Goal: Task Accomplishment & Management: Use online tool/utility

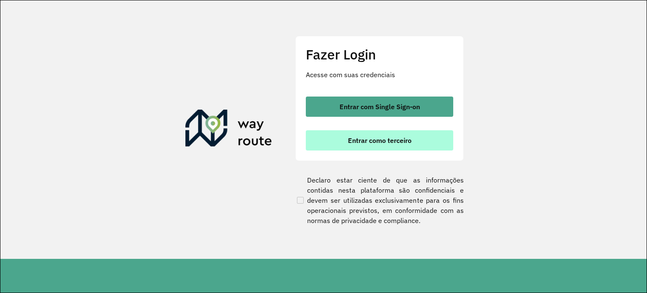
click at [404, 137] on span "Entrar como terceiro" at bounding box center [380, 140] width 64 height 7
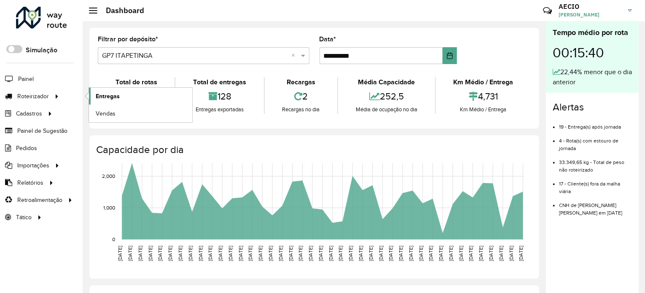
click at [106, 92] on span "Entregas" at bounding box center [108, 96] width 24 height 9
click at [104, 40] on label "Filtrar por depósito *" at bounding box center [128, 39] width 60 height 10
click at [118, 40] on label "Filtrar por depósito *" at bounding box center [128, 39] width 60 height 10
click at [112, 96] on span "Entregas" at bounding box center [108, 96] width 24 height 9
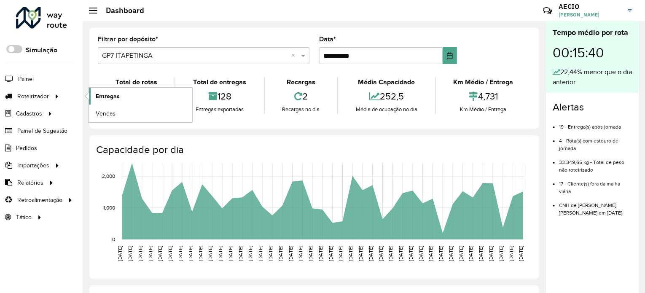
click at [116, 95] on span "Entregas" at bounding box center [108, 96] width 24 height 9
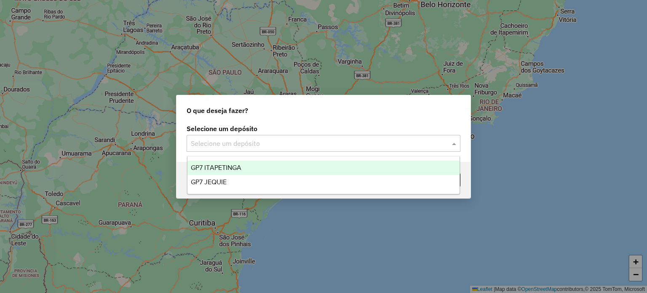
click at [321, 144] on input "text" at bounding box center [315, 144] width 249 height 10
click at [279, 164] on div "GP7 ITAPETINGA" at bounding box center [323, 167] width 273 height 14
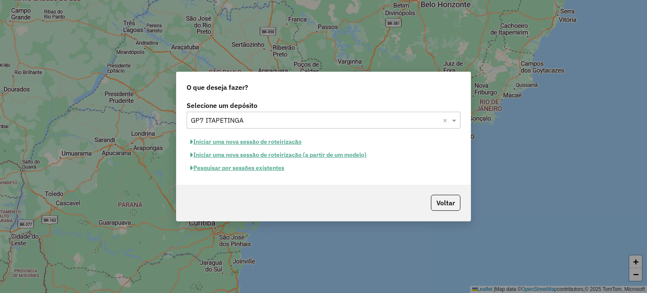
click at [251, 170] on button "Pesquisar por sessões existentes" at bounding box center [238, 167] width 102 height 13
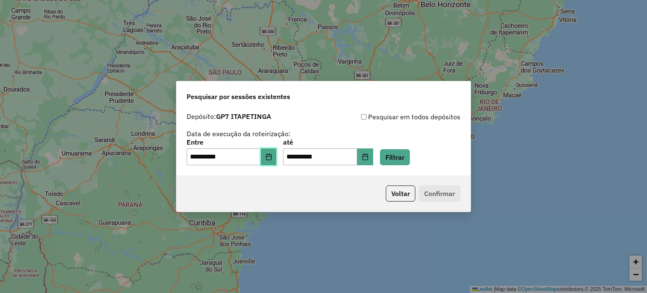
click at [276, 160] on button "Choose Date" at bounding box center [269, 156] width 16 height 17
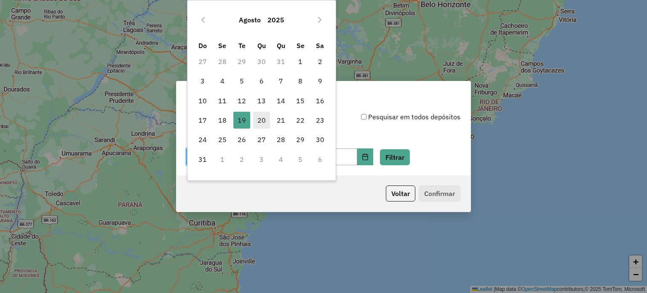
click at [261, 120] on span "20" at bounding box center [261, 120] width 17 height 17
type input "**********"
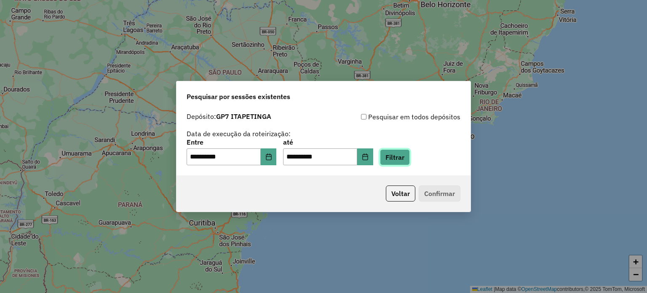
click at [404, 160] on button "Filtrar" at bounding box center [395, 157] width 30 height 16
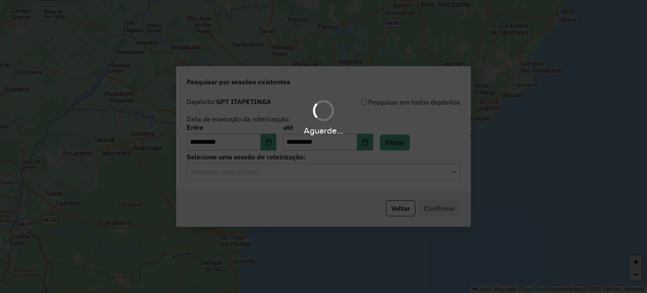
click at [263, 175] on hb-app "**********" at bounding box center [323, 146] width 647 height 293
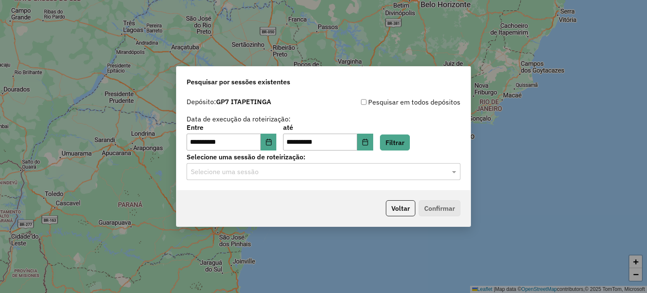
click at [263, 175] on input "text" at bounding box center [315, 172] width 249 height 10
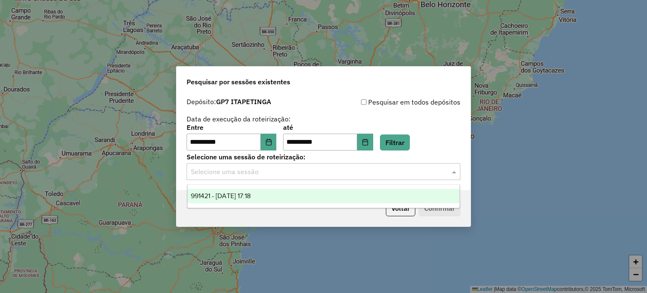
click at [251, 193] on span "991421 - [DATE] 17:18" at bounding box center [221, 195] width 60 height 7
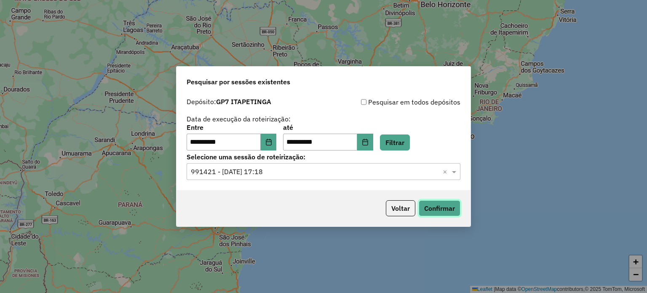
click at [450, 210] on button "Confirmar" at bounding box center [440, 208] width 42 height 16
click at [408, 206] on button "Voltar" at bounding box center [400, 208] width 29 height 16
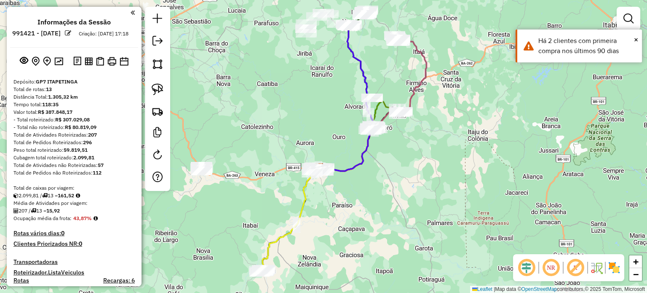
drag, startPoint x: 396, startPoint y: 51, endPoint x: 377, endPoint y: 95, distance: 47.6
click at [378, 94] on div "Janela de atendimento Grade de atendimento Capacidade Transportadoras Veículos …" at bounding box center [323, 146] width 647 height 293
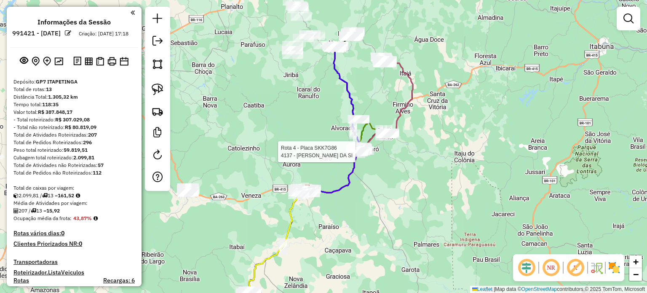
select select "**********"
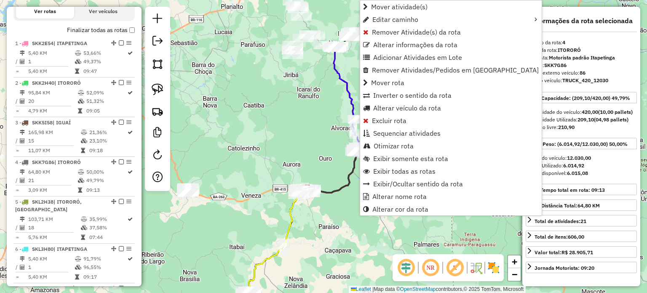
scroll to position [447, 0]
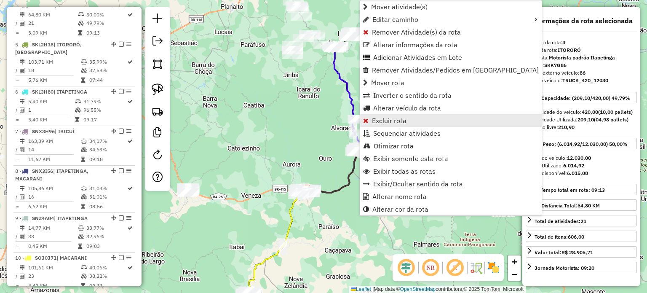
click at [378, 121] on span "Excluir rota" at bounding box center [389, 120] width 35 height 7
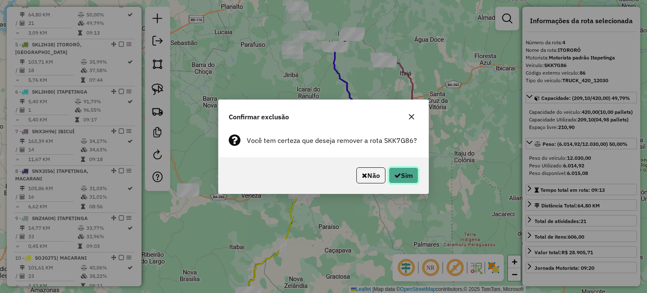
click at [406, 180] on button "Sim" at bounding box center [403, 175] width 29 height 16
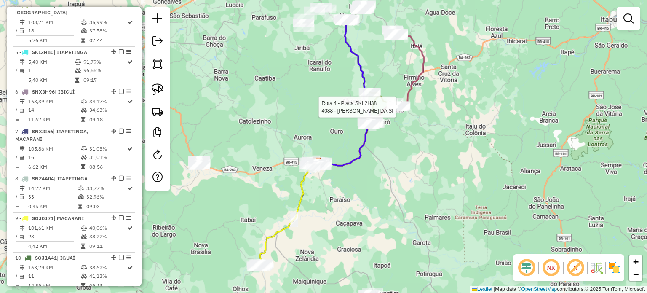
scroll to position [408, 0]
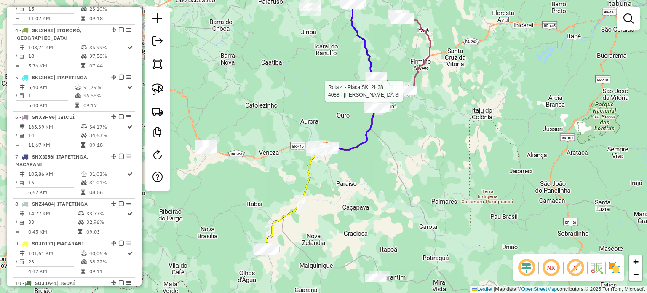
select select "**********"
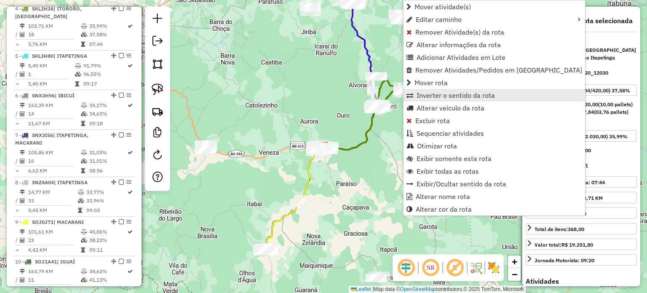
scroll to position [447, 0]
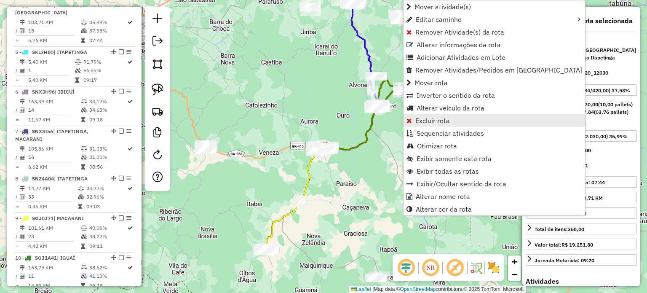
click at [420, 118] on span "Excluir rota" at bounding box center [432, 120] width 35 height 7
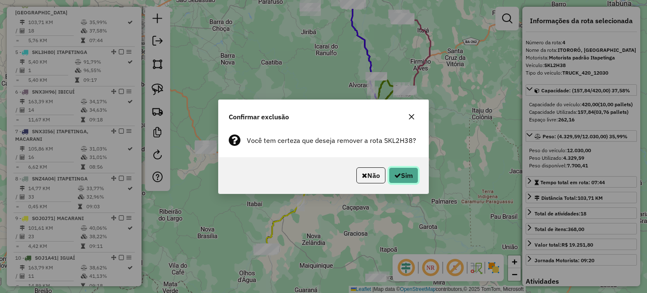
click at [395, 176] on icon "button" at bounding box center [397, 175] width 7 height 7
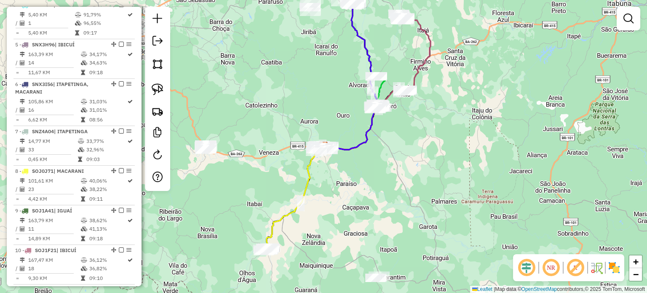
scroll to position [400, 0]
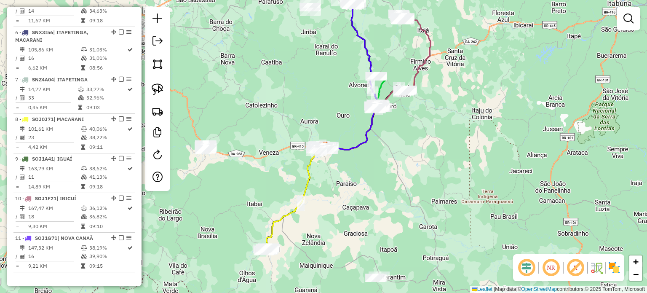
select select "**********"
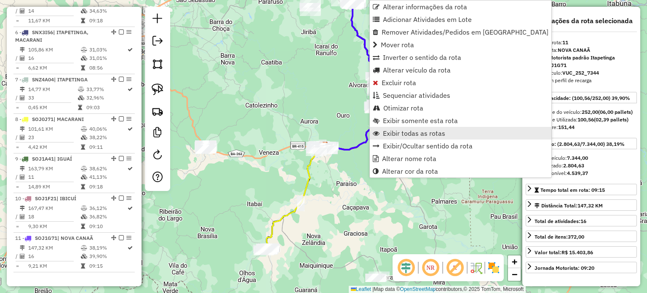
scroll to position [657, 0]
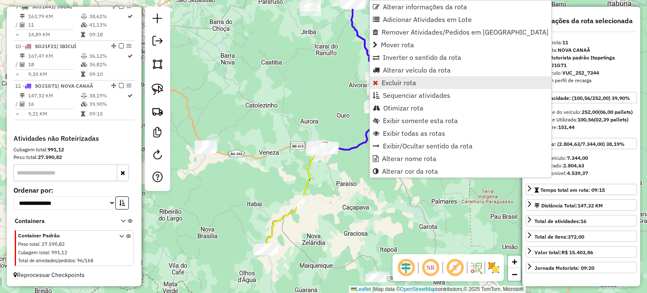
click at [386, 86] on span "Excluir rota" at bounding box center [399, 82] width 35 height 7
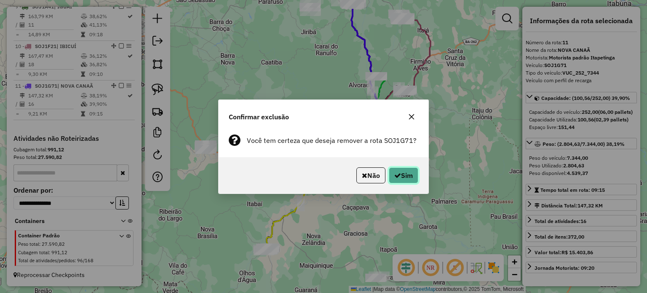
click at [404, 175] on button "Sim" at bounding box center [403, 175] width 29 height 16
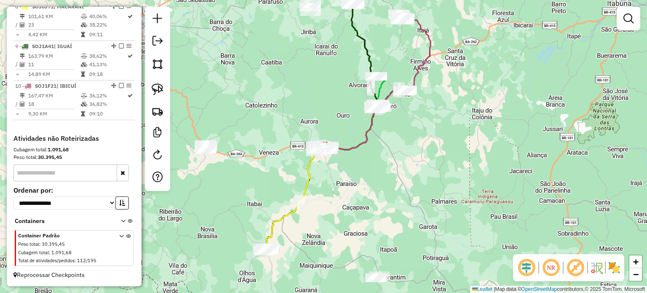
scroll to position [618, 0]
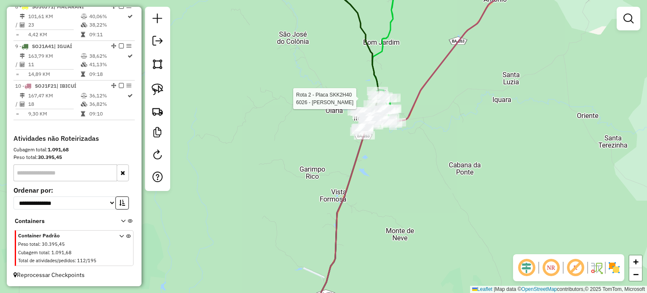
select select "**********"
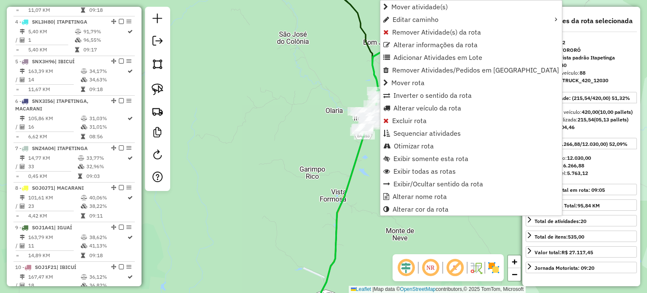
scroll to position [369, 0]
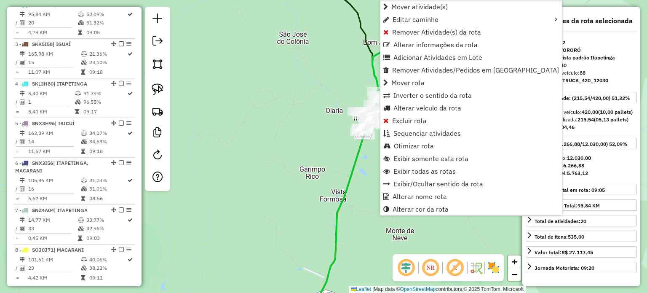
drag, startPoint x: 377, startPoint y: 105, endPoint x: 322, endPoint y: 84, distance: 59.1
click at [318, 84] on div "Janela de atendimento Grade de atendimento Capacidade Transportadoras Veículos …" at bounding box center [323, 146] width 647 height 293
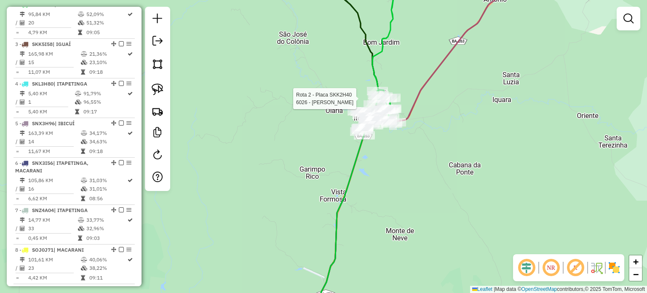
select select "**********"
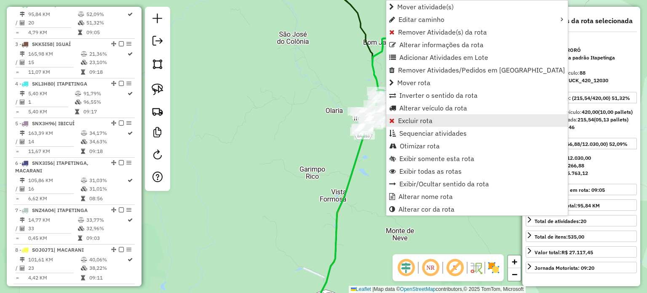
click at [413, 119] on span "Excluir rota" at bounding box center [415, 120] width 35 height 7
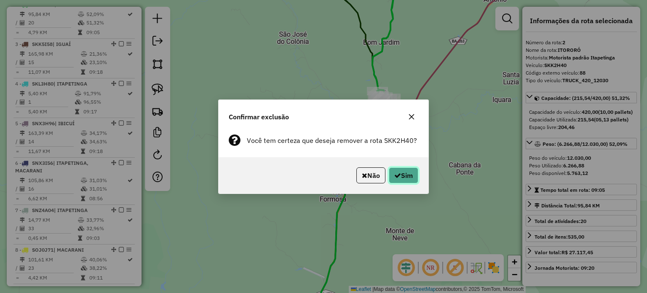
click at [408, 172] on button "Sim" at bounding box center [403, 175] width 29 height 16
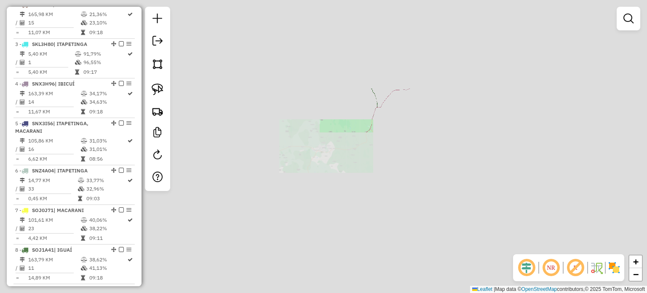
scroll to position [329, 0]
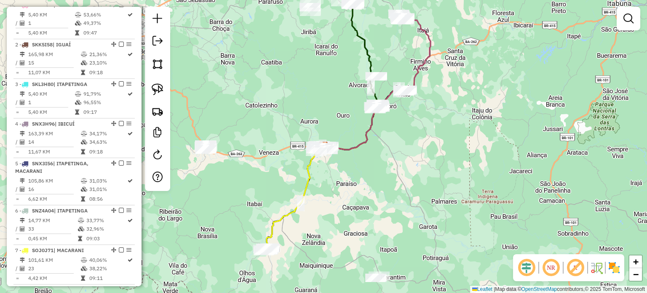
select select "**********"
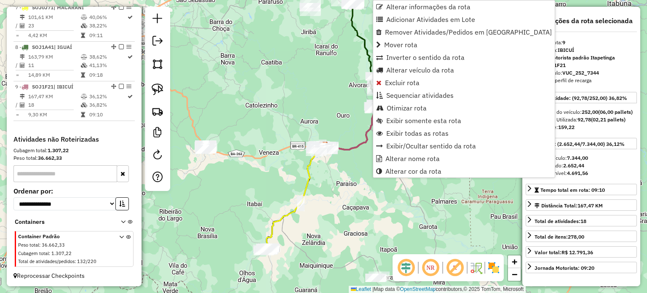
scroll to position [578, 0]
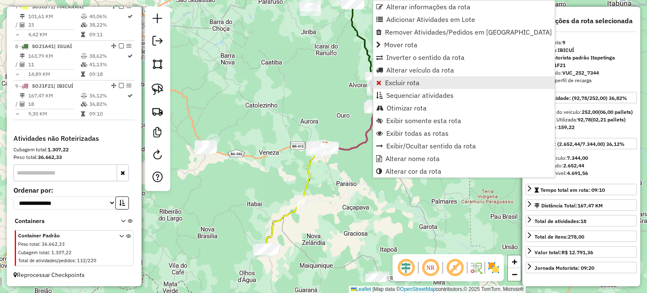
click at [388, 82] on span "Excluir rota" at bounding box center [402, 82] width 35 height 7
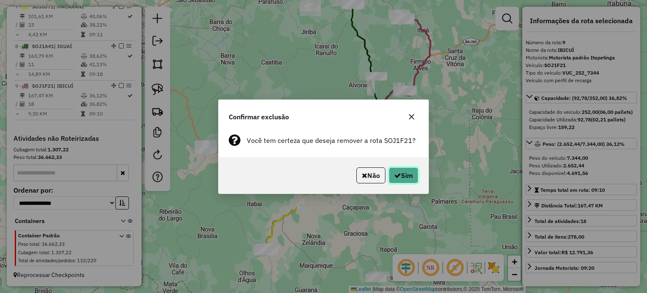
click at [408, 175] on button "Sim" at bounding box center [403, 175] width 29 height 16
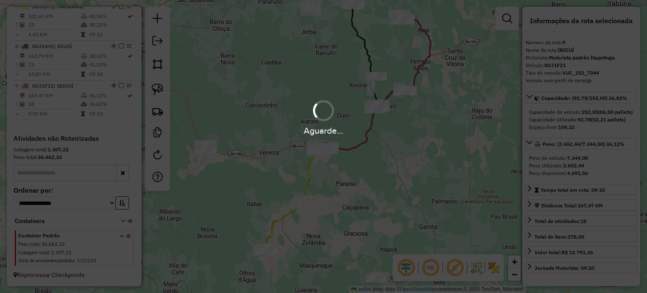
scroll to position [539, 0]
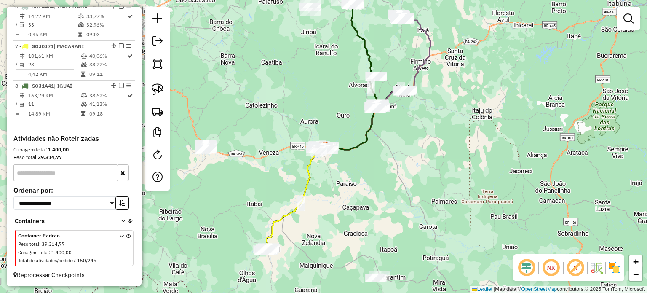
select select "**********"
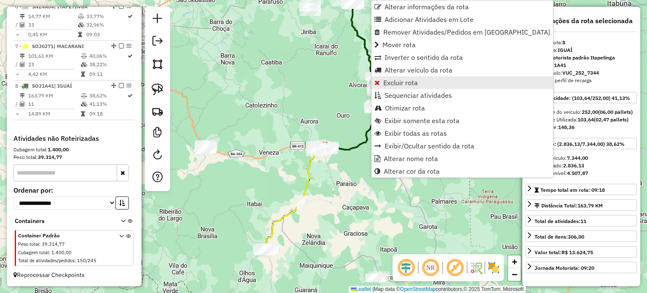
click at [388, 86] on span "Excluir rota" at bounding box center [400, 82] width 35 height 7
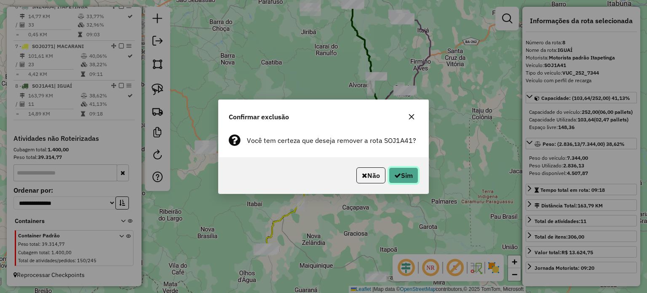
click at [396, 172] on icon "button" at bounding box center [397, 175] width 7 height 7
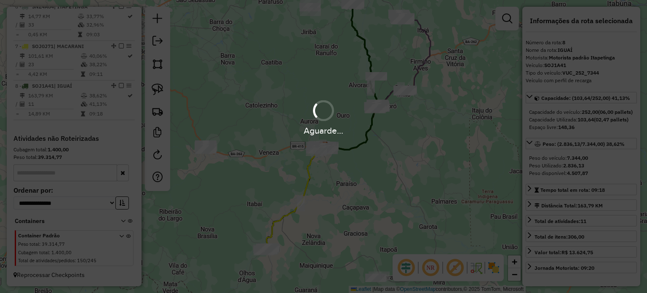
scroll to position [499, 0]
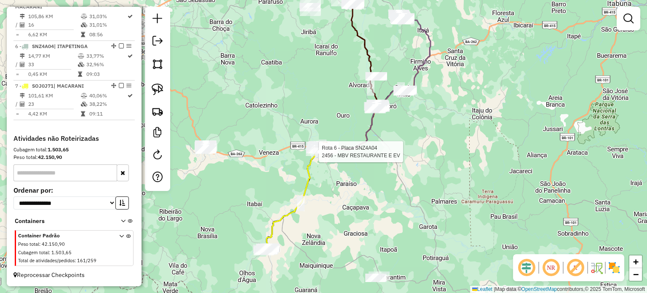
select select "**********"
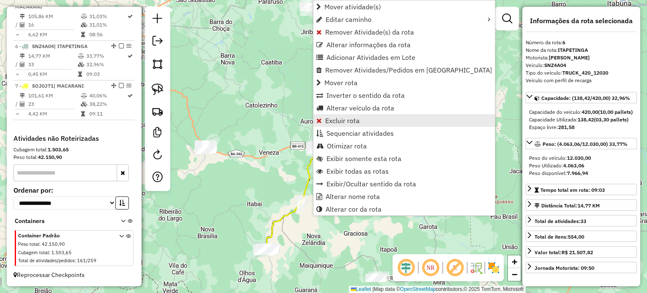
click at [331, 117] on span "Excluir rota" at bounding box center [342, 120] width 35 height 7
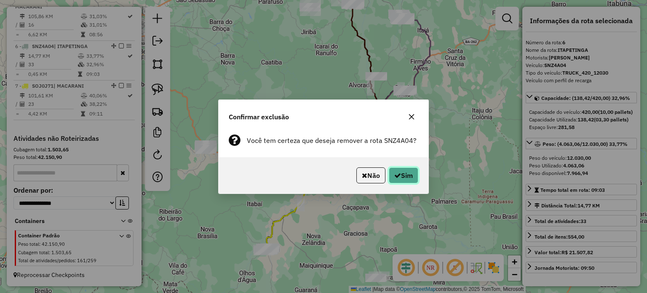
click at [397, 177] on icon "button" at bounding box center [397, 175] width 7 height 7
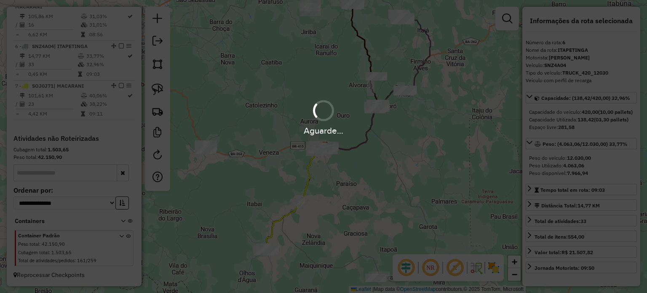
scroll to position [460, 0]
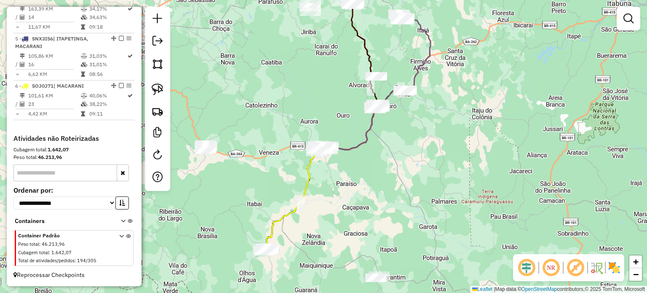
select select "**********"
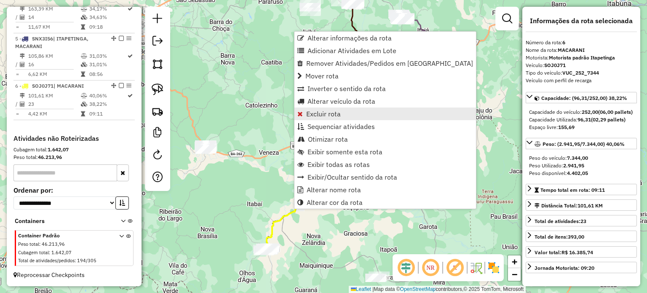
click at [319, 116] on span "Excluir rota" at bounding box center [323, 113] width 35 height 7
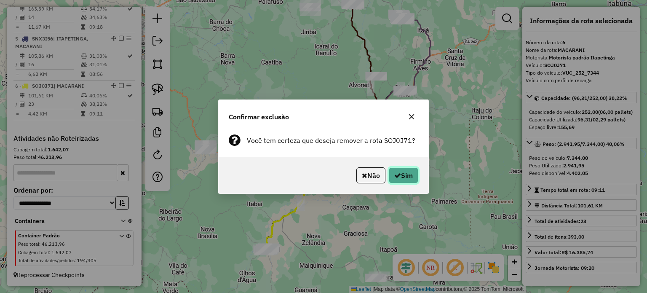
click at [397, 176] on icon "button" at bounding box center [397, 175] width 7 height 7
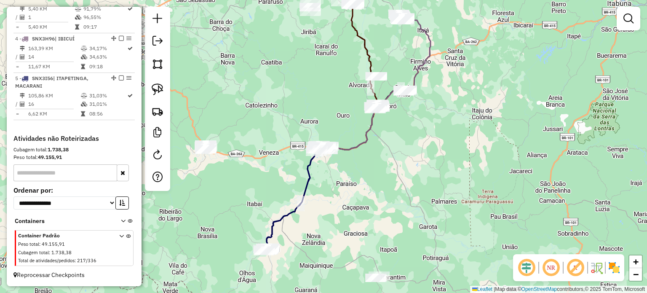
scroll to position [420, 0]
select select "**********"
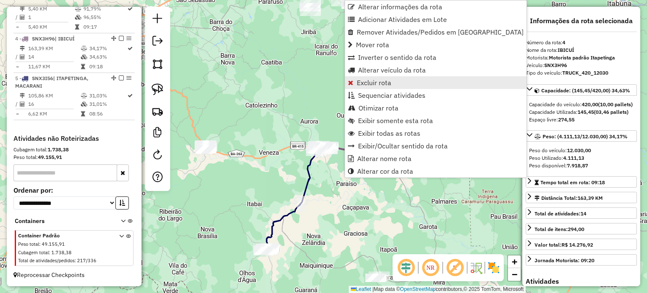
click at [372, 87] on link "Excluir rota" at bounding box center [436, 82] width 182 height 13
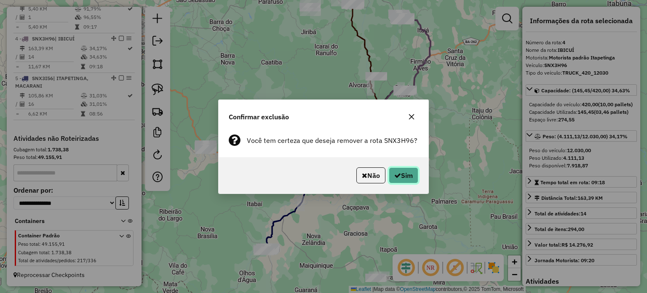
click at [394, 174] on icon "button" at bounding box center [397, 175] width 7 height 7
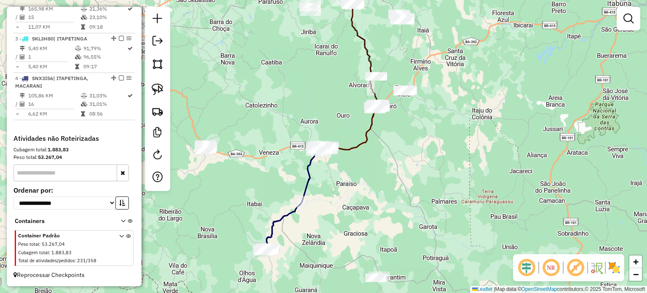
scroll to position [381, 0]
select select "**********"
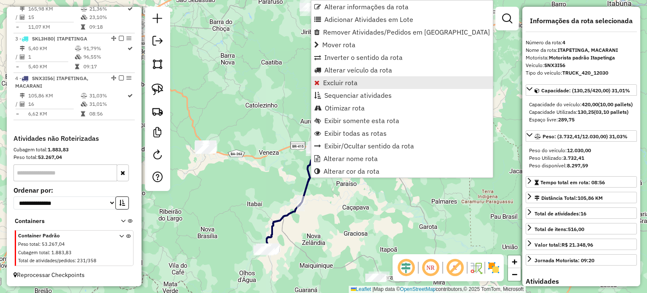
click at [333, 81] on span "Excluir rota" at bounding box center [340, 82] width 35 height 7
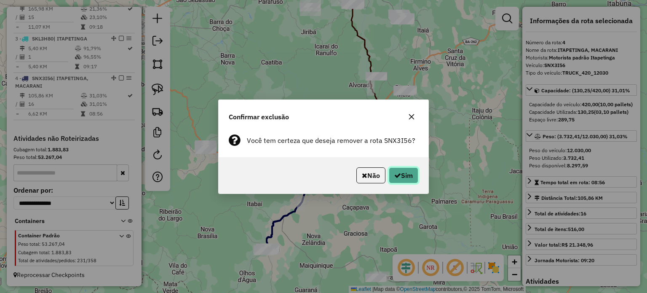
click at [389, 174] on button "Sim" at bounding box center [403, 175] width 29 height 16
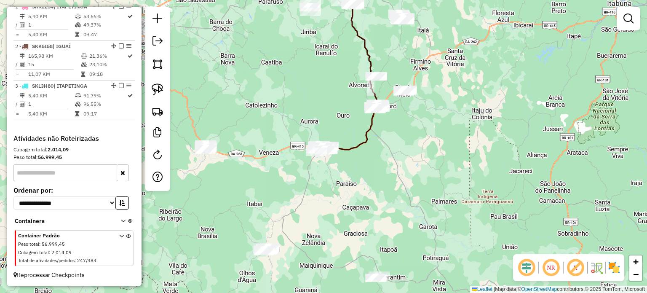
scroll to position [334, 0]
select select "**********"
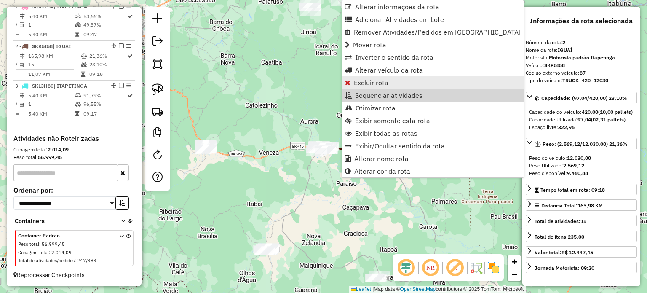
click at [361, 83] on span "Excluir rota" at bounding box center [371, 82] width 35 height 7
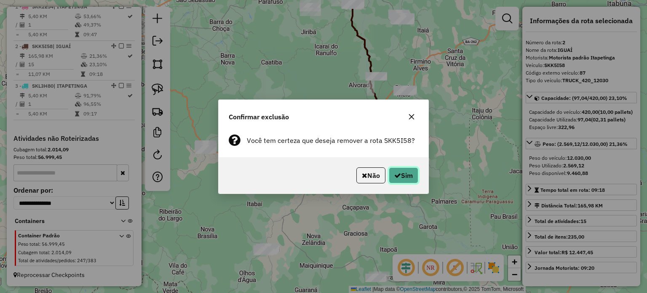
click at [394, 176] on icon "button" at bounding box center [397, 175] width 7 height 7
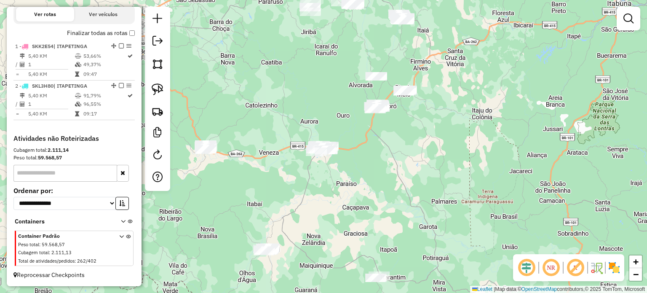
scroll to position [284, 0]
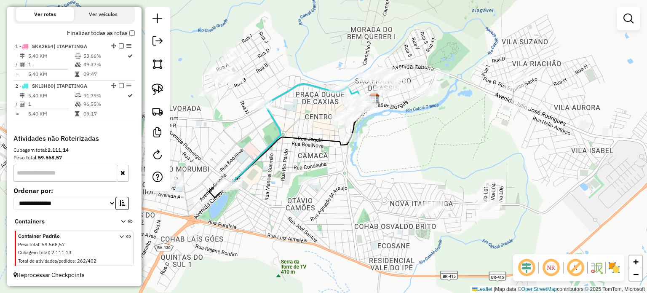
select select "**********"
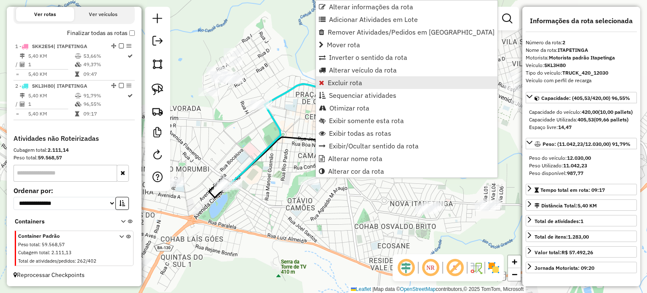
click at [339, 82] on span "Excluir rota" at bounding box center [345, 82] width 35 height 7
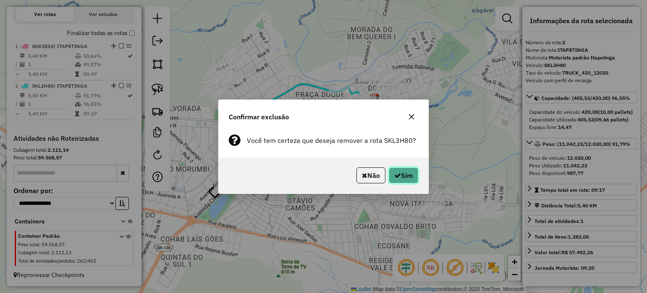
click at [409, 173] on button "Sim" at bounding box center [403, 175] width 29 height 16
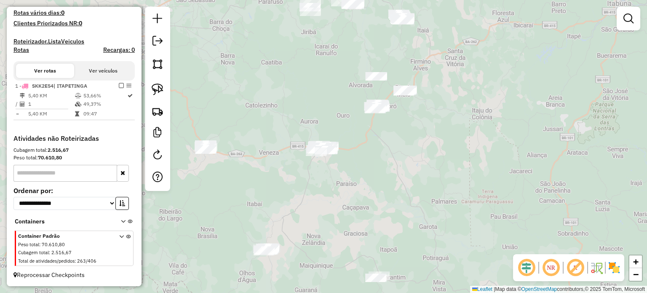
scroll to position [227, 0]
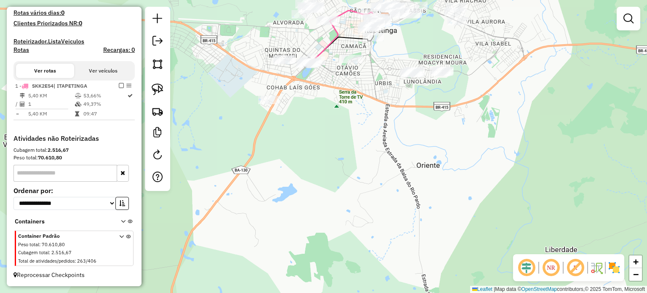
select select "**********"
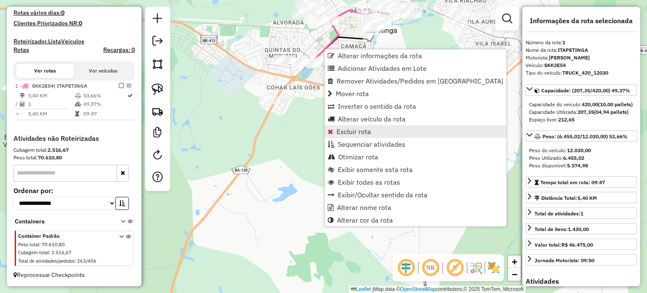
click at [342, 129] on span "Excluir rota" at bounding box center [354, 131] width 35 height 7
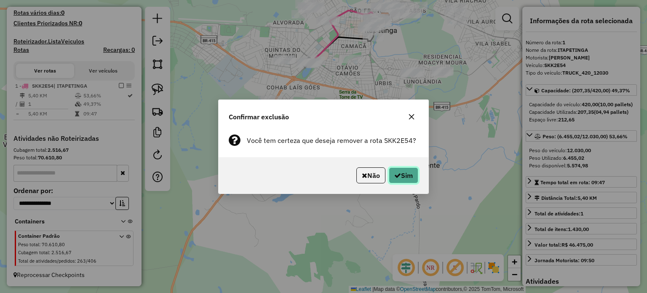
click at [406, 171] on button "Sim" at bounding box center [403, 175] width 29 height 16
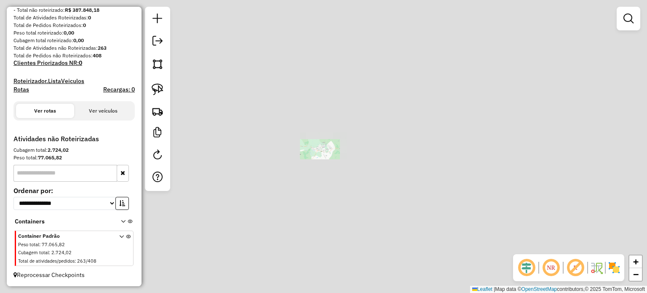
scroll to position [124, 0]
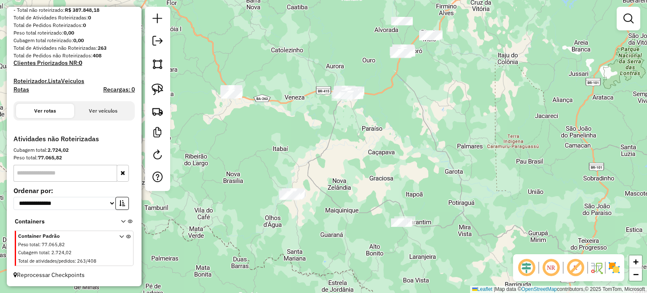
drag, startPoint x: 276, startPoint y: 212, endPoint x: 302, endPoint y: 152, distance: 65.4
click at [302, 153] on div "Janela de atendimento Grade de atendimento Capacidade Transportadoras Veículos …" at bounding box center [323, 146] width 647 height 293
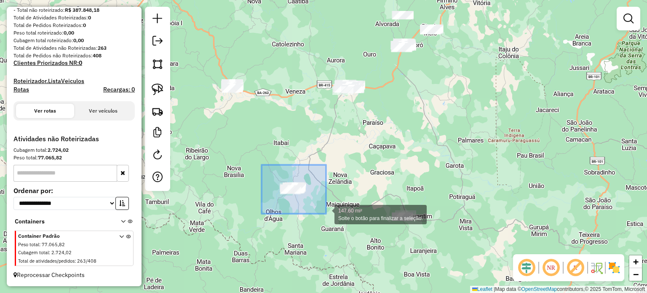
drag, startPoint x: 262, startPoint y: 165, endPoint x: 326, endPoint y: 214, distance: 80.5
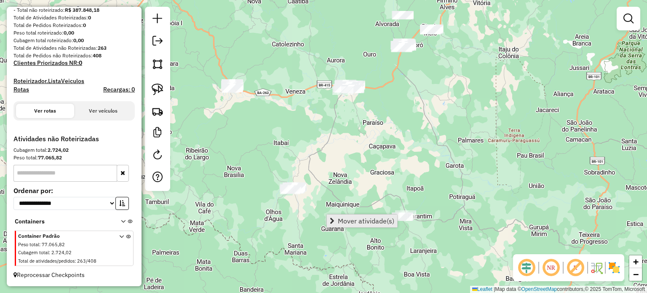
click at [366, 220] on span "Mover atividade(s)" at bounding box center [366, 220] width 56 height 7
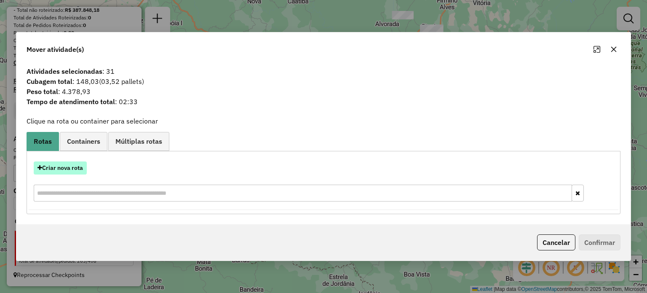
click at [70, 172] on button "Criar nova rota" at bounding box center [60, 167] width 53 height 13
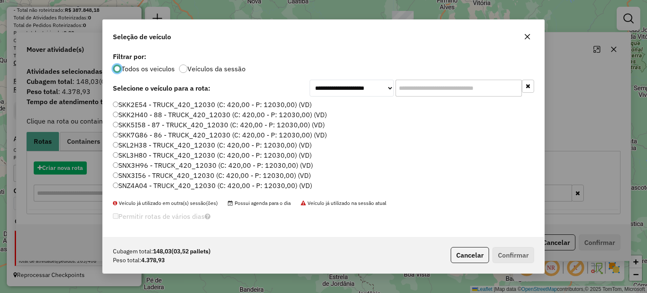
scroll to position [4, 3]
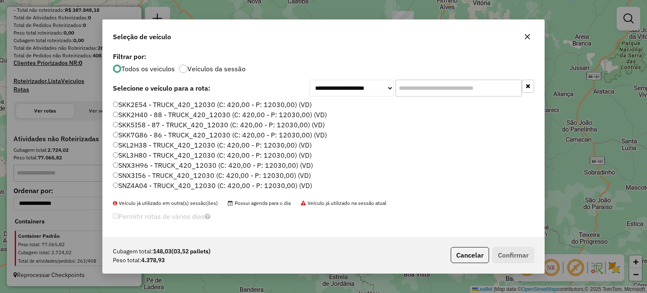
click at [426, 91] on input "text" at bounding box center [459, 88] width 126 height 17
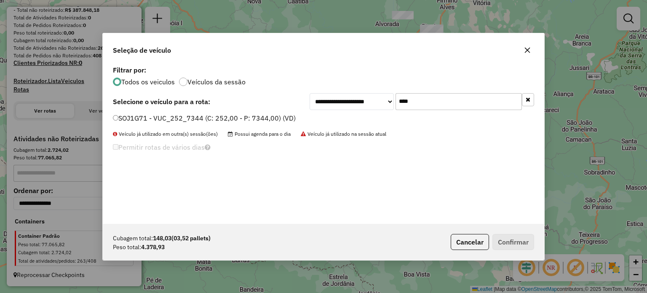
type input "****"
click at [127, 118] on label "SOJ1G71 - VUC_252_7344 (C: 252,00 - P: 7344,00) (VD)" at bounding box center [204, 118] width 183 height 10
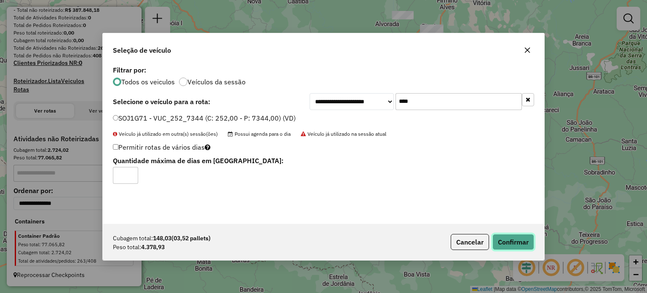
click at [507, 238] on button "Confirmar" at bounding box center [513, 242] width 42 height 16
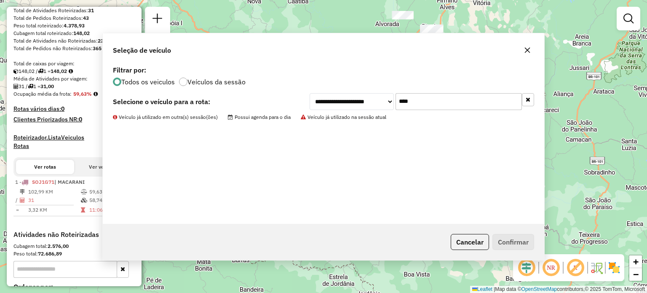
scroll to position [227, 0]
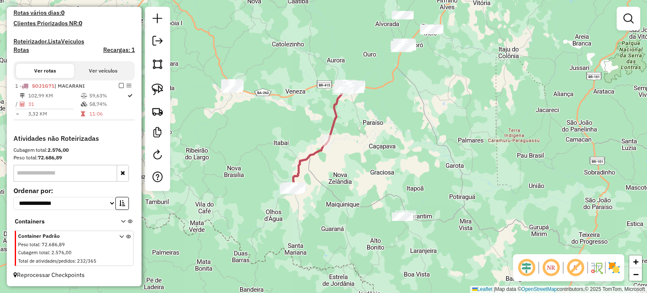
drag, startPoint x: 256, startPoint y: 121, endPoint x: 294, endPoint y: 171, distance: 63.2
click at [294, 171] on div "Janela de atendimento Grade de atendimento Capacidade Transportadoras Veículos …" at bounding box center [323, 146] width 647 height 293
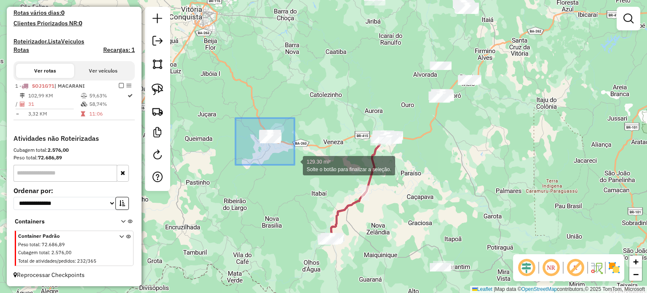
drag, startPoint x: 235, startPoint y: 118, endPoint x: 295, endPoint y: 166, distance: 76.1
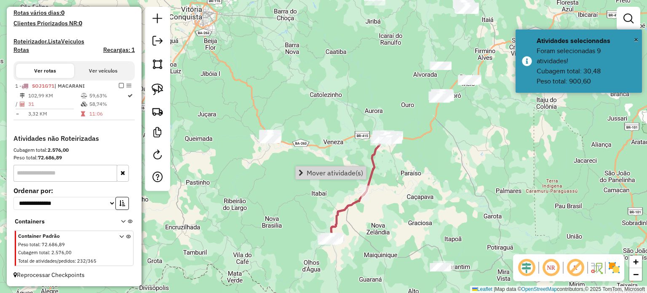
click at [447, 195] on div "Janela de atendimento Grade de atendimento Capacidade Transportadoras Veículos …" at bounding box center [323, 146] width 647 height 293
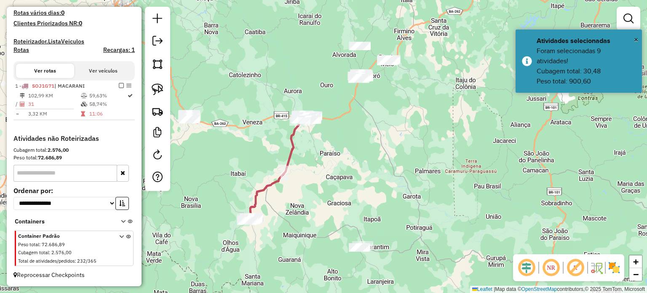
drag, startPoint x: 465, startPoint y: 198, endPoint x: 373, endPoint y: 177, distance: 94.2
click at [375, 177] on div "Janela de atendimento Grade de atendimento Capacidade Transportadoras Veículos …" at bounding box center [323, 146] width 647 height 293
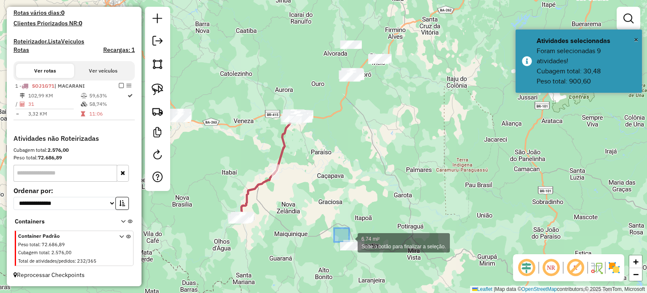
drag, startPoint x: 342, startPoint y: 233, endPoint x: 369, endPoint y: 265, distance: 42.4
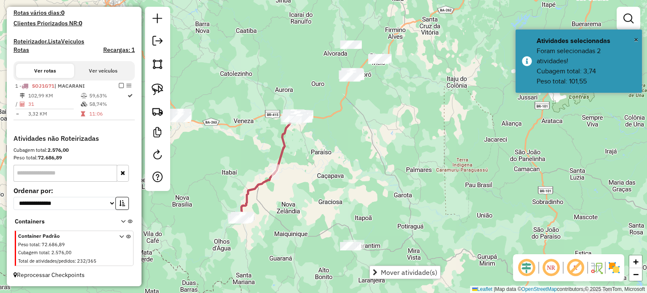
click at [391, 159] on div "Janela de atendimento Grade de atendimento Capacidade Transportadoras Veículos …" at bounding box center [323, 146] width 647 height 293
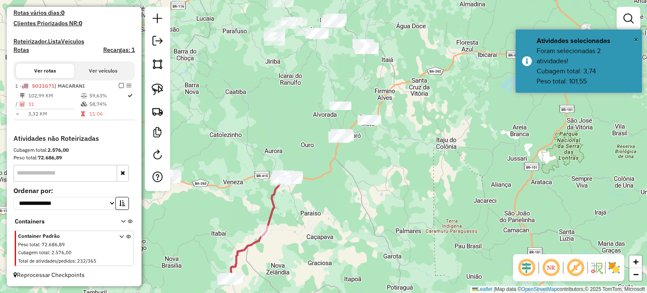
drag, startPoint x: 385, startPoint y: 112, endPoint x: 366, endPoint y: 196, distance: 86.8
click at [367, 196] on div "Janela de atendimento Grade de atendimento Capacidade Transportadoras Veículos …" at bounding box center [323, 146] width 647 height 293
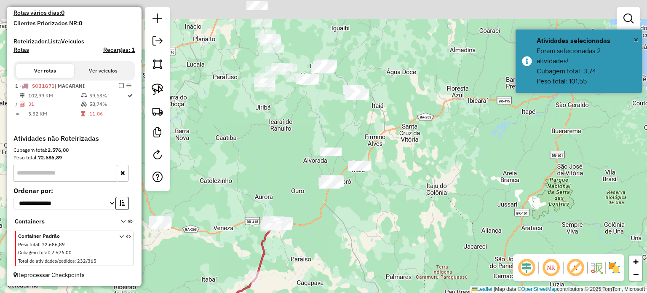
drag, startPoint x: 362, startPoint y: 98, endPoint x: 360, endPoint y: 126, distance: 27.9
click at [360, 126] on div "Janela de atendimento Grade de atendimento Capacidade Transportadoras Veículos …" at bounding box center [323, 146] width 647 height 293
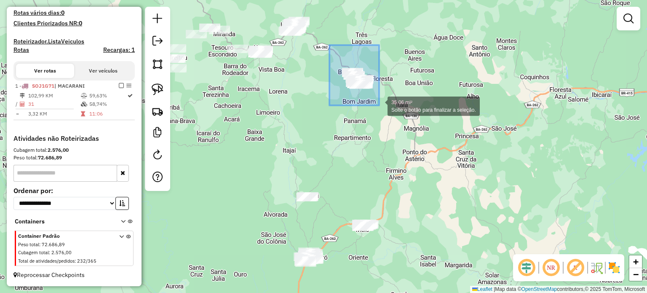
drag, startPoint x: 329, startPoint y: 45, endPoint x: 381, endPoint y: 108, distance: 81.7
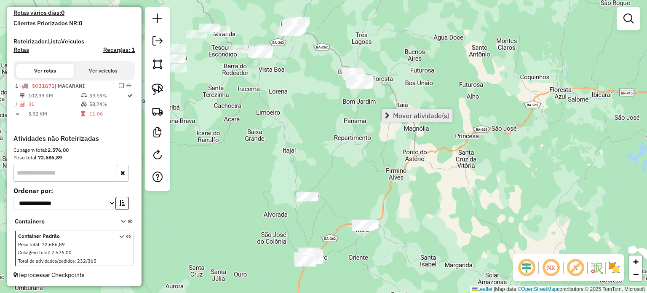
click at [403, 114] on span "Mover atividade(s)" at bounding box center [421, 115] width 56 height 7
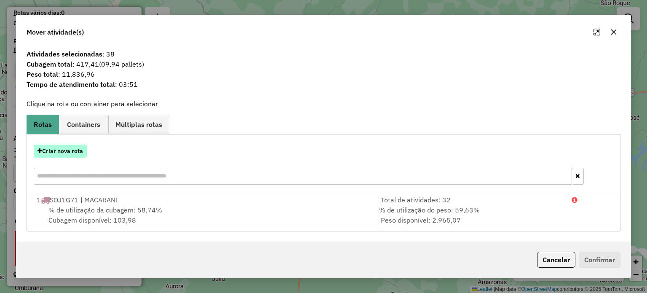
click at [74, 151] on button "Criar nova rota" at bounding box center [60, 150] width 53 height 13
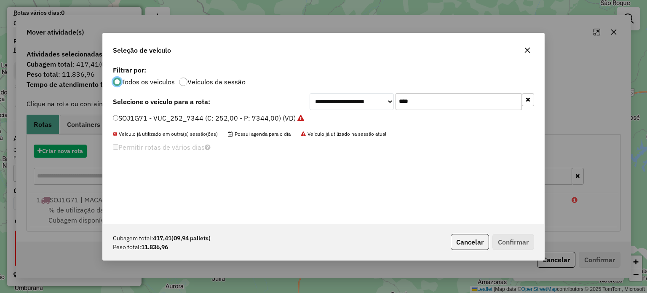
scroll to position [4, 3]
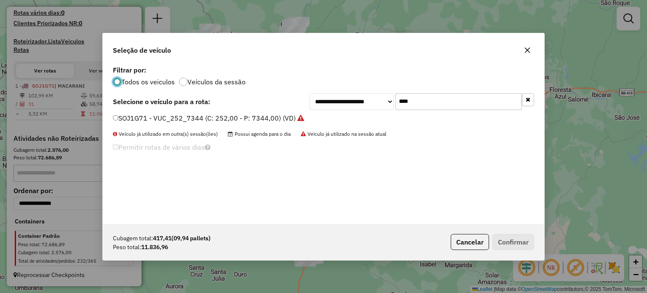
click at [421, 107] on input "****" at bounding box center [459, 101] width 126 height 17
type input "**"
click at [133, 117] on label "SKK7G86 - 86 - TRUCK_420_12030 (C: 420,00 - P: 12030,00) (VD)" at bounding box center [220, 118] width 214 height 10
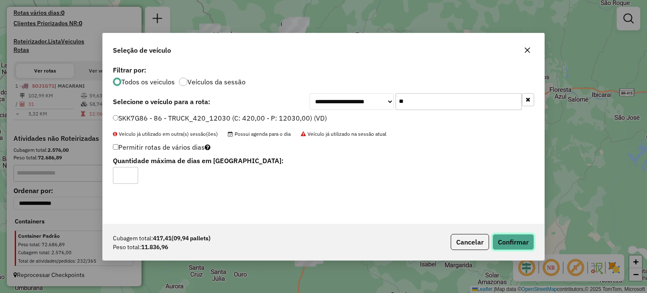
click at [510, 244] on button "Confirmar" at bounding box center [513, 242] width 42 height 16
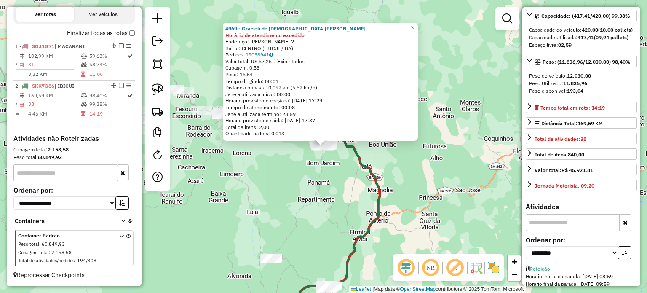
scroll to position [84, 0]
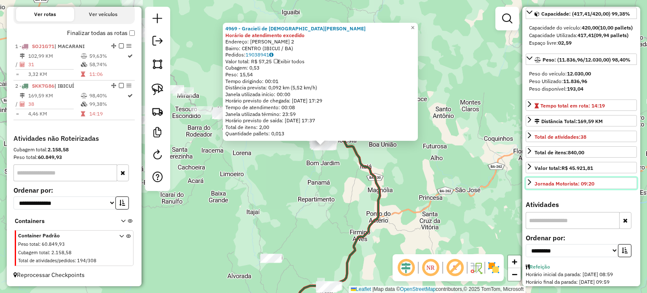
click at [539, 187] on div "Jornada Motorista: 09:20" at bounding box center [565, 184] width 60 height 8
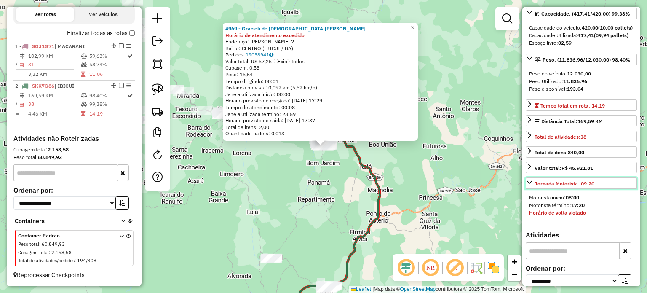
click at [539, 187] on div "Jornada Motorista: 09:20" at bounding box center [565, 184] width 60 height 8
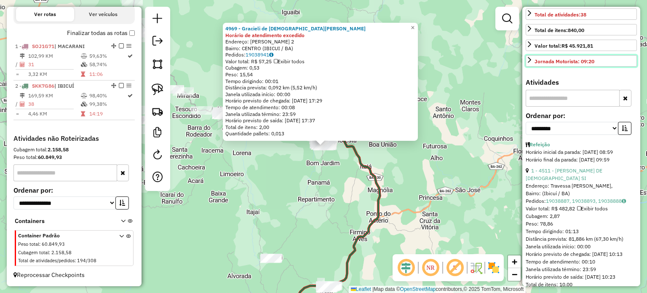
scroll to position [253, 0]
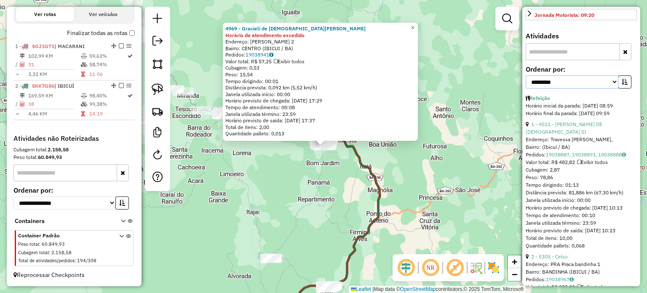
click at [592, 88] on select "**********" at bounding box center [572, 81] width 93 height 13
select select "**********"
click at [526, 88] on select "**********" at bounding box center [572, 81] width 93 height 13
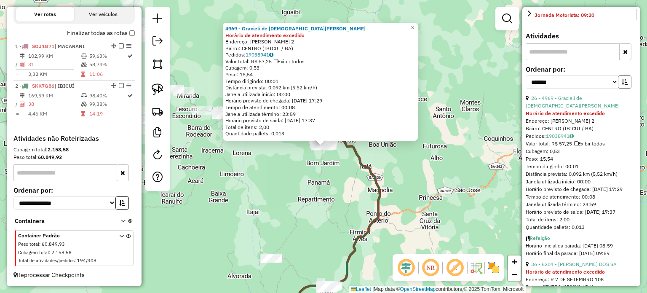
click at [623, 85] on icon "button" at bounding box center [625, 82] width 6 height 6
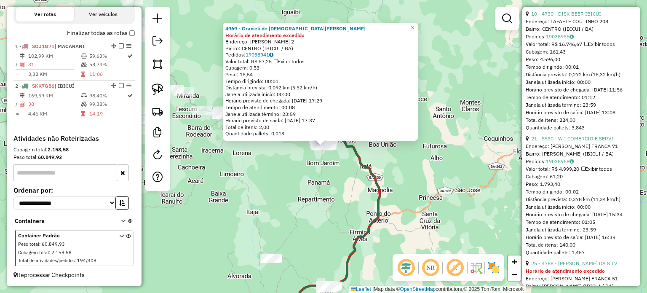
scroll to position [295, 0]
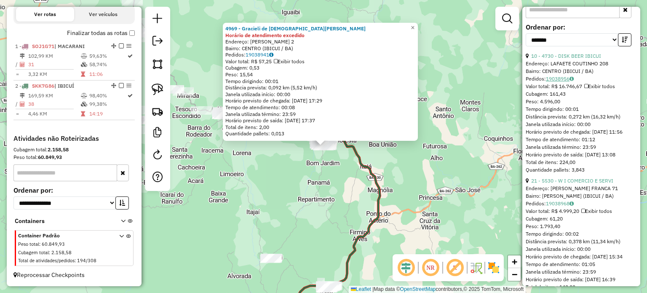
click at [564, 82] on link "19038956" at bounding box center [560, 78] width 28 height 6
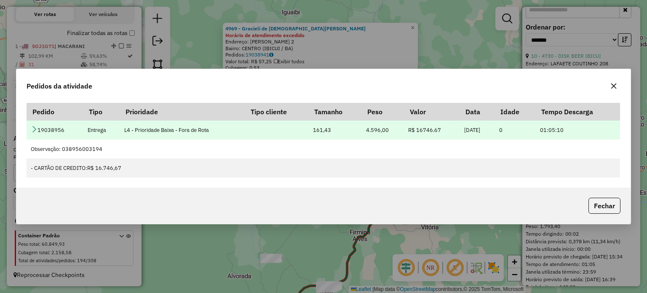
click at [35, 127] on icon at bounding box center [34, 129] width 7 height 7
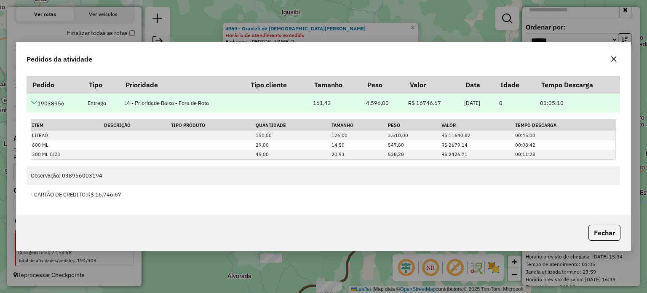
click at [35, 101] on icon at bounding box center [34, 102] width 7 height 7
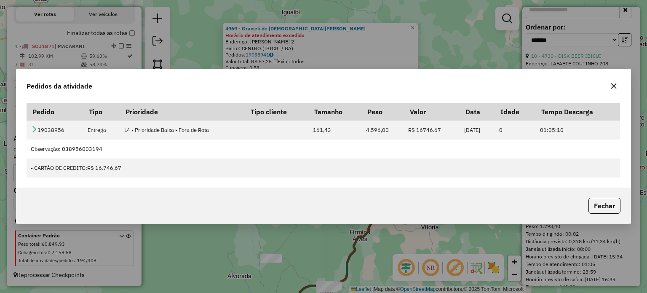
click at [615, 87] on icon "button" at bounding box center [613, 85] width 5 height 5
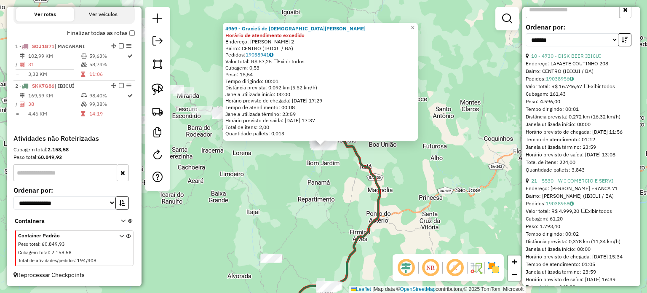
click at [493, 99] on div "4969 - Gracieli de Jesus Fa Horário de atendimento excedido Endereço: R Valmir …" at bounding box center [323, 146] width 647 height 293
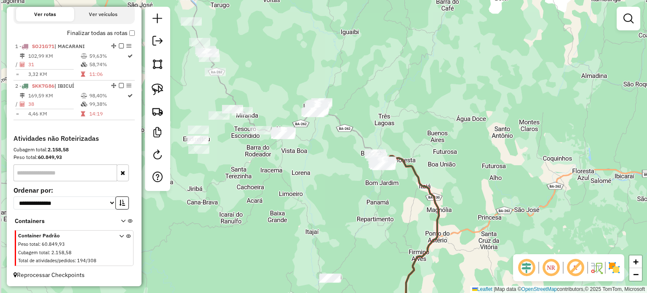
drag, startPoint x: 261, startPoint y: 124, endPoint x: 326, endPoint y: 150, distance: 69.8
click at [326, 150] on div "Janela de atendimento Grade de atendimento Capacidade Transportadoras Veículos …" at bounding box center [323, 146] width 647 height 293
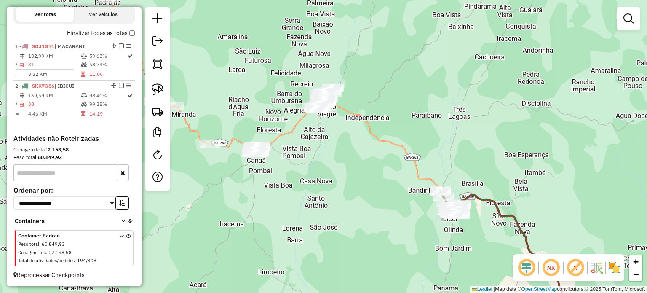
drag, startPoint x: 323, startPoint y: 132, endPoint x: 330, endPoint y: 118, distance: 16.2
click at [332, 135] on div "Janela de atendimento Grade de atendimento Capacidade Transportadoras Veículos …" at bounding box center [323, 146] width 647 height 293
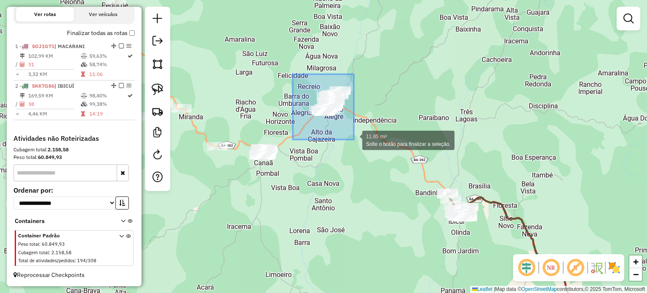
drag, startPoint x: 293, startPoint y: 74, endPoint x: 354, endPoint y: 139, distance: 89.7
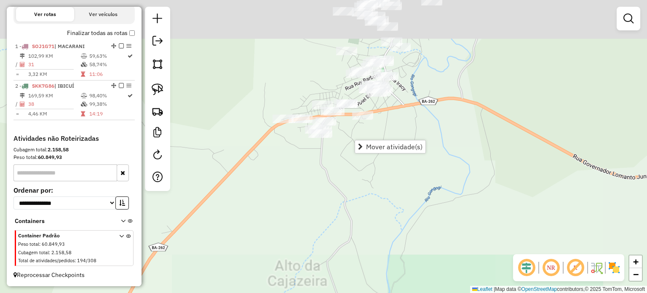
drag, startPoint x: 367, startPoint y: 126, endPoint x: 382, endPoint y: 163, distance: 39.0
click at [380, 165] on div "Janela de atendimento Grade de atendimento Capacidade Transportadoras Veículos …" at bounding box center [323, 146] width 647 height 293
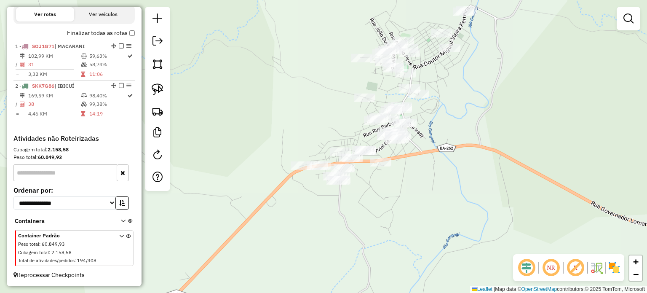
drag, startPoint x: 289, startPoint y: 77, endPoint x: 300, endPoint y: 110, distance: 34.4
click at [300, 109] on div "Janela de atendimento Grade de atendimento Capacidade Transportadoras Veículos …" at bounding box center [323, 146] width 647 height 293
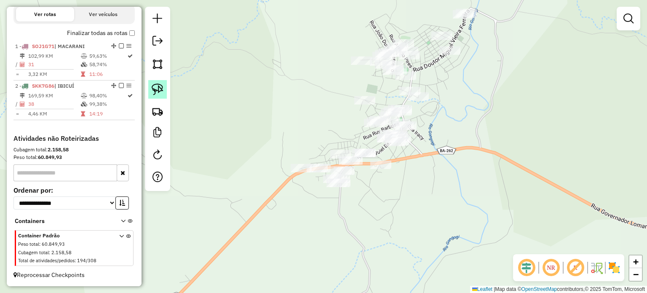
click at [158, 90] on img at bounding box center [158, 89] width 12 height 12
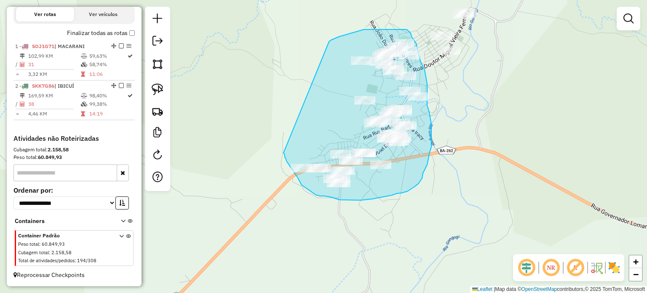
drag, startPoint x: 329, startPoint y: 42, endPoint x: 284, endPoint y: 153, distance: 120.2
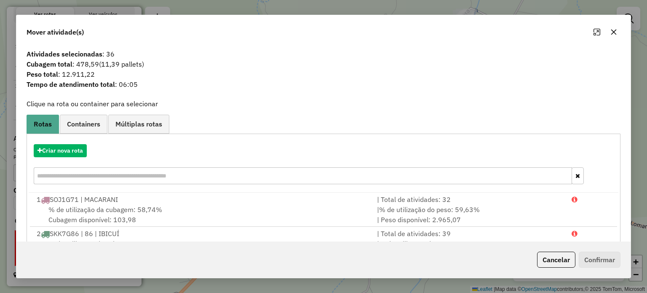
click at [614, 36] on button "button" at bounding box center [613, 31] width 13 height 13
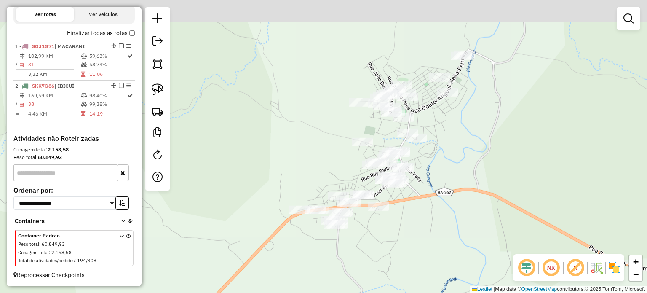
drag, startPoint x: 467, startPoint y: 92, endPoint x: 465, endPoint y: 134, distance: 42.2
click at [465, 134] on div "Janela de atendimento Grade de atendimento Capacidade Transportadoras Veículos …" at bounding box center [323, 146] width 647 height 293
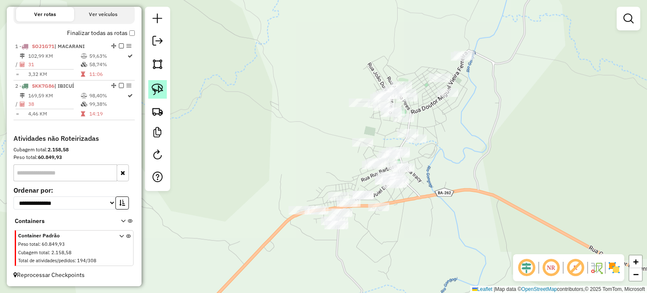
click at [162, 87] on img at bounding box center [158, 89] width 12 height 12
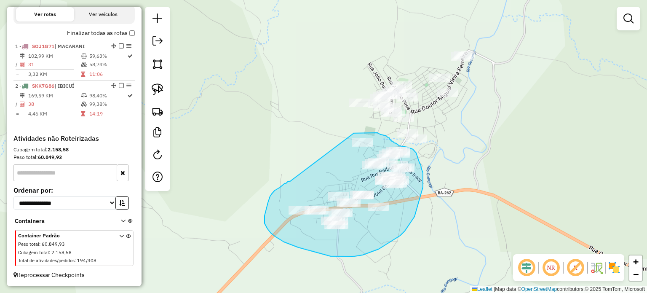
drag, startPoint x: 354, startPoint y: 133, endPoint x: 290, endPoint y: 181, distance: 79.7
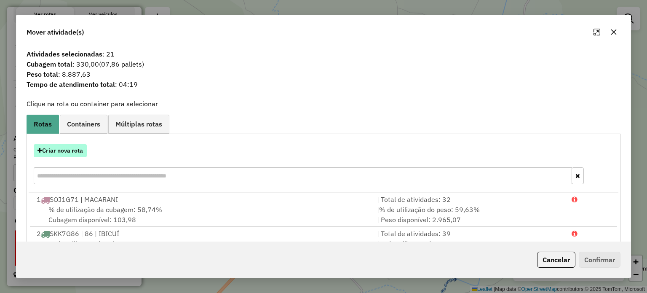
click at [75, 155] on button "Criar nova rota" at bounding box center [60, 150] width 53 height 13
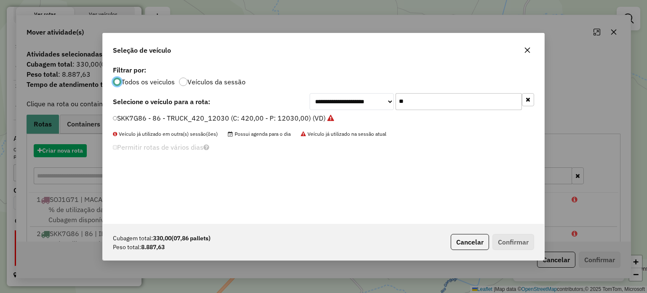
scroll to position [4, 3]
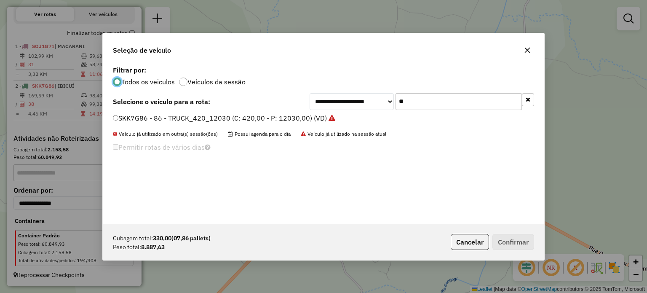
click at [409, 100] on input "**" at bounding box center [459, 101] width 126 height 17
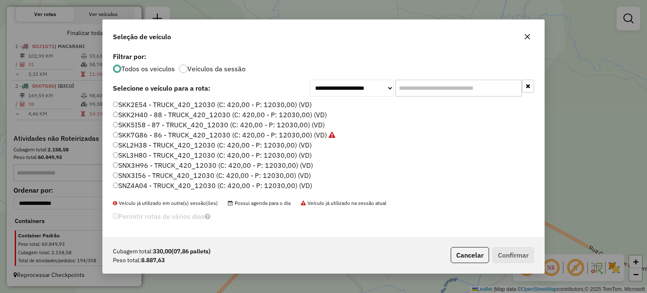
type input "*"
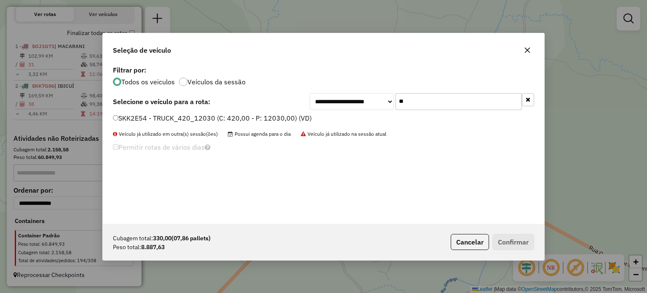
type input "**"
click at [133, 119] on label "SKK2E54 - TRUCK_420_12030 (C: 420,00 - P: 12030,00) (VD)" at bounding box center [212, 118] width 199 height 10
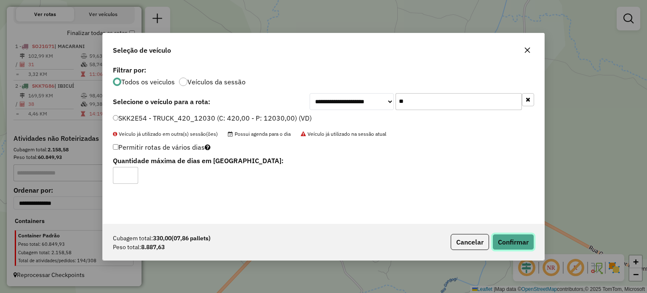
click at [518, 243] on button "Confirmar" at bounding box center [513, 242] width 42 height 16
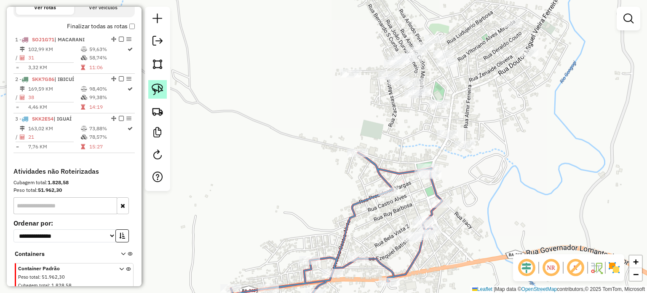
click at [162, 93] on img at bounding box center [158, 89] width 12 height 12
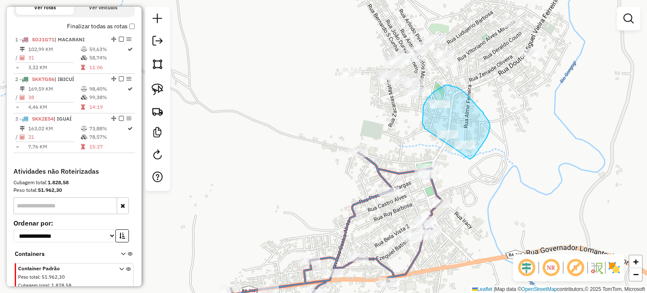
drag, startPoint x: 470, startPoint y: 159, endPoint x: 425, endPoint y: 129, distance: 54.7
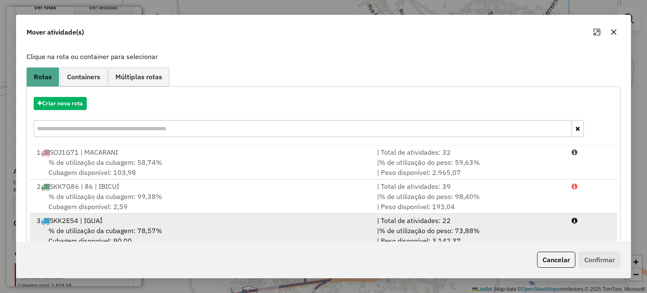
scroll to position [67, 0]
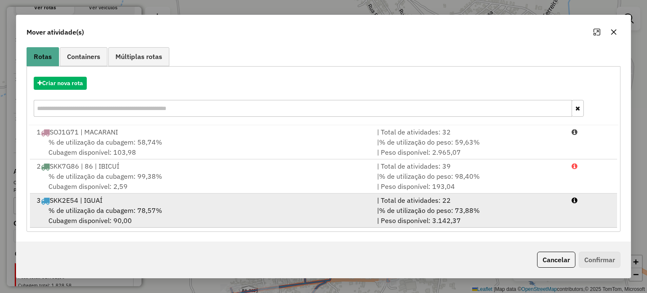
click at [115, 214] on span "% de utilização da cubagem: 78,57%" at bounding box center [105, 210] width 114 height 8
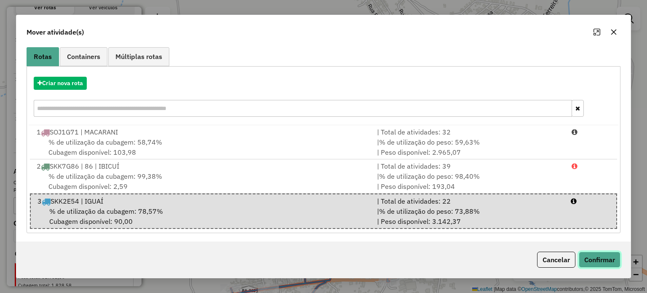
click at [590, 260] on button "Confirmar" at bounding box center [600, 259] width 42 height 16
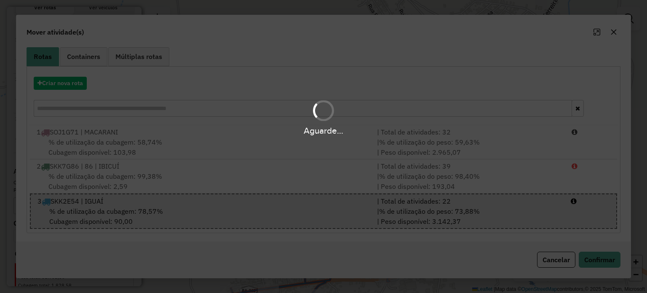
scroll to position [0, 0]
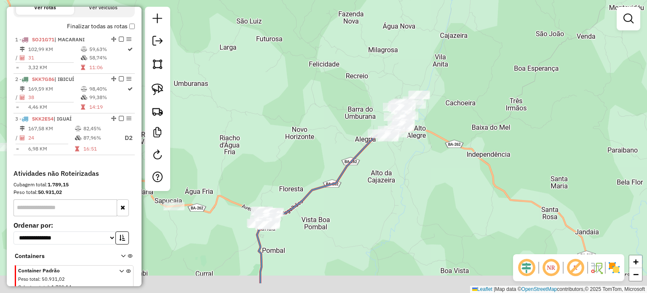
drag, startPoint x: 358, startPoint y: 236, endPoint x: 426, endPoint y: 144, distance: 114.1
click at [426, 145] on div "Janela de atendimento Grade de atendimento Capacidade Transportadoras Veículos …" at bounding box center [323, 146] width 647 height 293
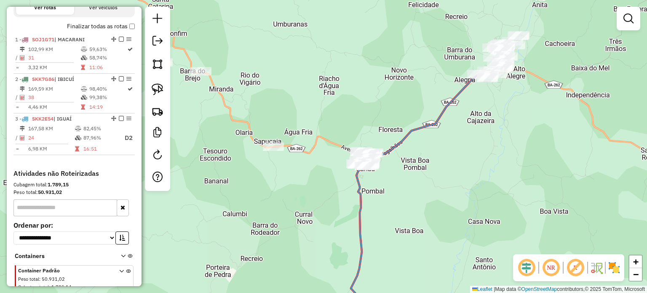
drag, startPoint x: 297, startPoint y: 166, endPoint x: 345, endPoint y: 170, distance: 49.0
click at [345, 170] on div "Janela de atendimento Grade de atendimento Capacidade Transportadoras Veículos …" at bounding box center [323, 146] width 647 height 293
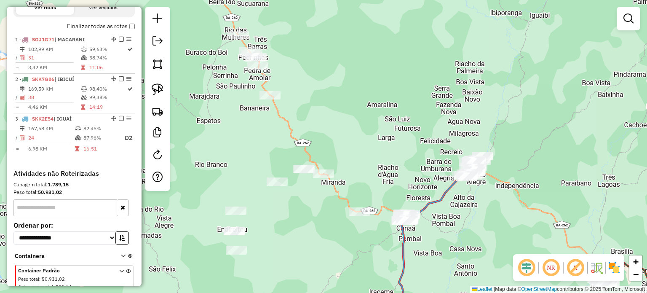
drag, startPoint x: 298, startPoint y: 74, endPoint x: 353, endPoint y: 124, distance: 74.2
click at [353, 124] on div "Janela de atendimento Grade de atendimento Capacidade Transportadoras Veículos …" at bounding box center [323, 146] width 647 height 293
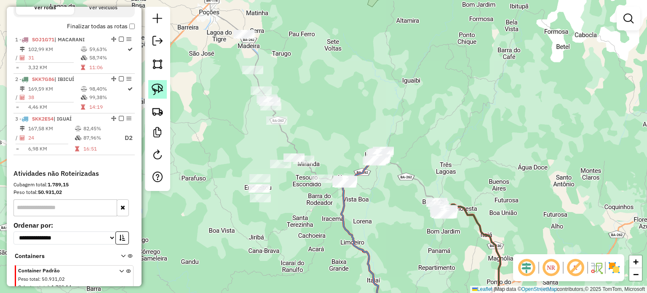
click at [160, 86] on img at bounding box center [158, 89] width 12 height 12
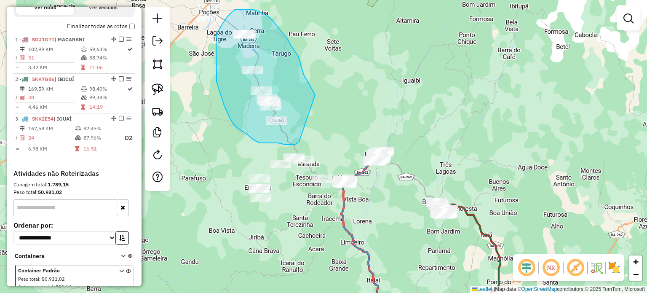
drag, startPoint x: 314, startPoint y: 93, endPoint x: 303, endPoint y: 130, distance: 38.5
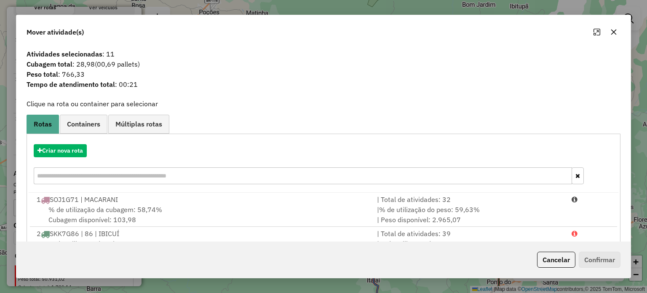
click at [610, 32] on icon "button" at bounding box center [613, 32] width 7 height 7
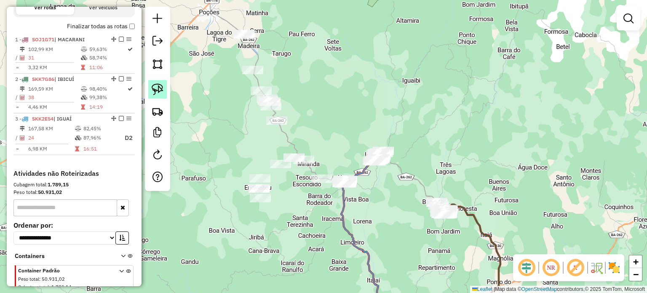
click at [158, 90] on img at bounding box center [158, 89] width 12 height 12
drag, startPoint x: 362, startPoint y: 186, endPoint x: 338, endPoint y: 193, distance: 25.2
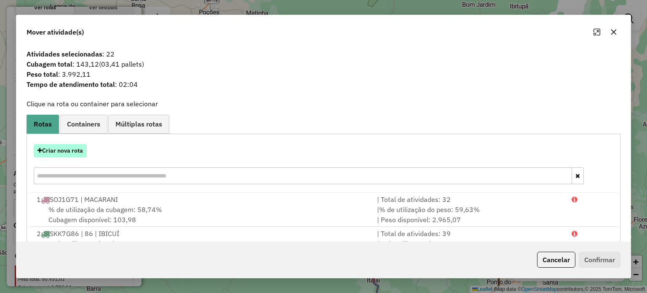
click at [67, 152] on button "Criar nova rota" at bounding box center [60, 150] width 53 height 13
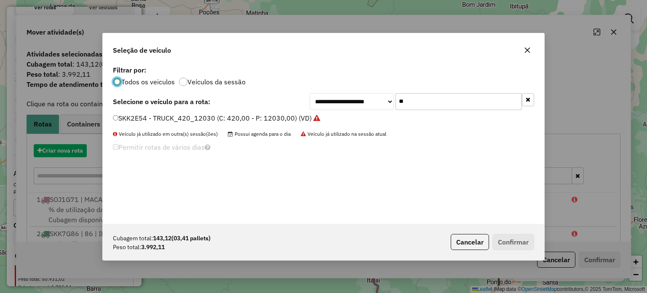
scroll to position [4, 3]
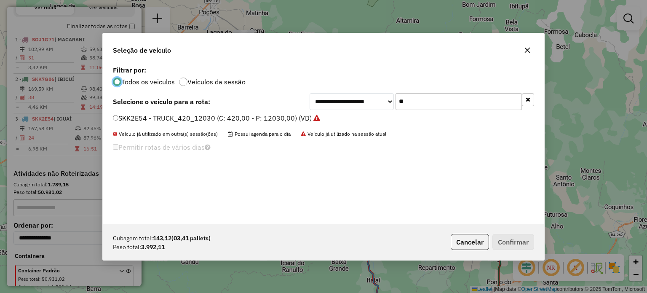
click at [419, 103] on input "**" at bounding box center [459, 101] width 126 height 17
type input "***"
click at [127, 121] on label "SOJ1F21 - VUC_252_7344 (C: 252,00 - P: 7344,00) (VD)" at bounding box center [204, 118] width 182 height 10
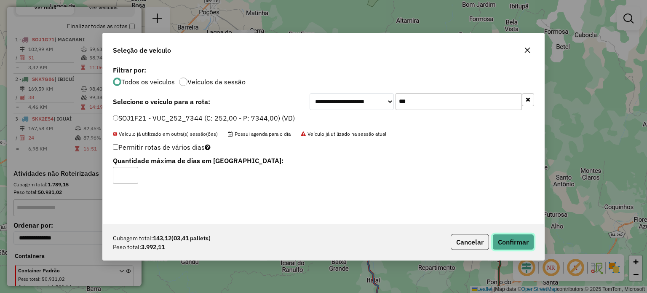
click at [500, 240] on button "Confirmar" at bounding box center [513, 242] width 42 height 16
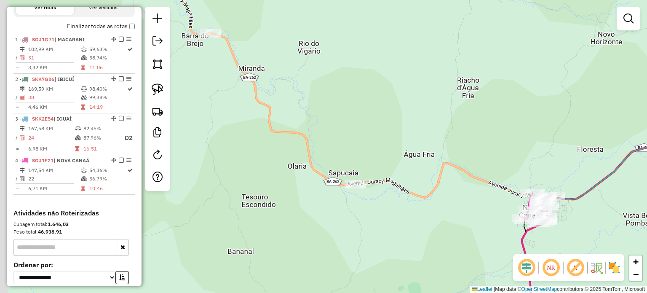
drag, startPoint x: 326, startPoint y: 210, endPoint x: 389, endPoint y: 227, distance: 64.9
click at [389, 227] on div "Janela de atendimento Grade de atendimento Capacidade Transportadoras Veículos …" at bounding box center [323, 146] width 647 height 293
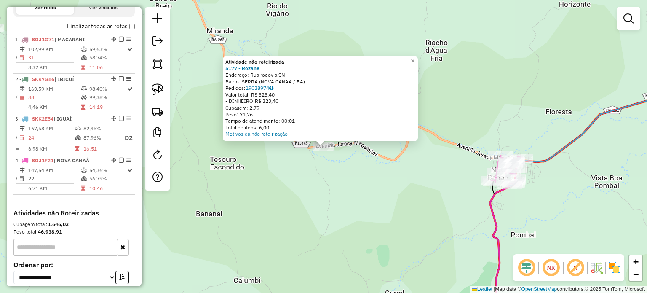
click at [357, 197] on div "Atividade não roteirizada 5177 - Rozane Endereço: Rua rodovia SN Bairro: SERRA …" at bounding box center [323, 146] width 647 height 293
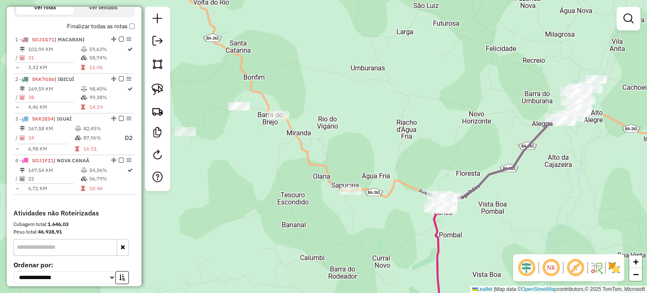
drag, startPoint x: 260, startPoint y: 190, endPoint x: 317, endPoint y: 208, distance: 59.7
click at [321, 215] on div "Janela de atendimento Grade de atendimento Capacidade Transportadoras Veículos …" at bounding box center [323, 146] width 647 height 293
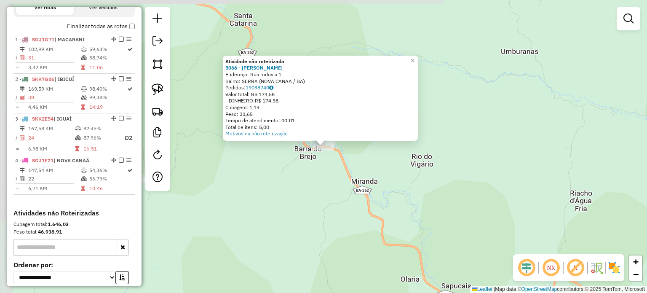
click at [290, 169] on div "Atividade não roteirizada 5066 - Eunice dos Santos Endereço: Rua rodovia 1 Bair…" at bounding box center [323, 146] width 647 height 293
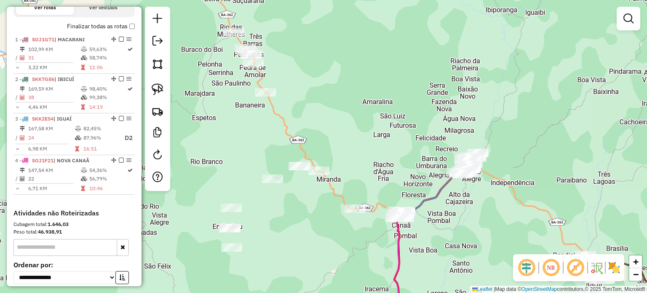
drag, startPoint x: 341, startPoint y: 251, endPoint x: 325, endPoint y: 227, distance: 28.3
click at [325, 227] on div "Janela de atendimento Grade de atendimento Capacidade Transportadoras Veículos …" at bounding box center [323, 146] width 647 height 293
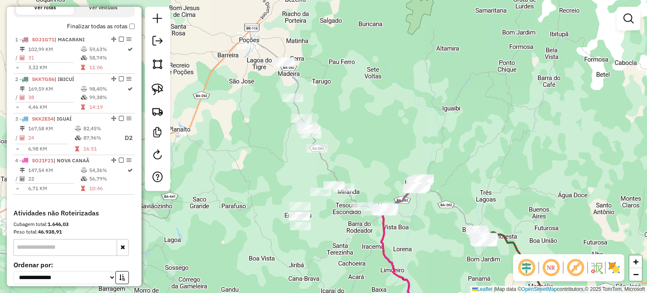
drag, startPoint x: 358, startPoint y: 262, endPoint x: 327, endPoint y: 142, distance: 124.4
click at [329, 150] on div "Janela de atendimento Grade de atendimento Capacidade Transportadoras Veículos …" at bounding box center [323, 146] width 647 height 293
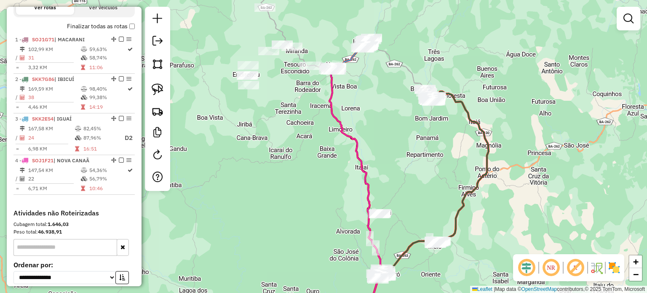
drag, startPoint x: 332, startPoint y: 246, endPoint x: 279, endPoint y: 142, distance: 116.4
click at [284, 150] on div "Janela de atendimento Grade de atendimento Capacidade Transportadoras Veículos …" at bounding box center [323, 146] width 647 height 293
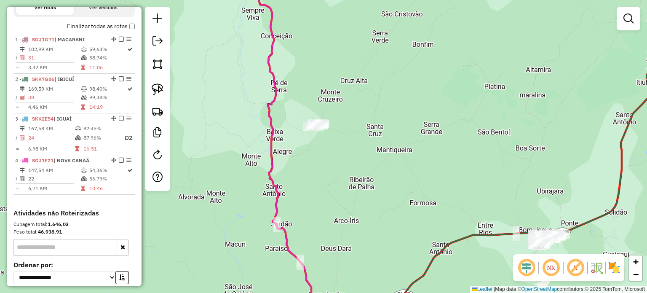
click at [147, 89] on div at bounding box center [157, 99] width 25 height 184
click at [156, 88] on img at bounding box center [158, 89] width 12 height 12
drag, startPoint x: 297, startPoint y: 104, endPoint x: 363, endPoint y: 115, distance: 66.5
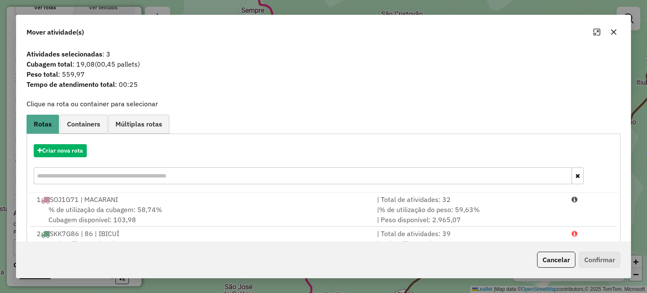
click at [616, 32] on icon "button" at bounding box center [613, 32] width 7 height 7
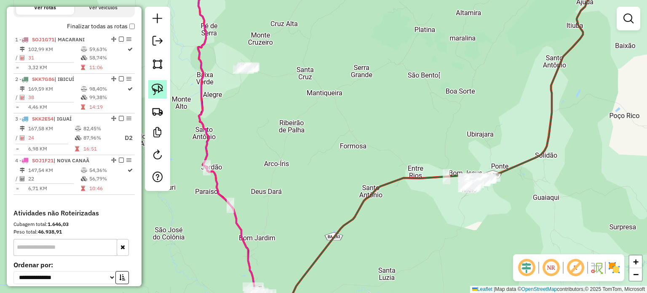
click at [152, 92] on img at bounding box center [158, 89] width 12 height 12
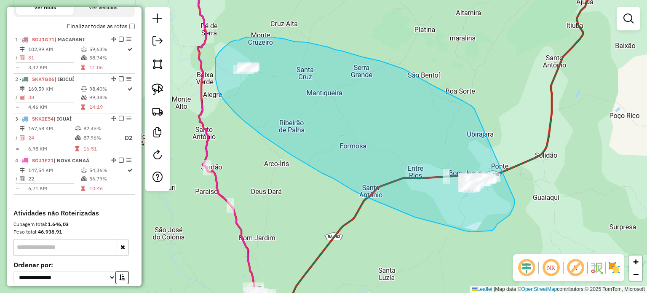
drag, startPoint x: 468, startPoint y: 104, endPoint x: 515, endPoint y: 200, distance: 107.4
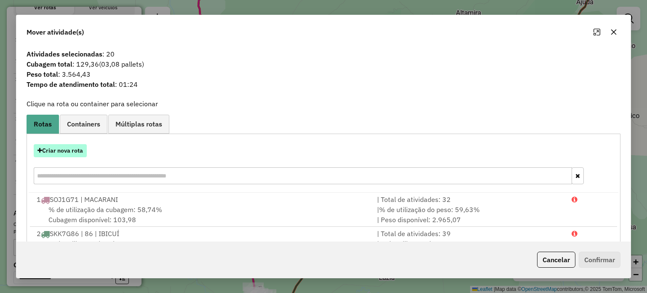
click at [81, 148] on button "Criar nova rota" at bounding box center [60, 150] width 53 height 13
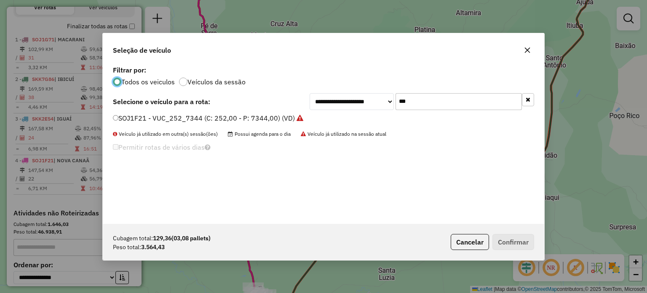
click at [417, 104] on input "***" at bounding box center [459, 101] width 126 height 17
type input "****"
click at [130, 119] on label "SKK2H40 - 88 - TRUCK_420_12030 (C: 420,00 - P: 12030,00) (VD)" at bounding box center [220, 118] width 214 height 10
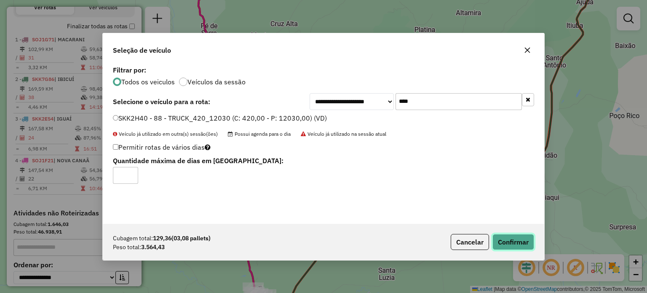
click at [500, 236] on button "Confirmar" at bounding box center [513, 242] width 42 height 16
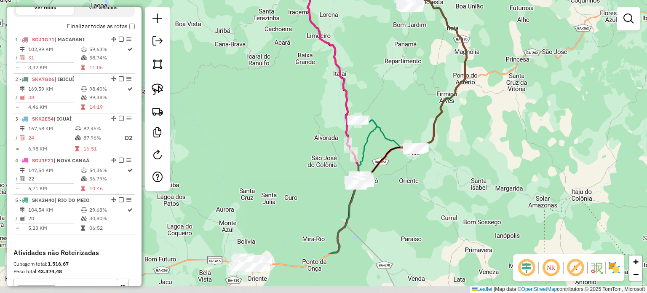
drag, startPoint x: 375, startPoint y: 251, endPoint x: 393, endPoint y: 183, distance: 70.4
click at [393, 183] on div "Janela de atendimento Grade de atendimento Capacidade Transportadoras Veículos …" at bounding box center [323, 146] width 647 height 293
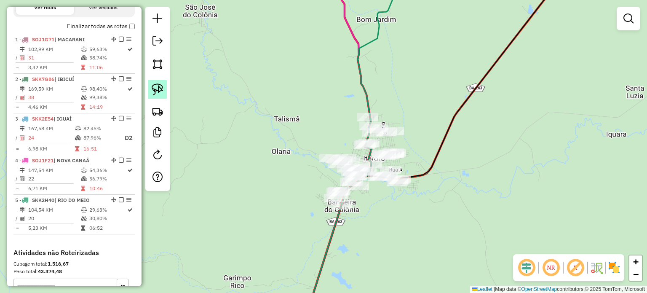
click at [159, 87] on img at bounding box center [158, 89] width 12 height 12
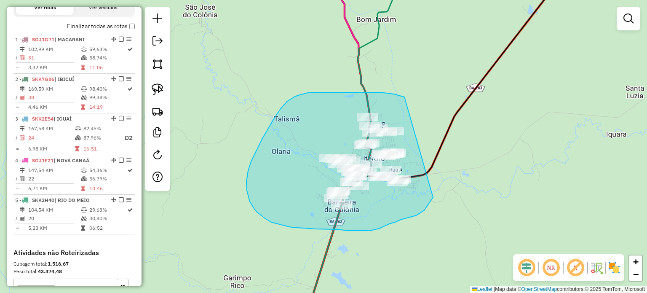
drag, startPoint x: 404, startPoint y: 97, endPoint x: 434, endPoint y: 197, distance: 104.2
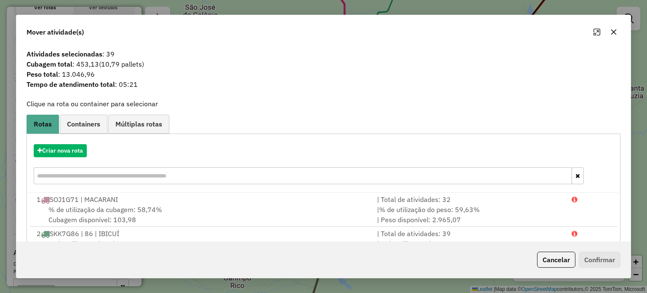
click at [614, 34] on icon "button" at bounding box center [613, 32] width 7 height 7
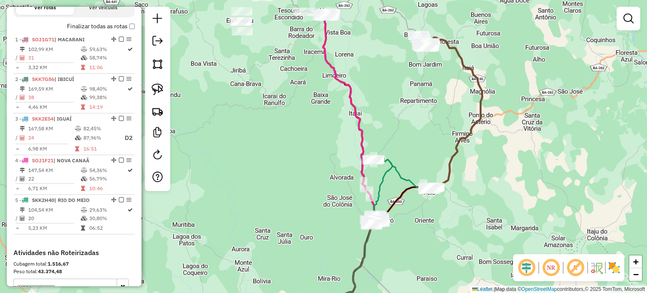
drag, startPoint x: 301, startPoint y: 124, endPoint x: 300, endPoint y: 105, distance: 19.0
click at [300, 106] on div "Janela de atendimento Grade de atendimento Capacidade Transportadoras Veículos …" at bounding box center [323, 146] width 647 height 293
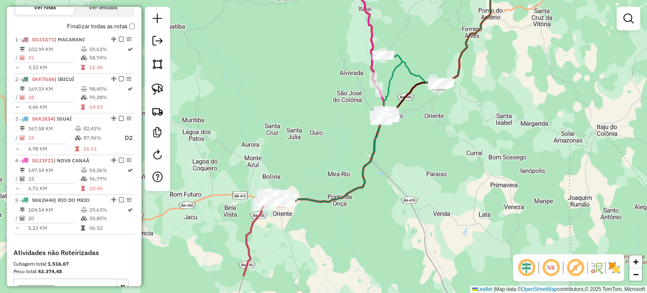
drag, startPoint x: 416, startPoint y: 234, endPoint x: 417, endPoint y: 188, distance: 45.9
click at [417, 188] on div "Janela de atendimento Grade de atendimento Capacidade Transportadoras Veículos …" at bounding box center [323, 146] width 647 height 293
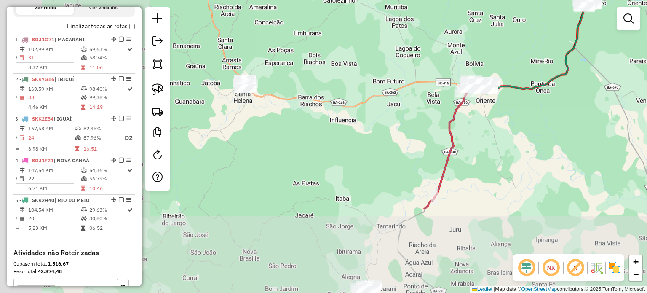
drag, startPoint x: 320, startPoint y: 241, endPoint x: 524, endPoint y: 128, distance: 233.1
click at [524, 128] on div "Janela de atendimento Grade de atendimento Capacidade Transportadoras Veículos …" at bounding box center [323, 146] width 647 height 293
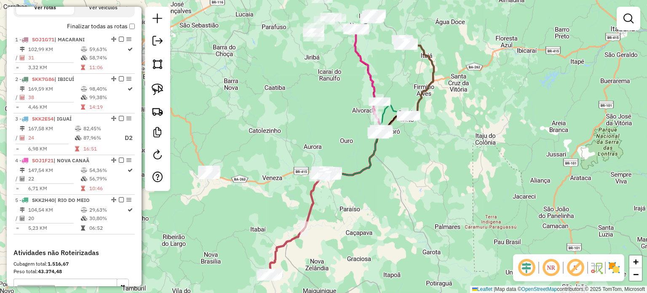
drag, startPoint x: 486, startPoint y: 182, endPoint x: 376, endPoint y: 224, distance: 117.4
click at [377, 226] on div "Janela de atendimento Grade de atendimento Capacidade Transportadoras Veículos …" at bounding box center [323, 146] width 647 height 293
click at [412, 121] on div at bounding box center [406, 117] width 21 height 8
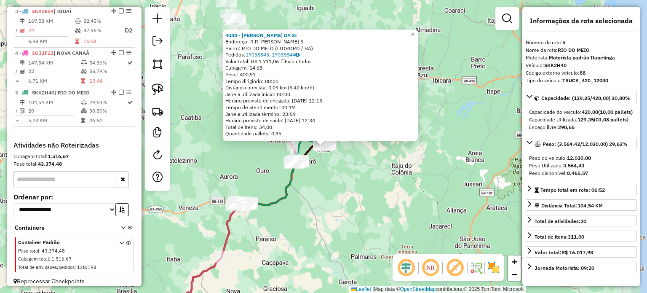
scroll to position [415, 0]
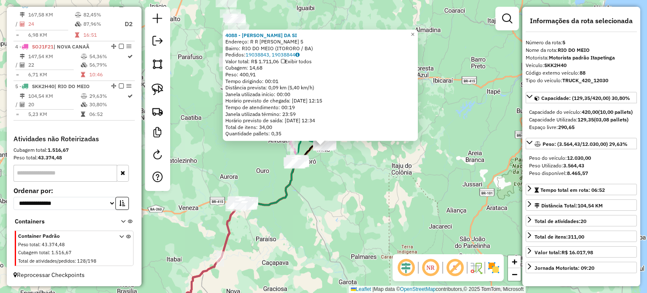
click at [403, 190] on div "4088 - SILVANIA SOUZA DA SI Endereço: R R MARCULINO NEPOMUCENO 5 Bairro: RIO DO…" at bounding box center [323, 146] width 647 height 293
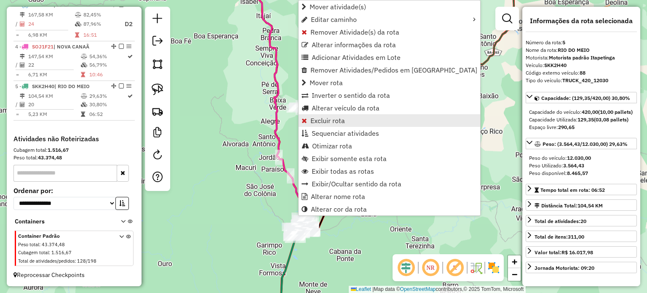
click at [316, 121] on span "Excluir rota" at bounding box center [327, 120] width 35 height 7
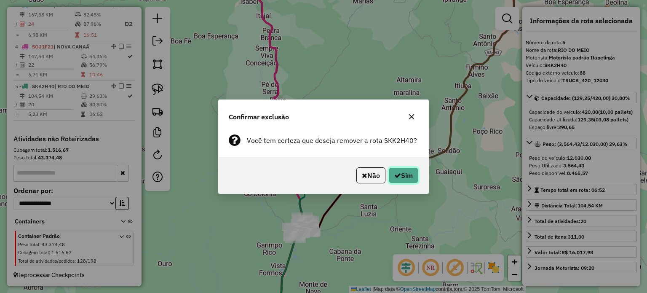
click at [403, 178] on button "Sim" at bounding box center [403, 175] width 29 height 16
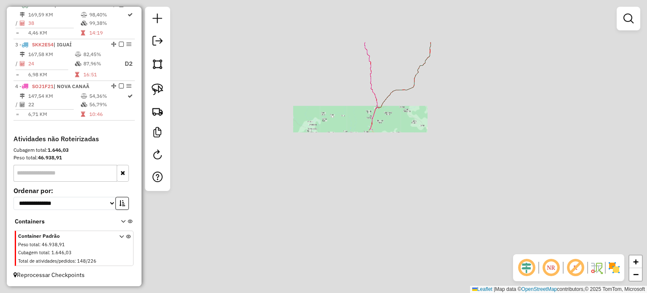
scroll to position [375, 0]
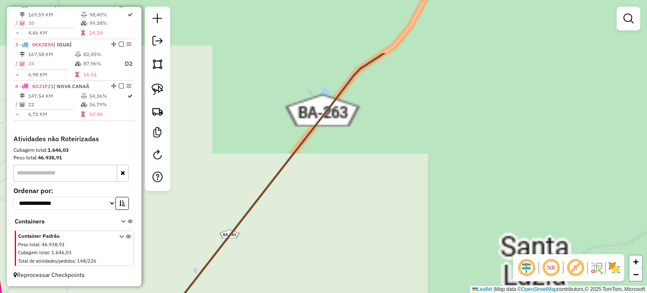
drag, startPoint x: 521, startPoint y: 78, endPoint x: 322, endPoint y: 218, distance: 242.7
click at [324, 217] on div "Janela de atendimento Grade de atendimento Capacidade Transportadoras Veículos …" at bounding box center [323, 146] width 647 height 293
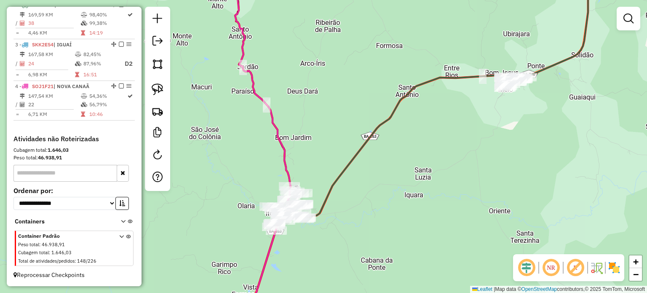
drag, startPoint x: 439, startPoint y: 123, endPoint x: 384, endPoint y: 165, distance: 69.1
click at [387, 166] on div "Janela de atendimento Grade de atendimento Capacidade Transportadoras Veículos …" at bounding box center [323, 146] width 647 height 293
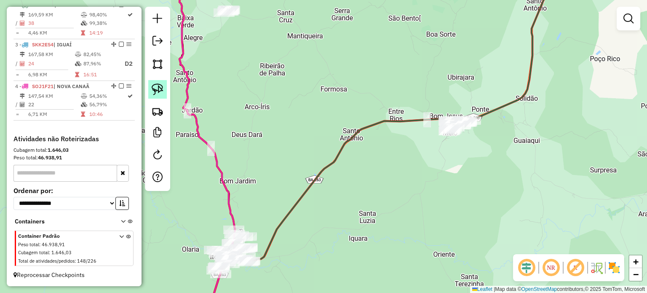
click at [160, 88] on img at bounding box center [158, 89] width 12 height 12
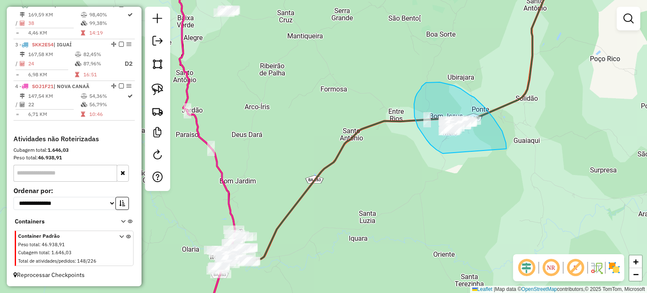
drag, startPoint x: 505, startPoint y: 139, endPoint x: 467, endPoint y: 163, distance: 44.7
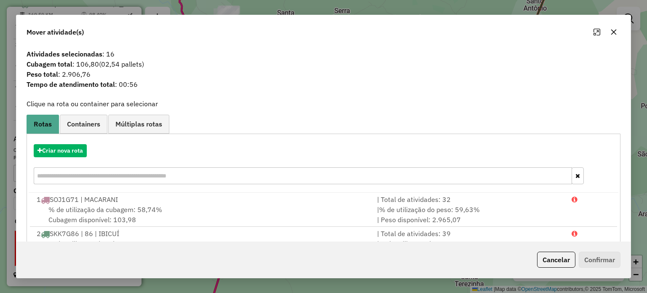
click at [613, 34] on icon "button" at bounding box center [613, 32] width 7 height 7
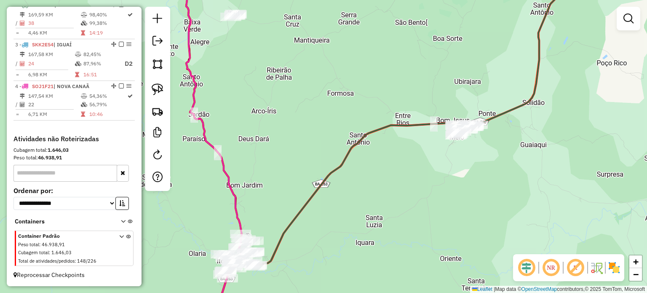
drag, startPoint x: 388, startPoint y: 159, endPoint x: 497, endPoint y: 222, distance: 125.3
click at [495, 222] on div "Janela de atendimento Grade de atendimento Capacidade Transportadoras Veículos …" at bounding box center [323, 146] width 647 height 293
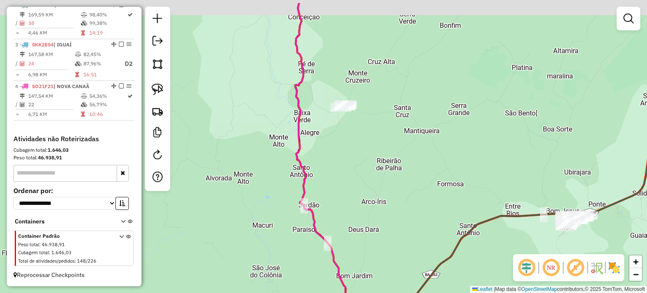
drag, startPoint x: 374, startPoint y: 114, endPoint x: 384, endPoint y: 146, distance: 33.4
click at [385, 148] on div "Janela de atendimento Grade de atendimento Capacidade Transportadoras Veículos …" at bounding box center [323, 146] width 647 height 293
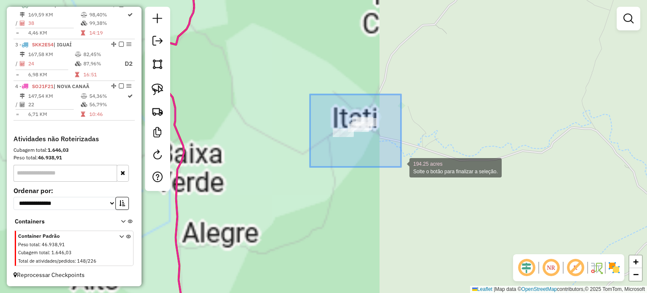
drag, startPoint x: 310, startPoint y: 94, endPoint x: 403, endPoint y: 169, distance: 119.5
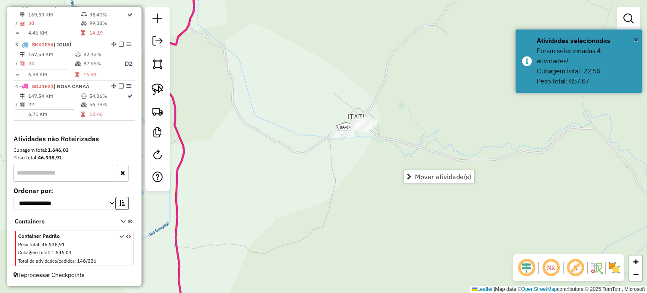
click at [374, 163] on div "Janela de atendimento Grade de atendimento Capacidade Transportadoras Veículos …" at bounding box center [323, 146] width 647 height 293
click at [155, 94] on img at bounding box center [158, 89] width 12 height 12
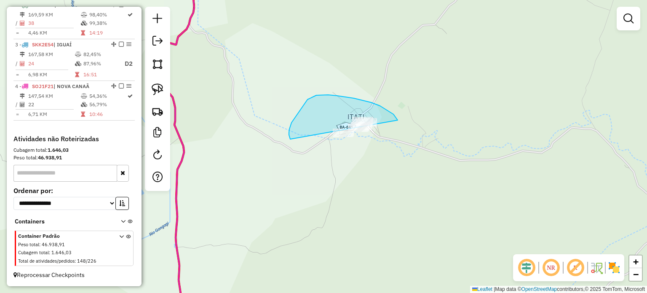
drag, startPoint x: 388, startPoint y: 110, endPoint x: 404, endPoint y: 176, distance: 67.2
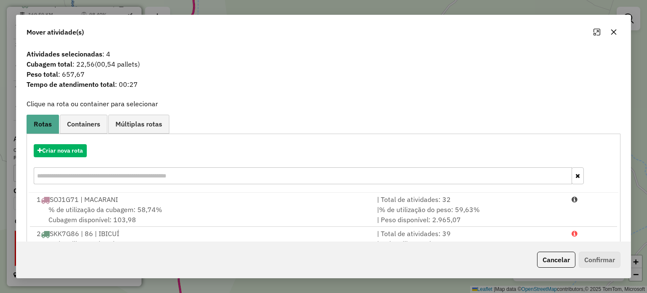
click at [617, 35] on button "button" at bounding box center [613, 31] width 13 height 13
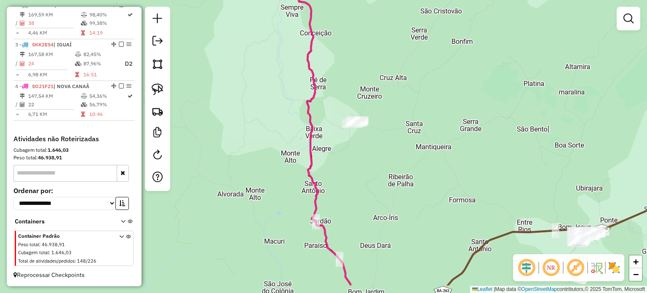
drag, startPoint x: 353, startPoint y: 196, endPoint x: 332, endPoint y: 89, distance: 108.6
click at [332, 91] on div "Janela de atendimento Grade de atendimento Capacidade Transportadoras Veículos …" at bounding box center [323, 146] width 647 height 293
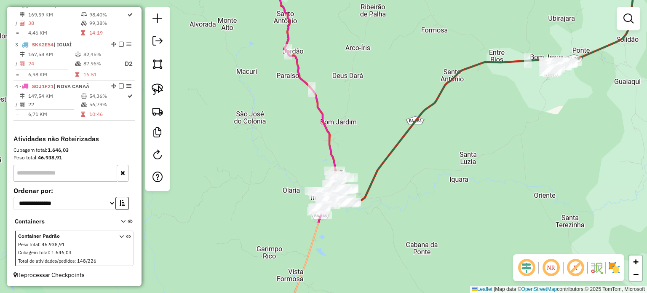
drag, startPoint x: 472, startPoint y: 195, endPoint x: 459, endPoint y: 113, distance: 83.7
click at [460, 117] on div "Janela de atendimento Grade de atendimento Capacidade Transportadoras Veículos …" at bounding box center [323, 146] width 647 height 293
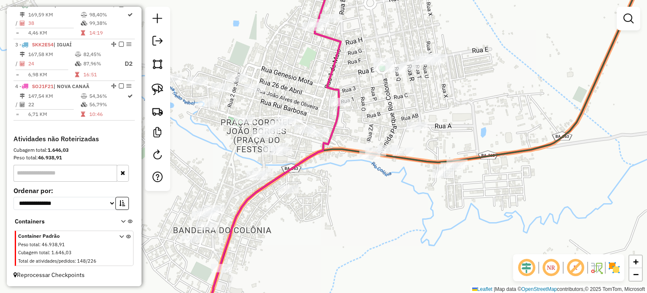
drag, startPoint x: 315, startPoint y: 219, endPoint x: 404, endPoint y: 196, distance: 92.2
click at [404, 196] on div "Janela de atendimento Grade de atendimento Capacidade Transportadoras Veículos …" at bounding box center [323, 146] width 647 height 293
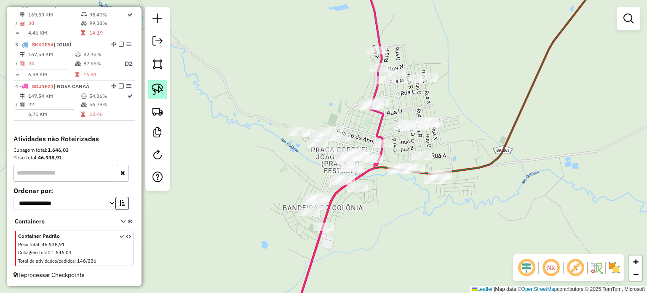
click at [162, 87] on img at bounding box center [158, 89] width 12 height 12
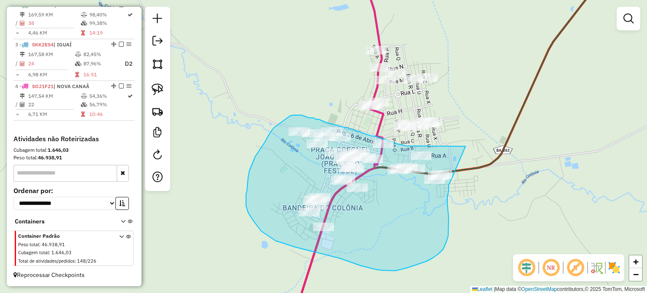
drag, startPoint x: 465, startPoint y: 146, endPoint x: 451, endPoint y: 181, distance: 37.6
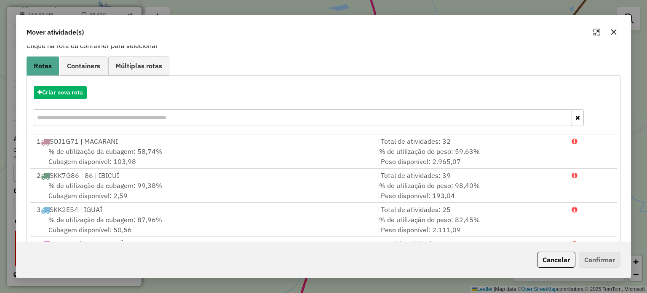
scroll to position [101, 0]
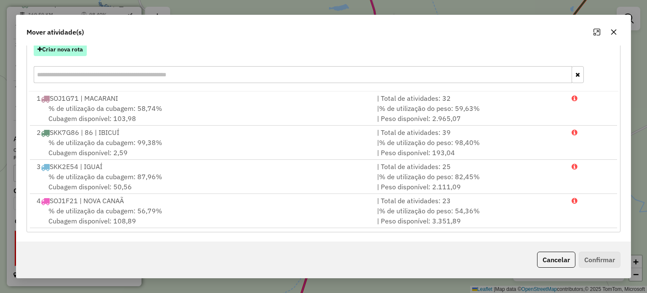
click at [78, 50] on button "Criar nova rota" at bounding box center [60, 49] width 53 height 13
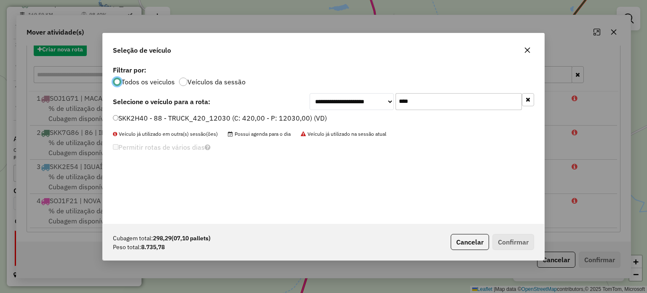
scroll to position [4, 3]
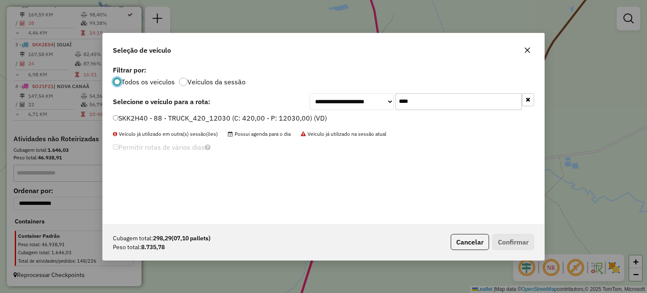
click at [423, 99] on input "****" at bounding box center [459, 101] width 126 height 17
click at [130, 120] on label "SKK2H40 - 88 - TRUCK_420_12030 (C: 420,00 - P: 12030,00) (VD)" at bounding box center [220, 118] width 214 height 10
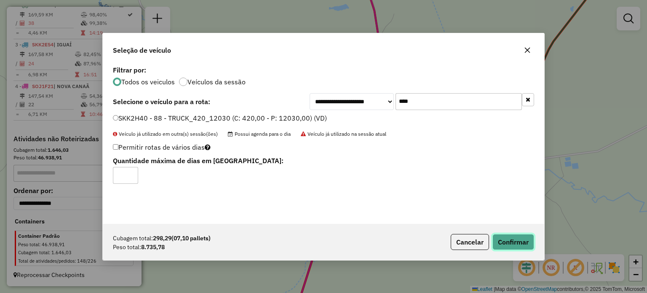
click at [511, 238] on button "Confirmar" at bounding box center [513, 242] width 42 height 16
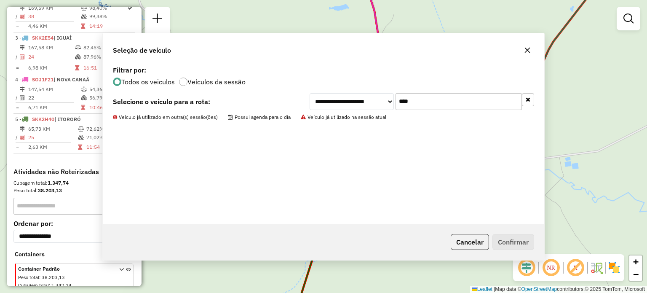
scroll to position [415, 0]
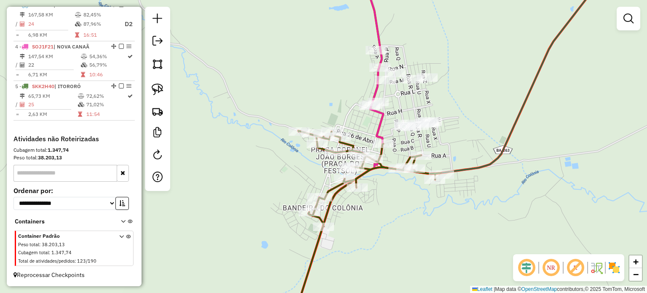
click at [436, 186] on div "Janela de atendimento Grade de atendimento Capacidade Transportadoras Veículos …" at bounding box center [323, 146] width 647 height 293
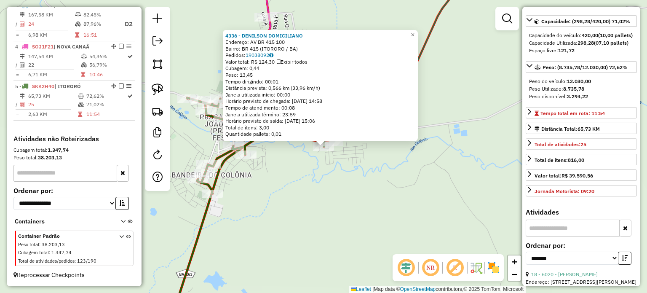
scroll to position [42, 0]
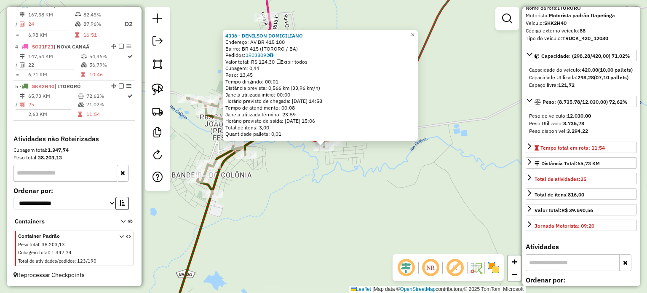
click at [477, 92] on div "4336 - DENILSON DOMICILIANO Endereço: AV BR 415 100 Bairro: BR 415 (ITORORO / B…" at bounding box center [323, 146] width 647 height 293
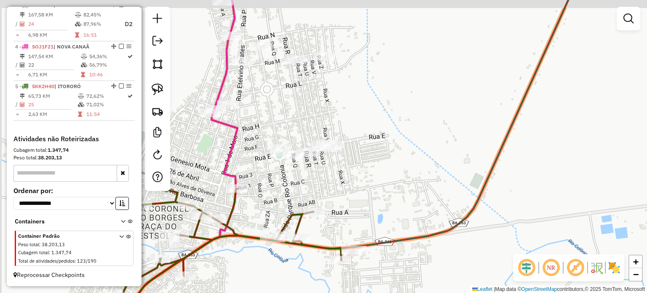
drag, startPoint x: 362, startPoint y: 98, endPoint x: 381, endPoint y: 118, distance: 27.7
click at [379, 119] on div "Janela de atendimento Grade de atendimento Capacidade Transportadoras Veículos …" at bounding box center [323, 146] width 647 height 293
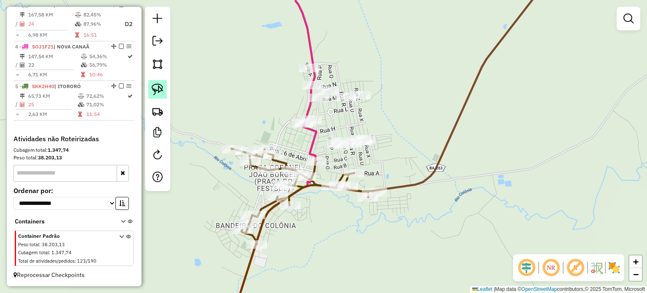
click at [160, 86] on img at bounding box center [158, 89] width 12 height 12
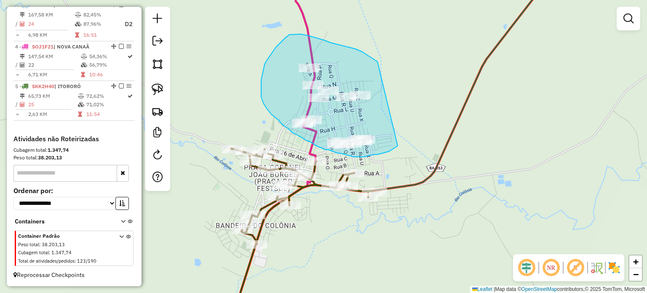
drag, startPoint x: 367, startPoint y: 55, endPoint x: 401, endPoint y: 142, distance: 93.1
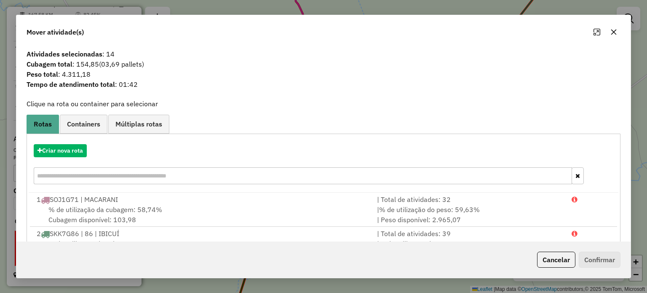
click at [613, 32] on icon "button" at bounding box center [613, 31] width 5 height 5
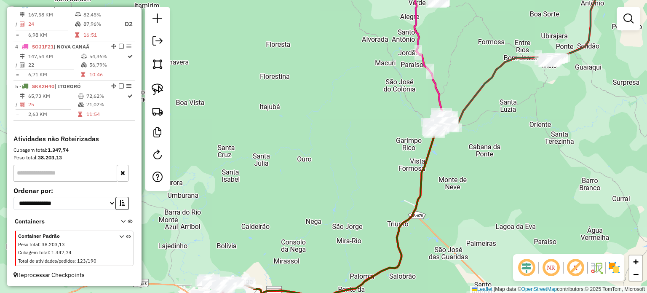
drag, startPoint x: 455, startPoint y: 53, endPoint x: 426, endPoint y: 168, distance: 118.0
click at [430, 167] on div "Janela de atendimento Grade de atendimento Capacidade Transportadoras Veículos …" at bounding box center [323, 146] width 647 height 293
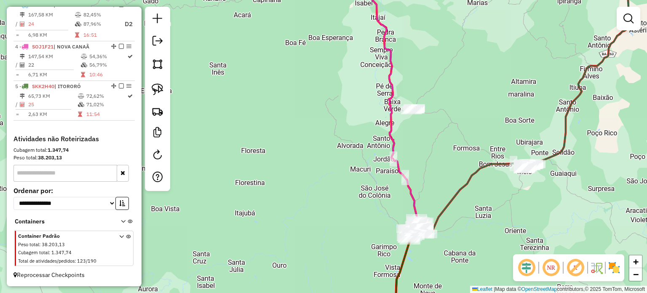
drag, startPoint x: 450, startPoint y: 93, endPoint x: 442, endPoint y: 141, distance: 48.3
click at [445, 134] on div "Janela de atendimento Grade de atendimento Capacidade Transportadoras Veículos …" at bounding box center [323, 146] width 647 height 293
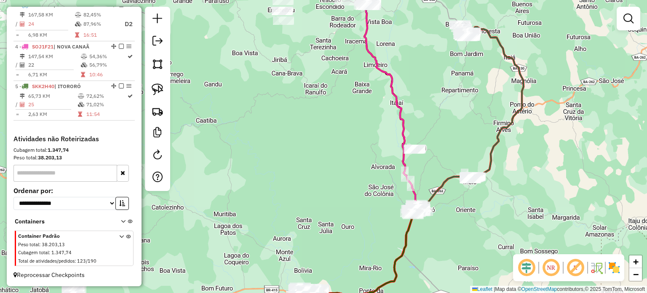
drag, startPoint x: 357, startPoint y: 77, endPoint x: 325, endPoint y: 189, distance: 116.9
click at [340, 183] on div "Janela de atendimento Grade de atendimento Capacidade Transportadoras Veículos …" at bounding box center [323, 146] width 647 height 293
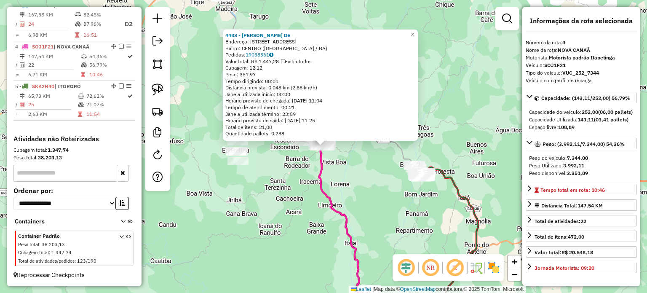
click at [374, 183] on div "4483 - DIOGENES SAMPAIO DE Endereço: RUA R BERNADINO MATOS 486 Bairro: CENTRO (…" at bounding box center [323, 146] width 647 height 293
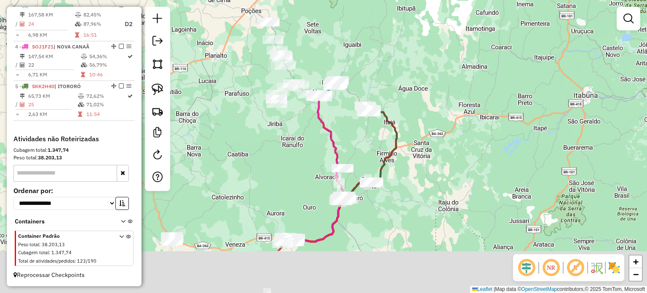
drag, startPoint x: 381, startPoint y: 216, endPoint x: 350, endPoint y: 126, distance: 95.5
click at [350, 126] on div "Janela de atendimento Grade de atendimento Capacidade Transportadoras Veículos …" at bounding box center [323, 146] width 647 height 293
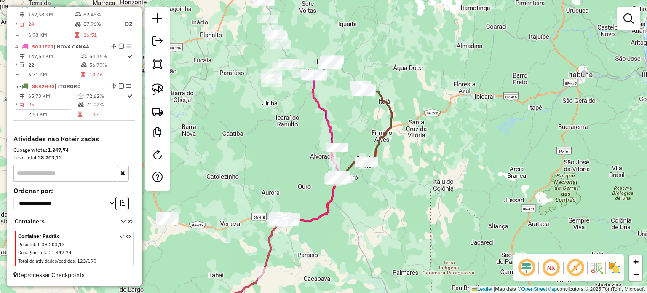
drag, startPoint x: 271, startPoint y: 193, endPoint x: 311, endPoint y: 99, distance: 102.1
click at [310, 102] on div "Janela de atendimento Grade de atendimento Capacidade Transportadoras Veículos …" at bounding box center [323, 146] width 647 height 293
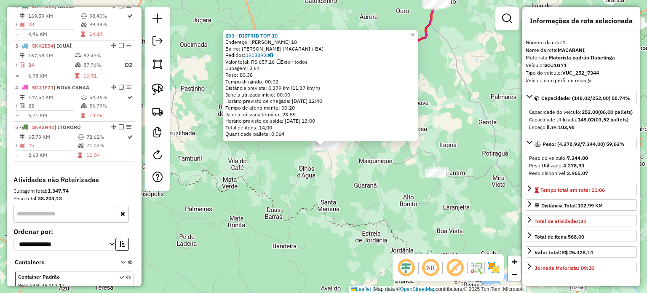
scroll to position [329, 0]
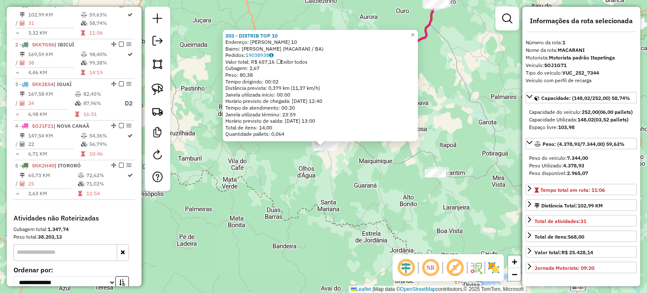
click at [249, 180] on div "203 - DISTRIB TOP 10 Endereço: DIONISIO RIBEIRO 10 Bairro: MARJORIE PARQUE (MAC…" at bounding box center [323, 146] width 647 height 293
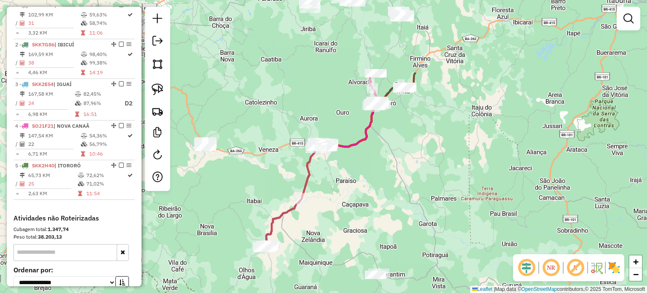
drag, startPoint x: 400, startPoint y: 107, endPoint x: 319, endPoint y: 232, distance: 149.3
click at [320, 232] on div "Janela de atendimento Grade de atendimento Capacidade Transportadoras Veículos …" at bounding box center [323, 146] width 647 height 293
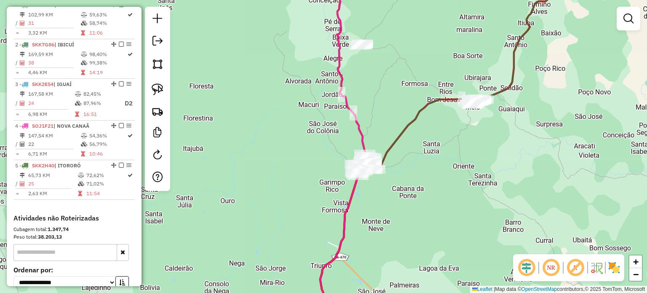
drag, startPoint x: 284, startPoint y: 222, endPoint x: 349, endPoint y: 80, distance: 155.7
click at [334, 92] on div "Janela de atendimento Grade de atendimento Capacidade Transportadoras Veículos …" at bounding box center [323, 146] width 647 height 293
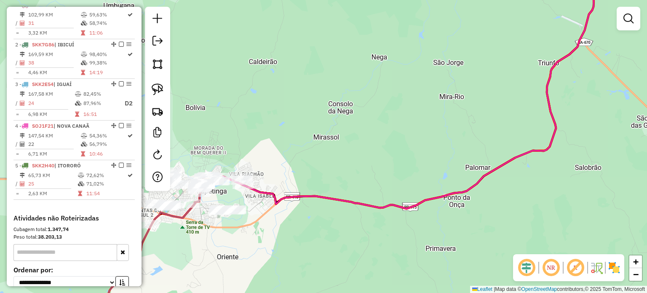
drag, startPoint x: 221, startPoint y: 247, endPoint x: 354, endPoint y: 211, distance: 138.1
click at [354, 215] on div "Janela de atendimento Grade de atendimento Capacidade Transportadoras Veículos …" at bounding box center [323, 146] width 647 height 293
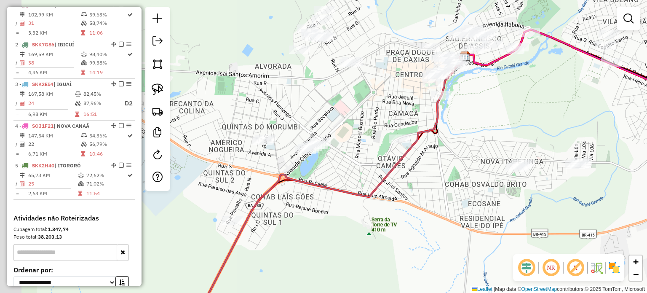
drag, startPoint x: 341, startPoint y: 234, endPoint x: 394, endPoint y: 224, distance: 54.1
click at [394, 224] on div "Janela de atendimento Grade de atendimento Capacidade Transportadoras Veículos …" at bounding box center [323, 146] width 647 height 293
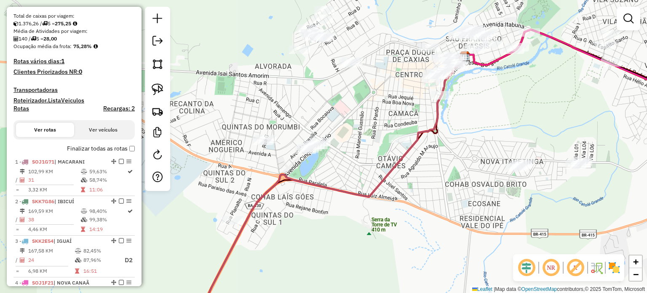
scroll to position [202, 0]
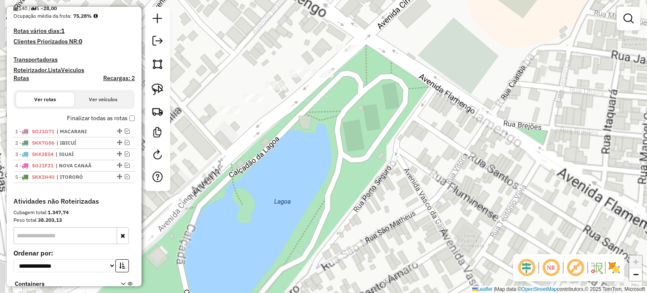
drag, startPoint x: 290, startPoint y: 103, endPoint x: 318, endPoint y: 129, distance: 38.8
click at [326, 130] on div "Janela de atendimento Grade de atendimento Capacidade Transportadoras Veículos …" at bounding box center [323, 146] width 647 height 293
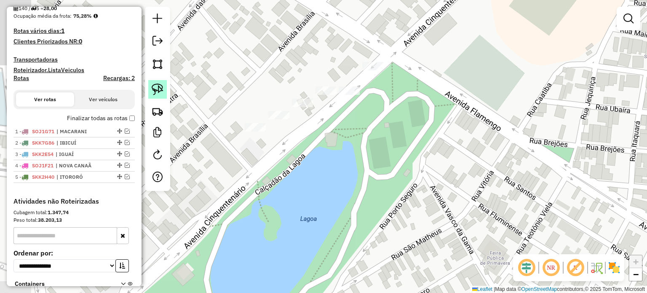
click at [160, 90] on img at bounding box center [158, 89] width 12 height 12
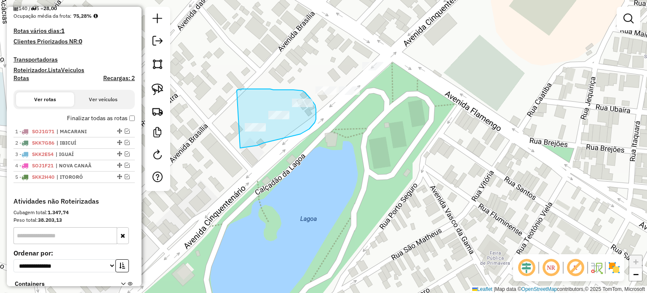
drag, startPoint x: 237, startPoint y: 91, endPoint x: 234, endPoint y: 144, distance: 53.1
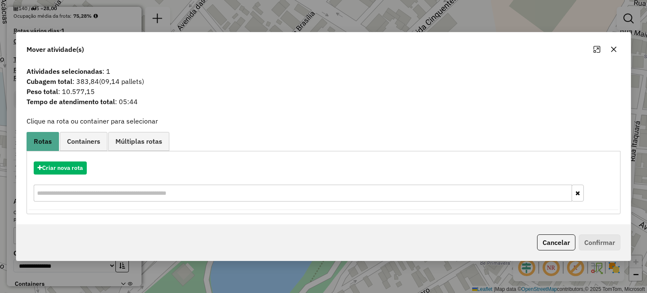
click at [613, 50] on icon "button" at bounding box center [613, 49] width 7 height 7
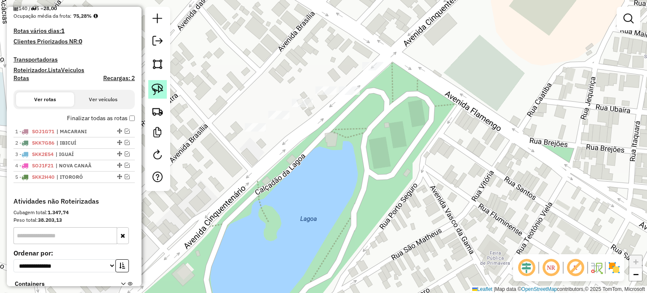
click at [158, 84] on img at bounding box center [158, 89] width 12 height 12
drag, startPoint x: 389, startPoint y: 56, endPoint x: 391, endPoint y: 77, distance: 21.1
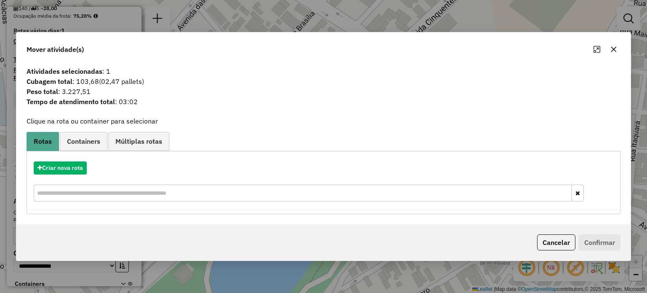
click at [611, 48] on icon "button" at bounding box center [613, 49] width 7 height 7
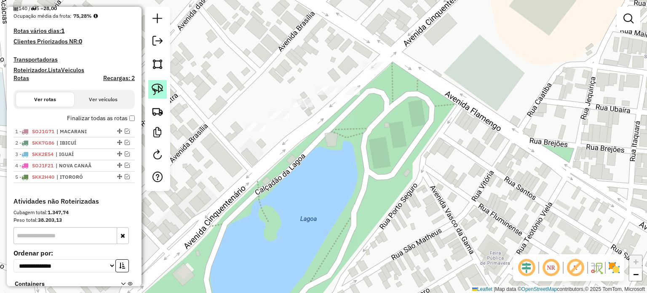
click at [162, 89] on img at bounding box center [158, 89] width 12 height 12
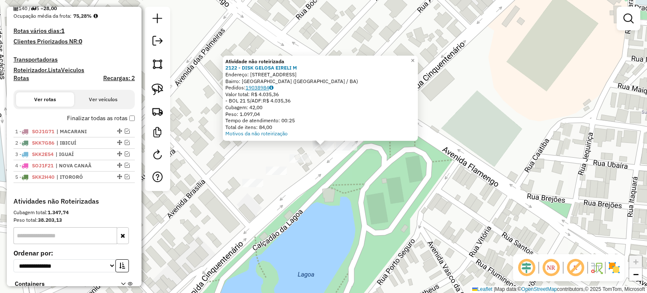
click at [262, 85] on link "19038984" at bounding box center [260, 87] width 28 height 6
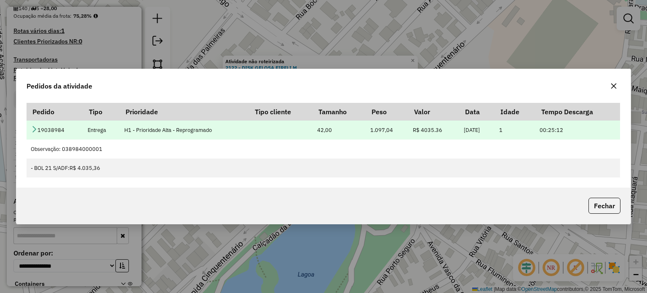
click at [71, 131] on td "19038984" at bounding box center [55, 129] width 56 height 19
click at [48, 132] on td "19038984" at bounding box center [55, 129] width 56 height 19
click at [35, 128] on icon at bounding box center [34, 129] width 7 height 7
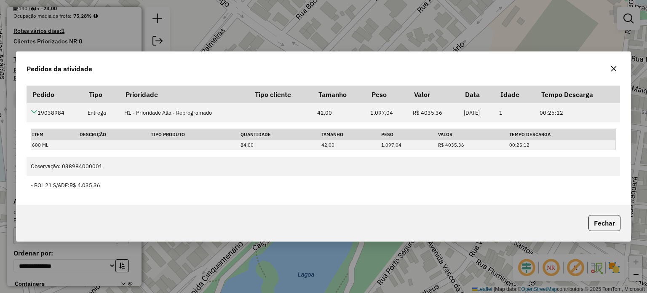
click at [612, 67] on icon "button" at bounding box center [613, 68] width 5 height 5
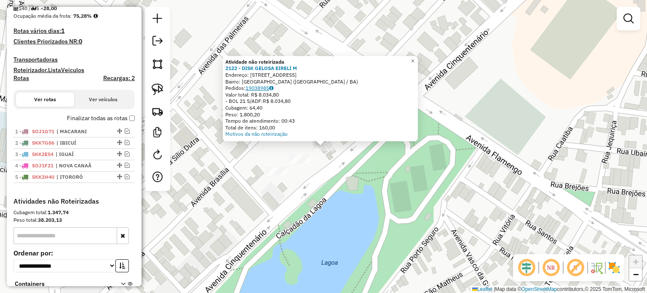
click at [265, 89] on link "19038985" at bounding box center [260, 88] width 28 height 6
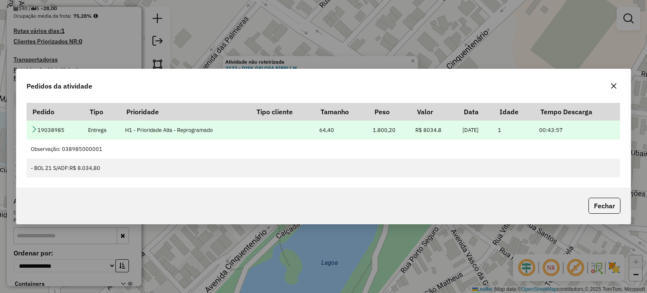
click at [50, 128] on td "19038985" at bounding box center [55, 129] width 57 height 19
click at [36, 131] on icon at bounding box center [34, 129] width 7 height 7
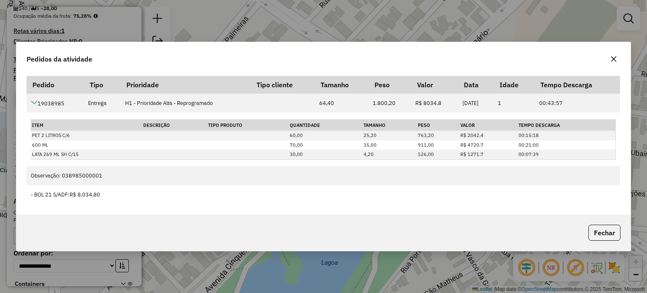
click at [615, 59] on icon "button" at bounding box center [613, 59] width 7 height 7
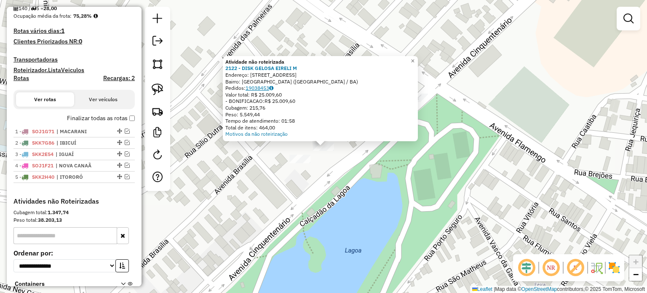
click at [262, 89] on link "19038453" at bounding box center [260, 88] width 28 height 6
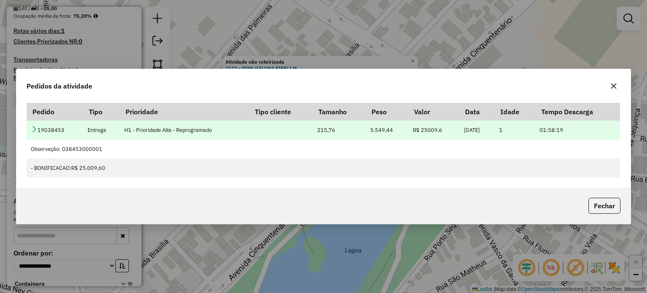
click at [56, 129] on td "19038453" at bounding box center [55, 129] width 56 height 19
click at [32, 131] on icon at bounding box center [34, 129] width 7 height 7
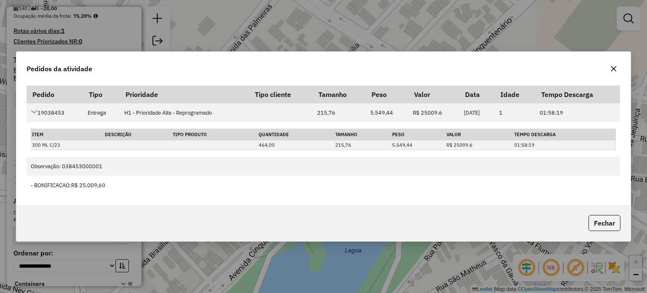
click at [613, 67] on icon "button" at bounding box center [613, 68] width 7 height 7
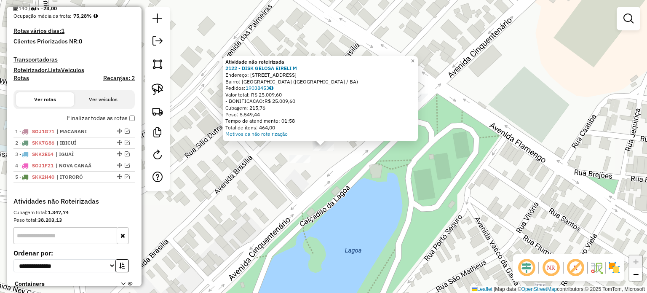
click at [318, 163] on div "Atividade não roteirizada 2122 - DISK GELOSA EIRELI M Endereço: AV CINQUETENARI…" at bounding box center [323, 146] width 647 height 293
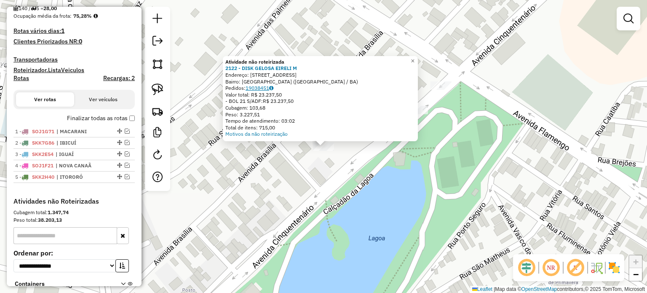
click at [264, 88] on link "19038451" at bounding box center [260, 88] width 28 height 6
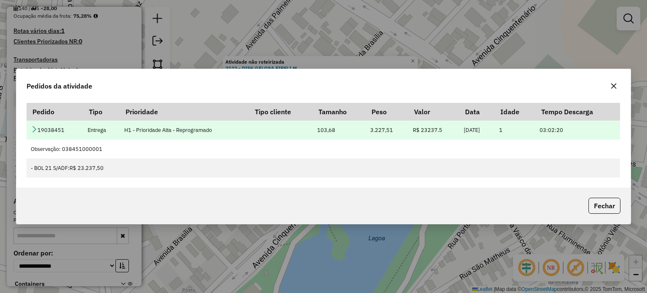
click at [37, 130] on icon at bounding box center [34, 129] width 7 height 7
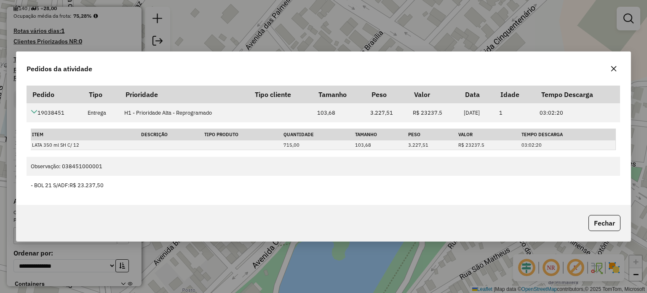
click at [616, 70] on icon "button" at bounding box center [613, 68] width 7 height 7
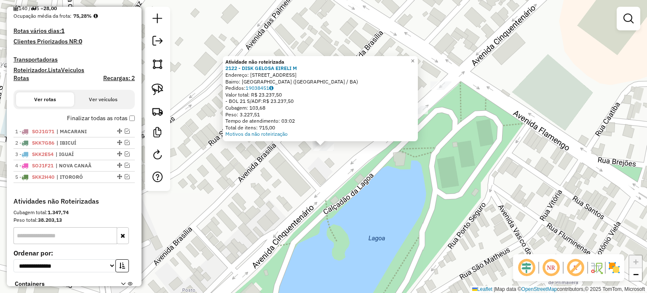
click at [345, 160] on div "Atividade não roteirizada 2122 - DISK GELOSA EIRELI M Endereço: AV CINQUETENARI…" at bounding box center [323, 146] width 647 height 293
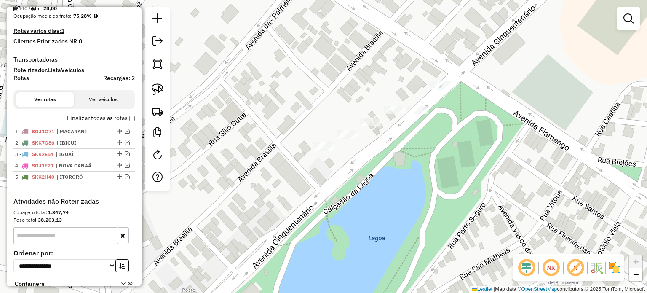
click at [444, 90] on div at bounding box center [441, 85] width 21 height 8
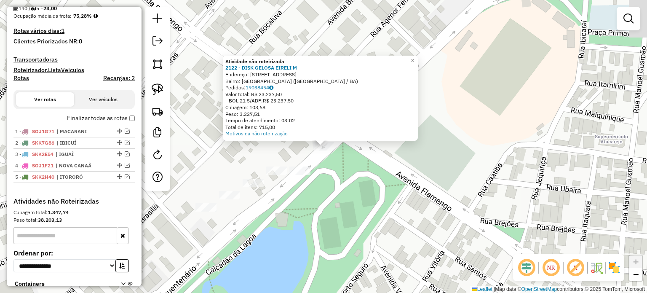
click at [265, 87] on link "19038454" at bounding box center [260, 87] width 28 height 6
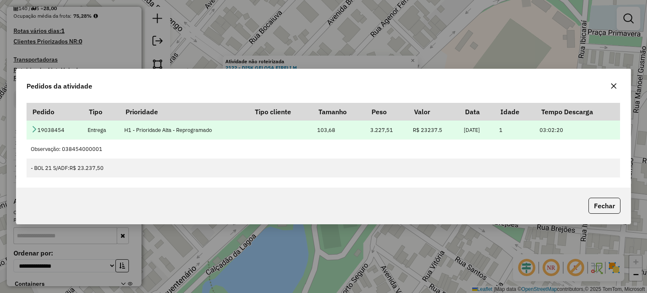
click at [34, 127] on icon at bounding box center [34, 129] width 7 height 7
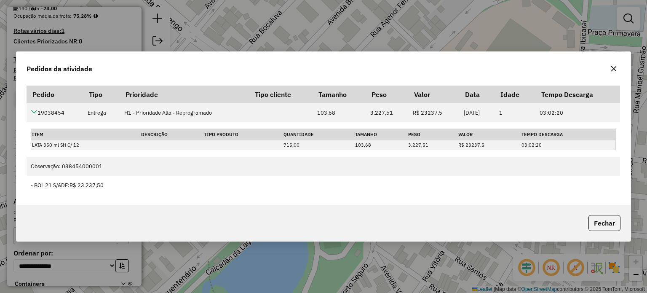
click at [614, 66] on icon "button" at bounding box center [613, 68] width 7 height 7
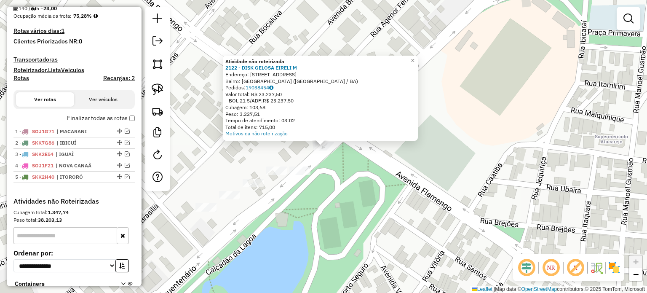
click at [371, 170] on div "Atividade não roteirizada 2122 - DISK GELOSA EIRELI M Endereço: AV CINQUETENARI…" at bounding box center [323, 146] width 647 height 293
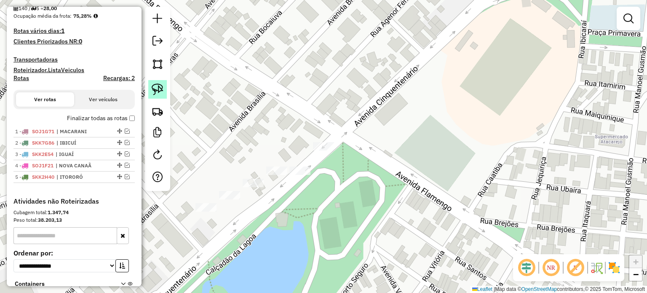
click at [158, 82] on link at bounding box center [157, 89] width 19 height 19
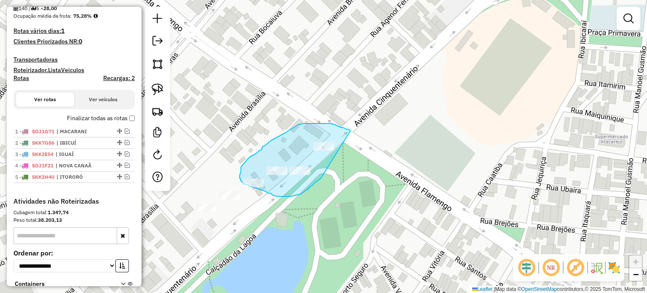
drag, startPoint x: 334, startPoint y: 124, endPoint x: 321, endPoint y: 179, distance: 56.0
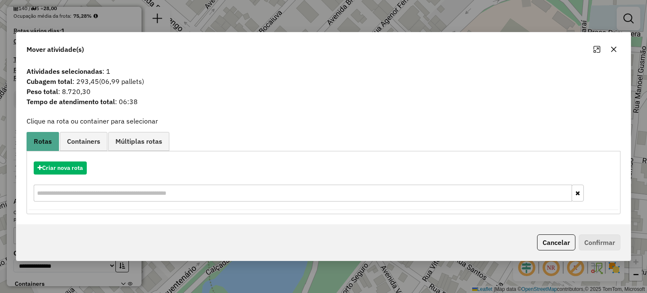
click at [616, 50] on icon "button" at bounding box center [613, 49] width 7 height 7
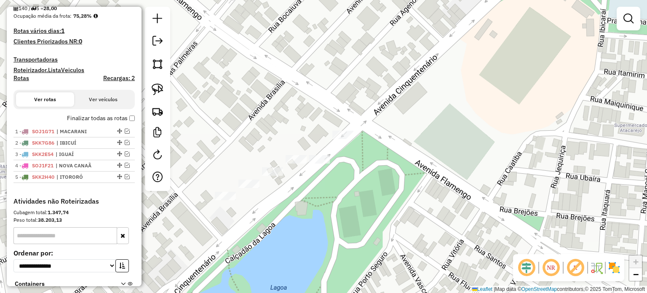
drag, startPoint x: 276, startPoint y: 193, endPoint x: 303, endPoint y: 178, distance: 30.9
click at [303, 178] on div "Janela de atendimento Grade de atendimento Capacidade Transportadoras Veículos …" at bounding box center [323, 146] width 647 height 293
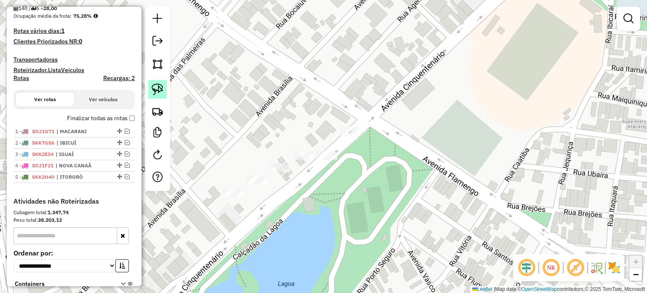
click at [158, 94] on img at bounding box center [158, 89] width 12 height 12
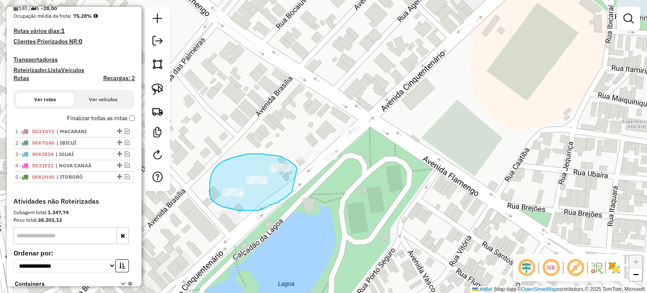
drag, startPoint x: 297, startPoint y: 168, endPoint x: 292, endPoint y: 192, distance: 25.0
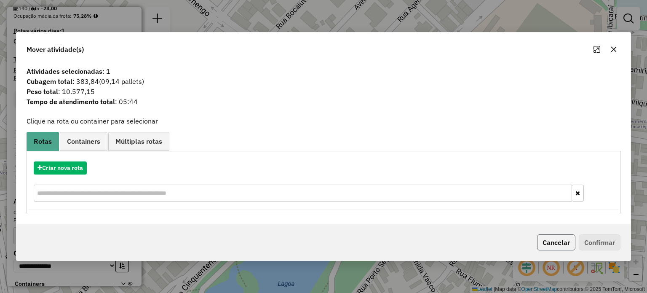
click at [552, 240] on button "Cancelar" at bounding box center [556, 242] width 38 height 16
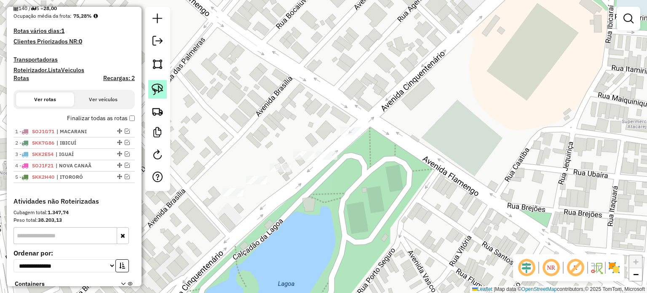
click at [157, 93] on img at bounding box center [158, 89] width 12 height 12
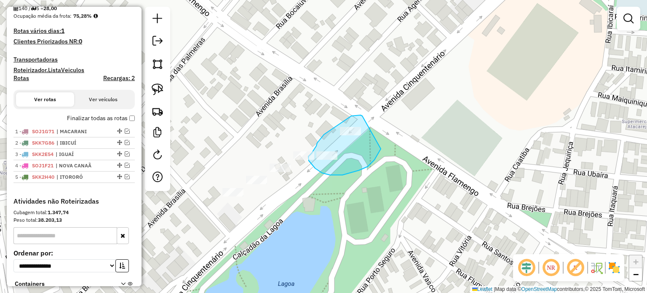
drag, startPoint x: 362, startPoint y: 116, endPoint x: 383, endPoint y: 142, distance: 33.0
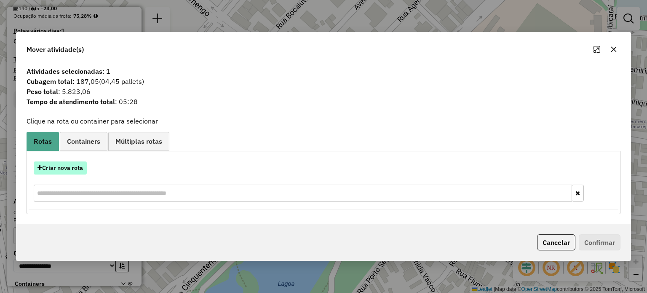
click at [80, 168] on button "Criar nova rota" at bounding box center [60, 167] width 53 height 13
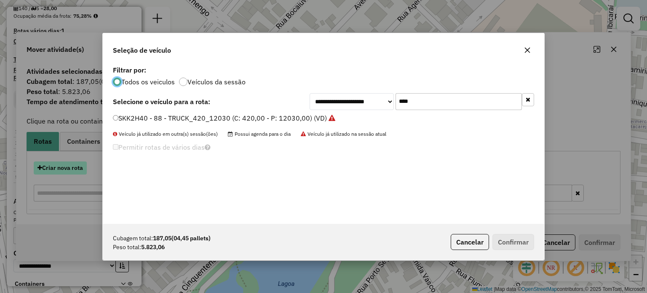
scroll to position [4, 3]
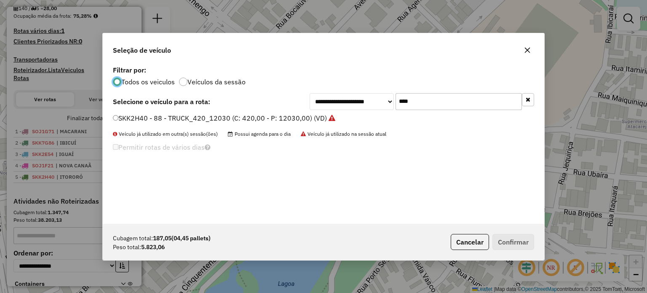
click at [426, 103] on input "****" at bounding box center [459, 101] width 126 height 17
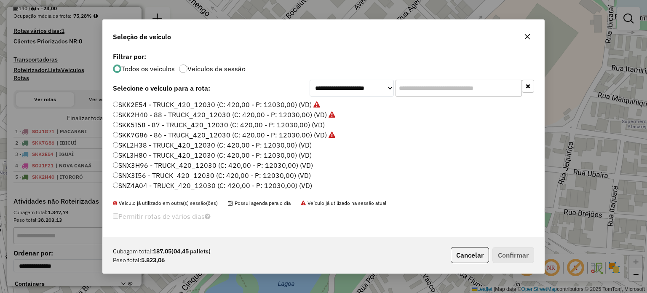
click at [126, 155] on label "SKL3H80 - TRUCK_420_12030 (C: 420,00 - P: 12030,00) (VD)" at bounding box center [212, 155] width 199 height 10
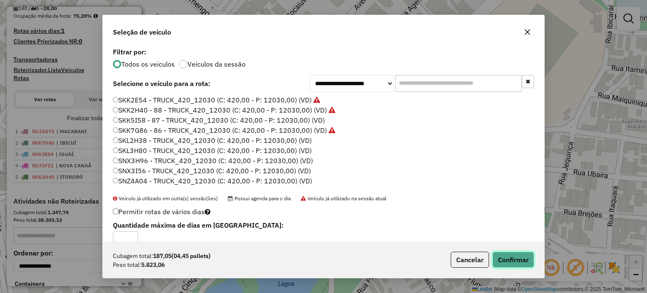
click at [512, 259] on button "Confirmar" at bounding box center [513, 259] width 42 height 16
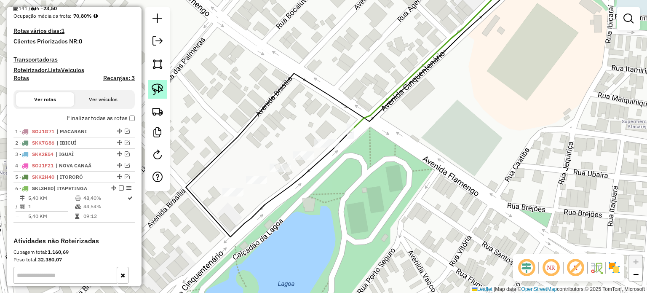
click at [157, 91] on img at bounding box center [158, 89] width 12 height 12
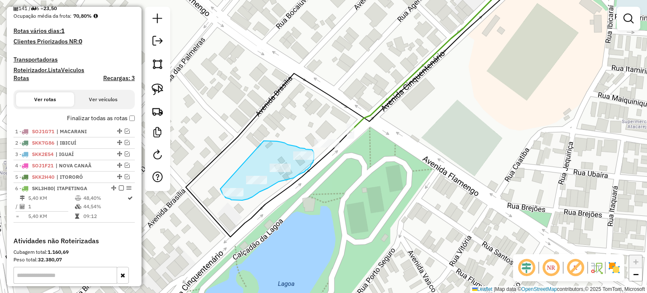
drag, startPoint x: 264, startPoint y: 141, endPoint x: 220, endPoint y: 187, distance: 63.5
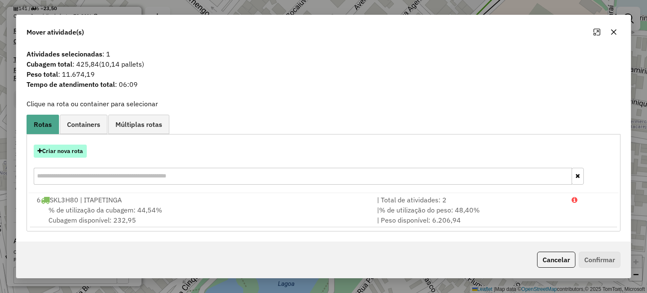
click at [75, 155] on button "Criar nova rota" at bounding box center [60, 150] width 53 height 13
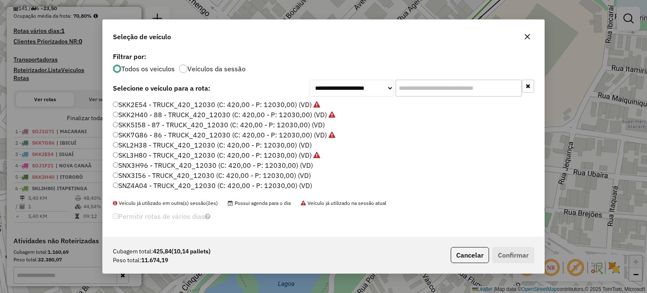
click at [444, 95] on input "text" at bounding box center [459, 88] width 126 height 17
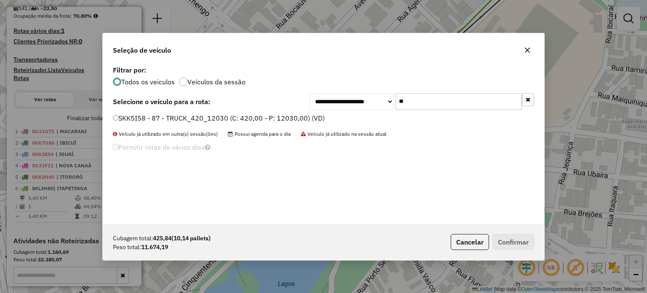
type input "**"
click at [140, 118] on label "SKK5I58 - 87 - TRUCK_420_12030 (C: 420,00 - P: 12030,00) (VD)" at bounding box center [219, 118] width 212 height 10
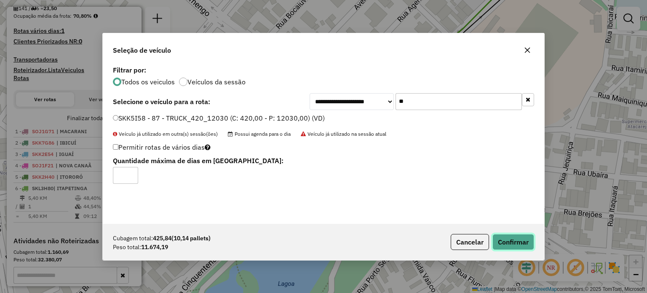
click at [508, 241] on button "Confirmar" at bounding box center [513, 242] width 42 height 16
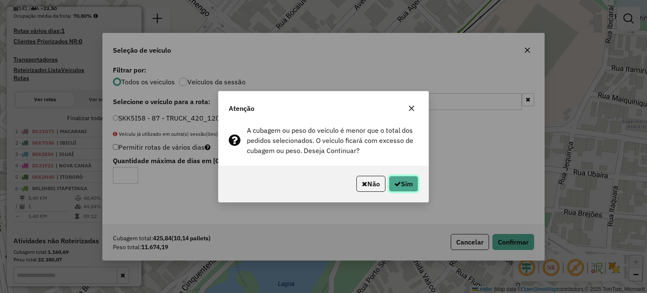
click at [410, 183] on button "Sim" at bounding box center [403, 184] width 29 height 16
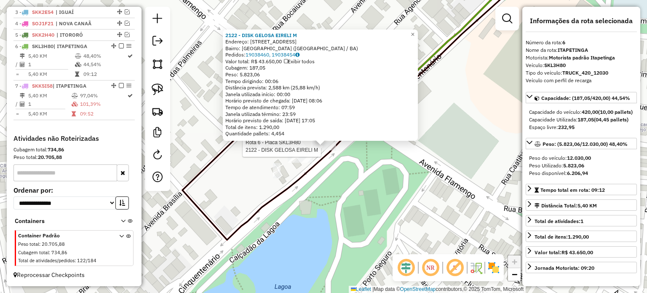
scroll to position [350, 0]
click at [250, 171] on div "2122 - DISK GELOSA EIRELI M Endereço: AV CINQUETENARIO 1000 Bairro: QUINTAS DO …" at bounding box center [323, 146] width 647 height 293
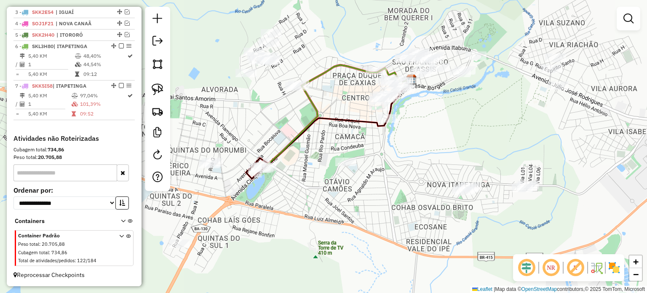
drag, startPoint x: 364, startPoint y: 182, endPoint x: 297, endPoint y: 187, distance: 66.7
click at [297, 187] on div "Janela de atendimento Grade de atendimento Capacidade Transportadoras Veículos …" at bounding box center [323, 146] width 647 height 293
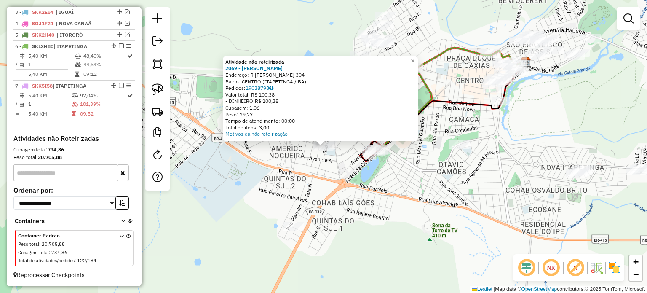
click at [337, 160] on div "Atividade não roteirizada 2069 - GILSON CINTRA SOUZA Endereço: R CAMILO DE BRIT…" at bounding box center [323, 146] width 647 height 293
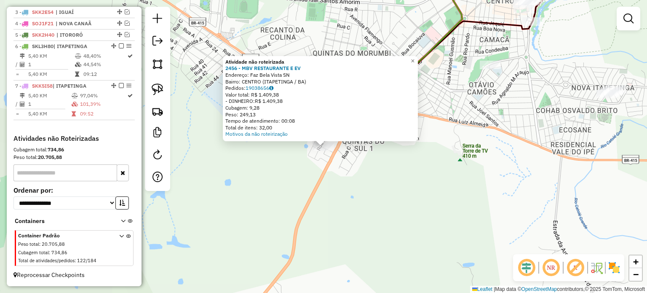
click at [282, 175] on div "Atividade não roteirizada 2456 - MBV RESTAURANTE E EV Endereço: Faz Bela Vista …" at bounding box center [323, 146] width 647 height 293
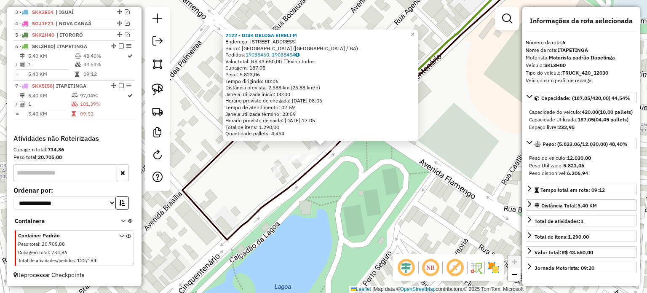
click at [450, 89] on div "2122 - DISK GELOSA EIRELI M Endereço: AV CINQUETENARIO 1000 Bairro: QUINTAS DO …" at bounding box center [323, 146] width 647 height 293
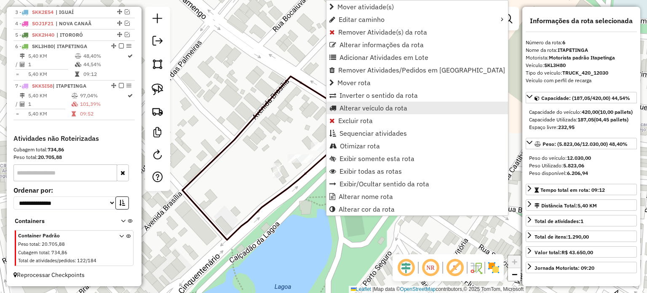
click at [354, 107] on span "Alterar veículo da rota" at bounding box center [374, 107] width 68 height 7
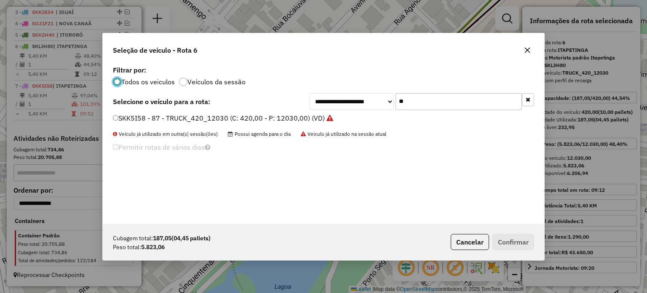
scroll to position [4, 3]
click at [421, 101] on input "**" at bounding box center [459, 101] width 126 height 17
type input "**"
click at [139, 118] on label "SOJ1A41 - VUC_252_7344 (C: 252,00 - P: 7344,00) (VD)" at bounding box center [204, 118] width 182 height 10
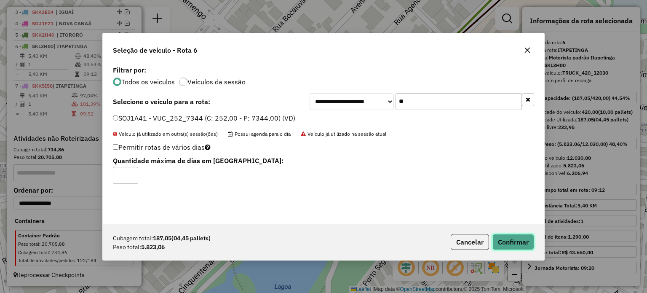
click at [517, 246] on button "Confirmar" at bounding box center [513, 242] width 42 height 16
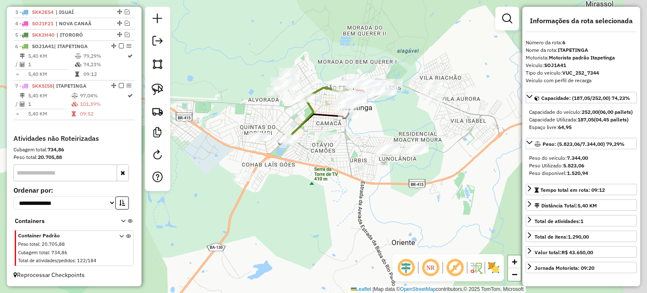
drag, startPoint x: 462, startPoint y: 166, endPoint x: 347, endPoint y: 152, distance: 115.5
click at [347, 152] on div "Janela de atendimento Grade de atendimento Capacidade Transportadoras Veículos …" at bounding box center [323, 146] width 647 height 293
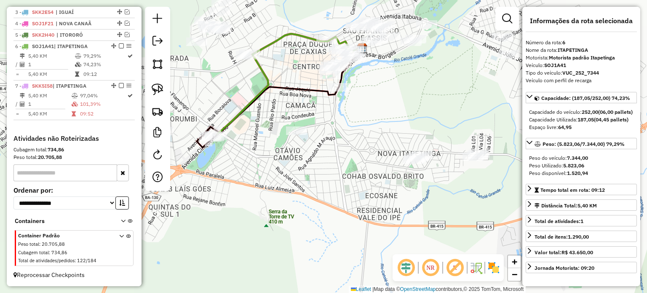
click at [448, 101] on div "Janela de atendimento Grade de atendimento Capacidade Transportadoras Veículos …" at bounding box center [323, 146] width 647 height 293
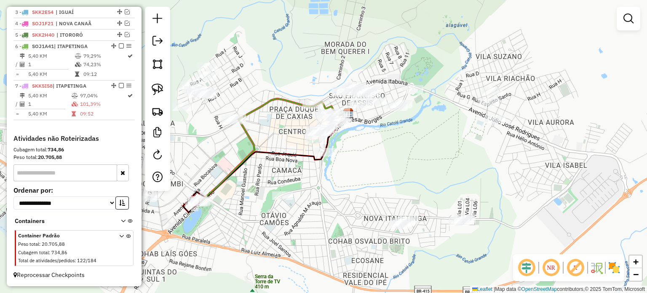
drag, startPoint x: 371, startPoint y: 111, endPoint x: 374, endPoint y: 166, distance: 55.7
click at [372, 167] on div "Janela de atendimento Grade de atendimento Capacidade Transportadoras Veículos …" at bounding box center [323, 146] width 647 height 293
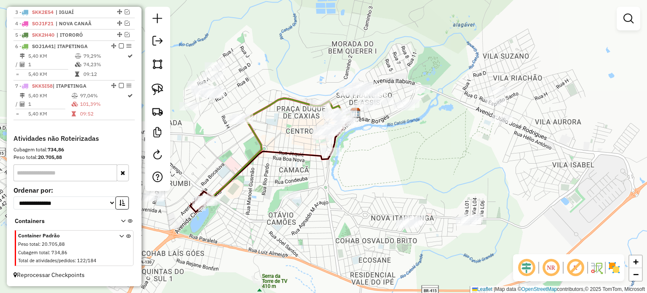
drag, startPoint x: 162, startPoint y: 86, endPoint x: 180, endPoint y: 86, distance: 18.1
click at [162, 86] on img at bounding box center [158, 89] width 12 height 12
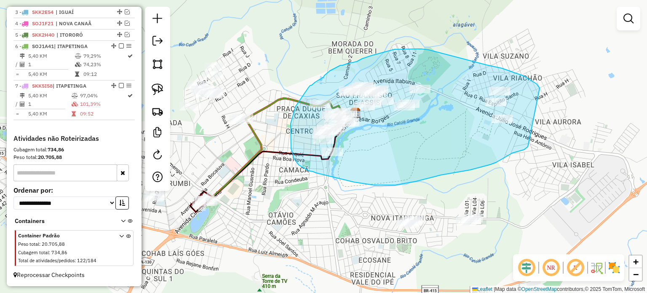
drag, startPoint x: 502, startPoint y: 68, endPoint x: 528, endPoint y: 147, distance: 82.6
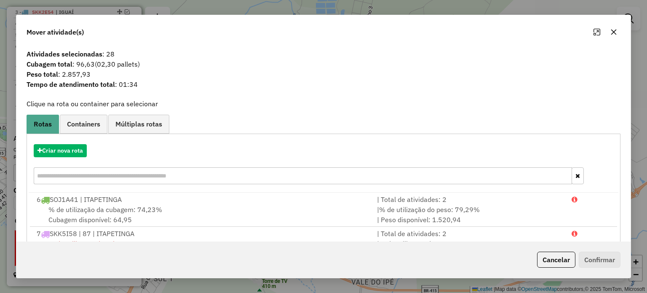
click at [613, 34] on icon "button" at bounding box center [613, 32] width 7 height 7
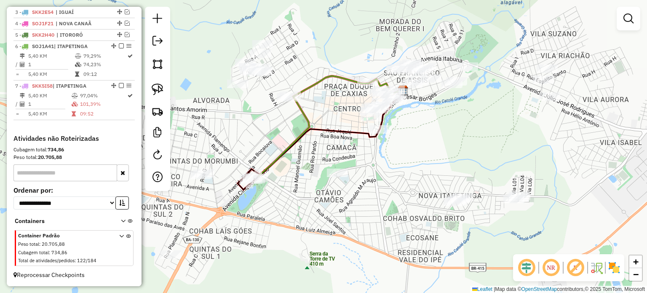
drag, startPoint x: 419, startPoint y: 164, endPoint x: 475, endPoint y: 136, distance: 62.2
click at [476, 136] on div "Janela de atendimento Grade de atendimento Capacidade Transportadoras Veículos …" at bounding box center [323, 146] width 647 height 293
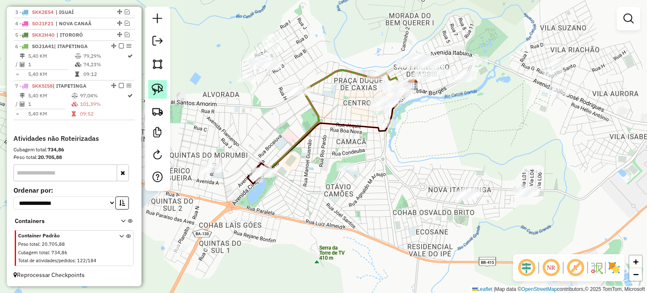
click at [157, 87] on img at bounding box center [158, 89] width 12 height 12
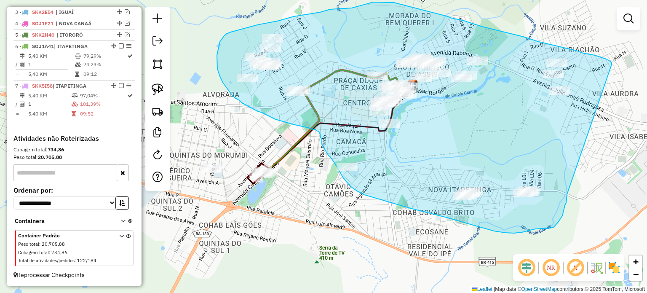
drag, startPoint x: 589, startPoint y: 54, endPoint x: 567, endPoint y: 194, distance: 142.0
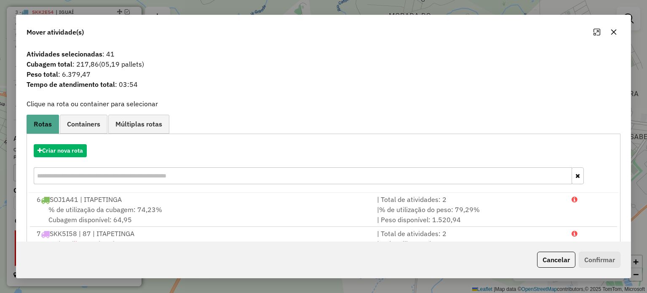
click at [614, 36] on button "button" at bounding box center [613, 31] width 13 height 13
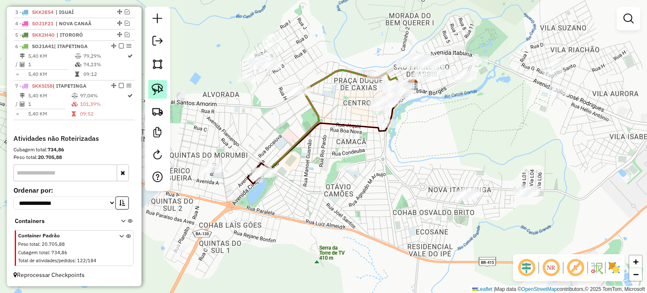
click at [157, 89] on img at bounding box center [158, 89] width 12 height 12
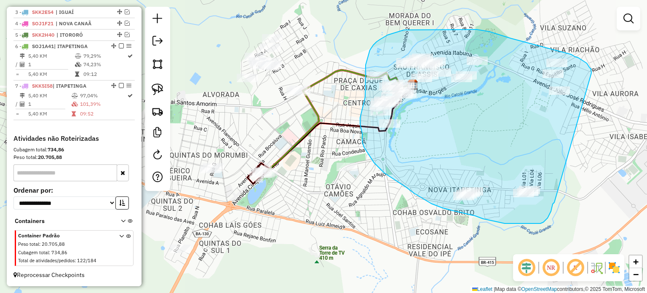
drag, startPoint x: 591, startPoint y: 73, endPoint x: 554, endPoint y: 202, distance: 134.5
click at [554, 202] on div "Janela de atendimento Grade de atendimento Capacidade Transportadoras Veículos …" at bounding box center [323, 146] width 647 height 293
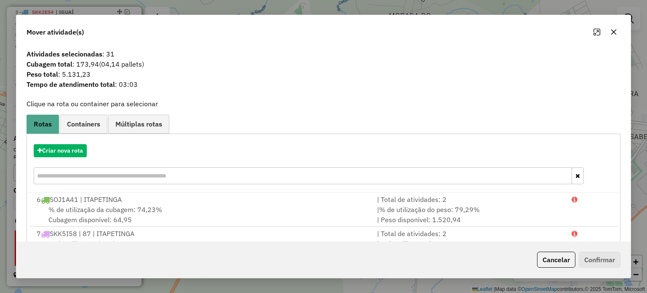
click at [615, 35] on icon "button" at bounding box center [613, 31] width 5 height 5
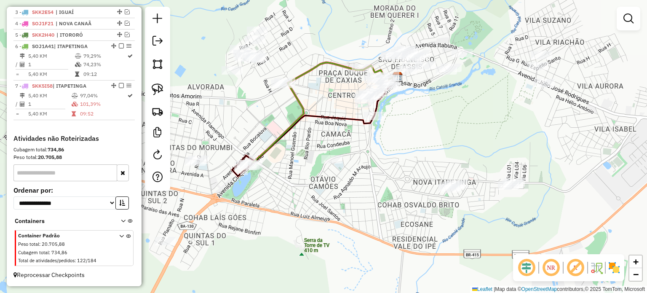
drag, startPoint x: 469, startPoint y: 159, endPoint x: 444, endPoint y: 160, distance: 25.7
click at [444, 160] on div "Janela de atendimento Grade de atendimento Capacidade Transportadoras Veículos …" at bounding box center [323, 146] width 647 height 293
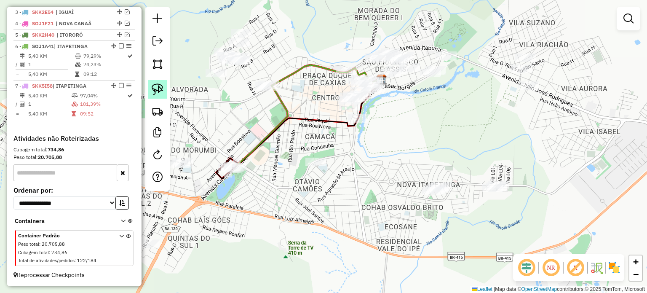
click at [155, 88] on img at bounding box center [158, 89] width 12 height 12
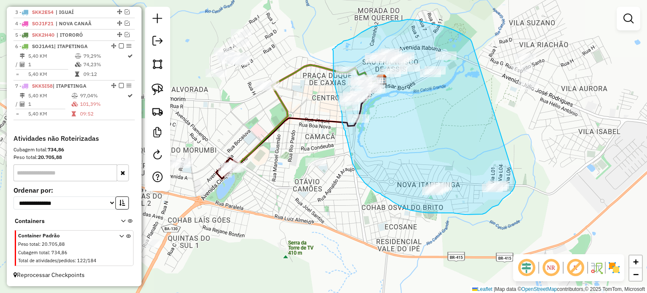
drag, startPoint x: 472, startPoint y: 42, endPoint x: 516, endPoint y: 182, distance: 146.6
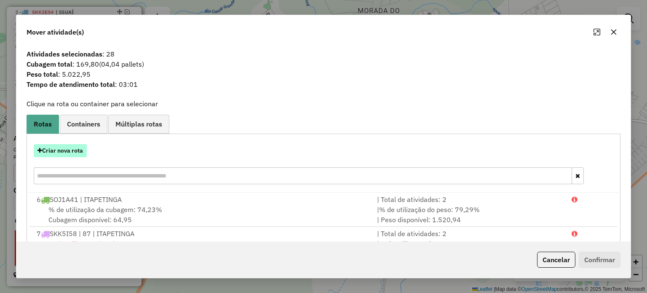
click at [71, 152] on button "Criar nova rota" at bounding box center [60, 150] width 53 height 13
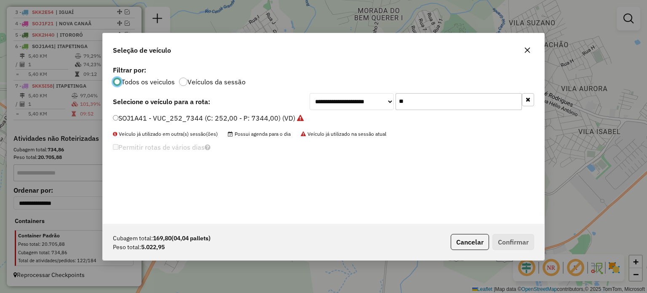
click at [412, 104] on input "**" at bounding box center [459, 101] width 126 height 17
click at [408, 101] on input "**" at bounding box center [459, 101] width 126 height 17
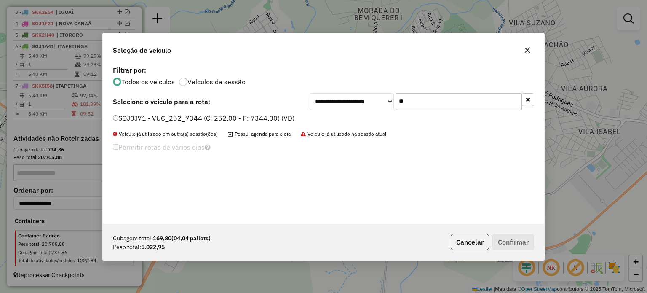
type input "**"
click at [126, 118] on label "SOJ0J71 - VUC_252_7344 (C: 252,00 - P: 7344,00) (VD)" at bounding box center [204, 118] width 182 height 10
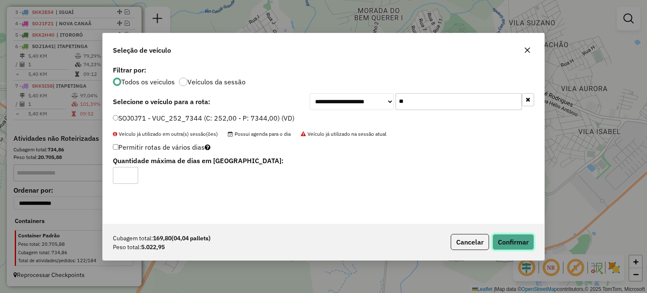
click at [513, 237] on button "Confirmar" at bounding box center [513, 242] width 42 height 16
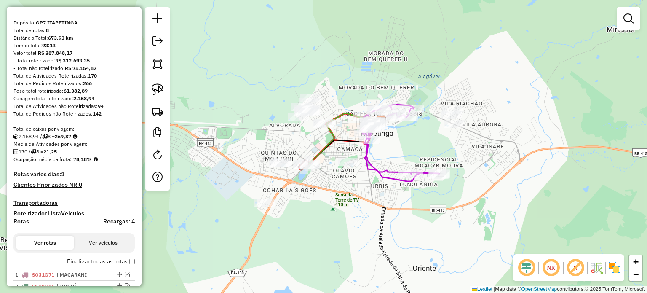
scroll to position [56, 0]
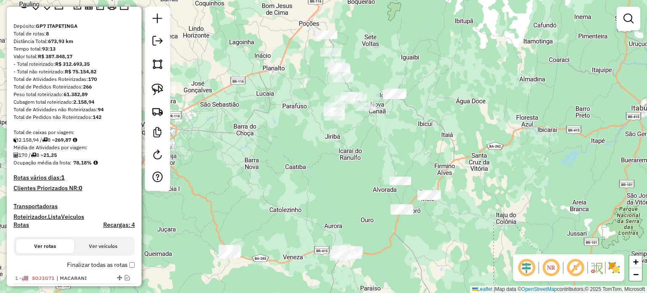
drag, startPoint x: 214, startPoint y: 247, endPoint x: 246, endPoint y: 286, distance: 50.0
click at [245, 286] on div "Janela de atendimento Grade de atendimento Capacidade Transportadoras Veículos …" at bounding box center [323, 146] width 647 height 293
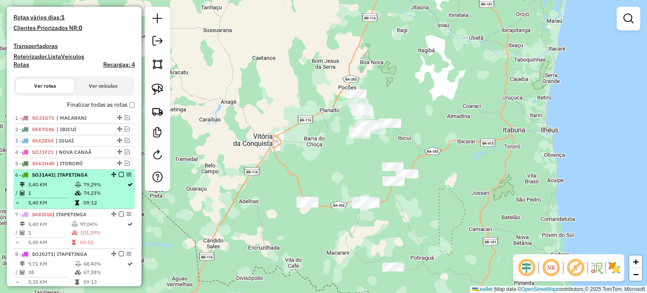
scroll to position [224, 0]
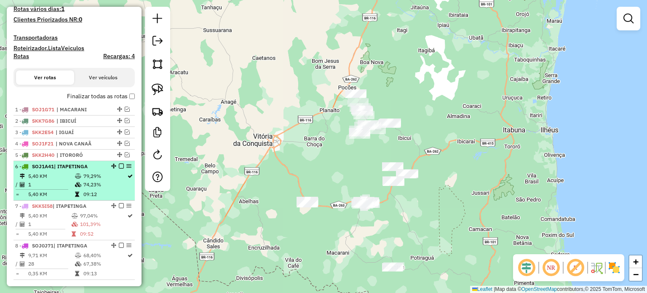
click at [119, 169] on em at bounding box center [121, 165] width 5 height 5
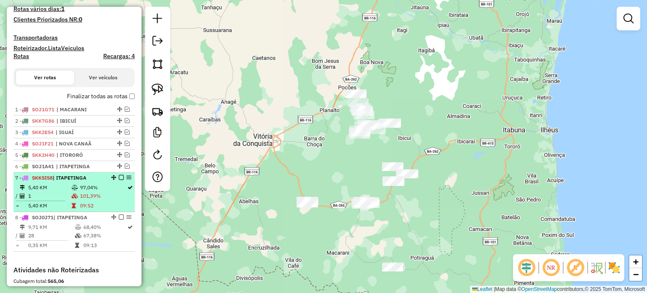
click at [119, 180] on em at bounding box center [121, 177] width 5 height 5
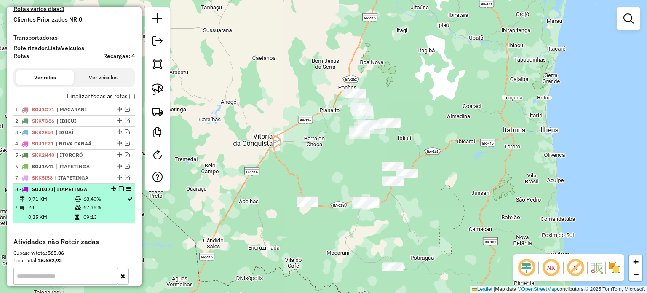
click at [119, 191] on em at bounding box center [121, 188] width 5 height 5
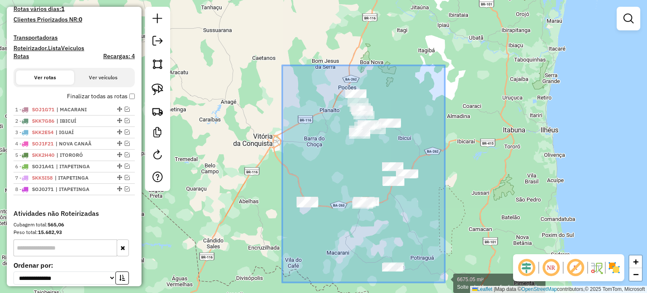
drag, startPoint x: 282, startPoint y: 65, endPoint x: 445, endPoint y: 283, distance: 271.8
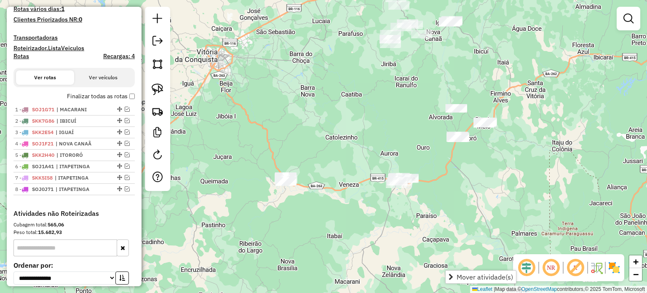
drag, startPoint x: 451, startPoint y: 237, endPoint x: 313, endPoint y: 160, distance: 157.6
click at [313, 161] on div "Janela de atendimento Grade de atendimento Capacidade Transportadoras Veículos …" at bounding box center [323, 146] width 647 height 293
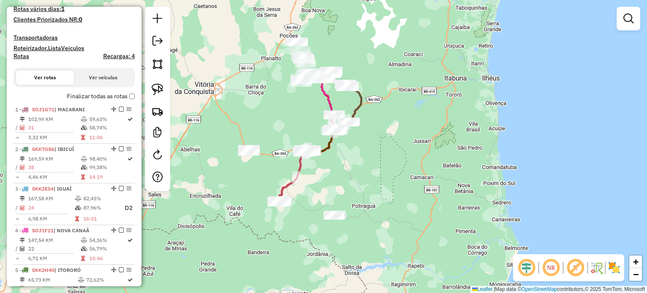
click at [370, 157] on div "Janela de atendimento Grade de atendimento Capacidade Transportadoras Veículos …" at bounding box center [323, 146] width 647 height 293
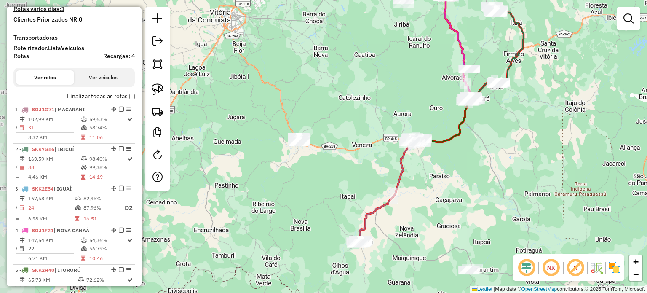
drag, startPoint x: 395, startPoint y: 147, endPoint x: 489, endPoint y: 136, distance: 94.2
click at [489, 136] on div "Janela de atendimento Grade de atendimento Capacidade Transportadoras Veículos …" at bounding box center [323, 146] width 647 height 293
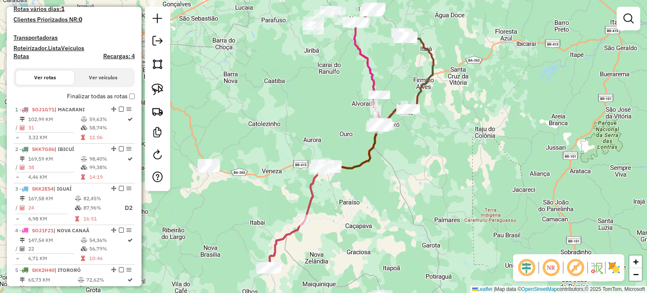
drag, startPoint x: 489, startPoint y: 136, endPoint x: 393, endPoint y: 177, distance: 103.6
click at [394, 175] on div "Janela de atendimento Grade de atendimento Capacidade Transportadoras Veículos …" at bounding box center [323, 146] width 647 height 293
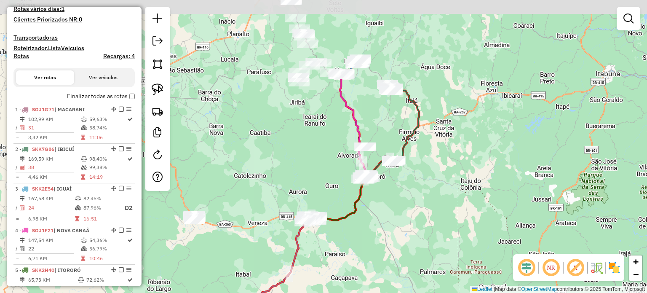
drag, startPoint x: 407, startPoint y: 148, endPoint x: 397, endPoint y: 187, distance: 40.5
click at [397, 187] on div "Janela de atendimento Grade de atendimento Capacidade Transportadoras Veículos …" at bounding box center [323, 146] width 647 height 293
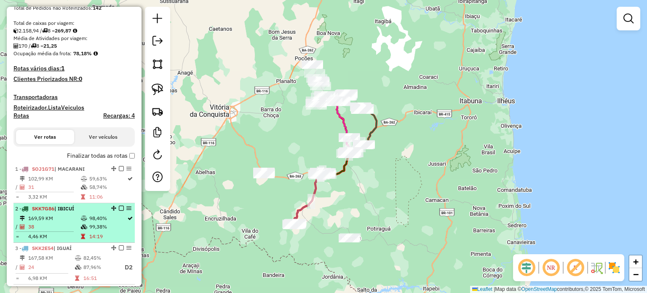
scroll to position [13, 0]
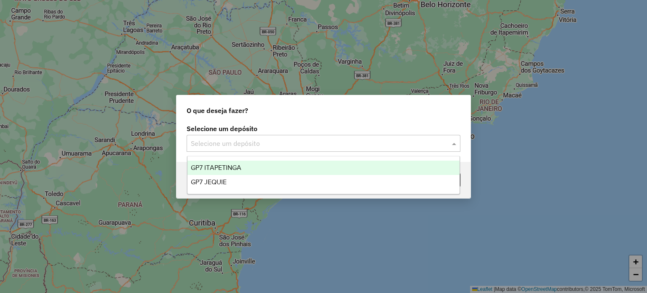
click at [275, 146] on input "text" at bounding box center [315, 144] width 249 height 10
click at [224, 169] on span "GP7 ITAPETINGA" at bounding box center [216, 167] width 51 height 7
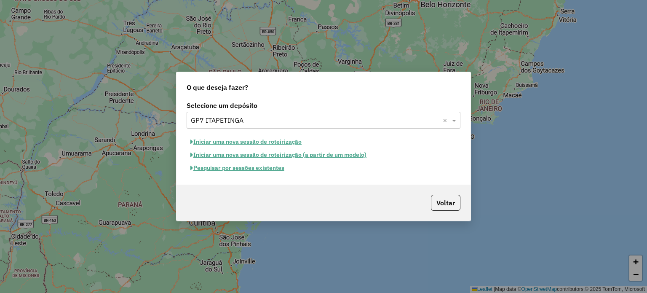
click at [247, 170] on button "Pesquisar por sessões existentes" at bounding box center [238, 167] width 102 height 13
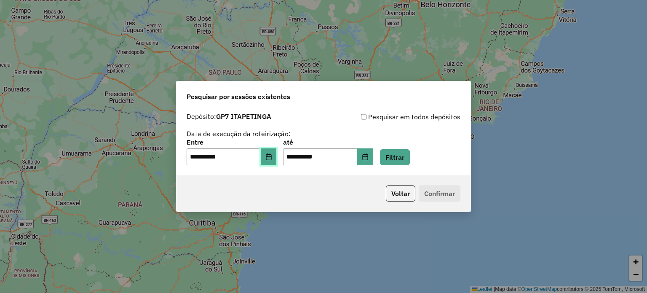
click at [272, 157] on icon "Choose Date" at bounding box center [268, 156] width 7 height 7
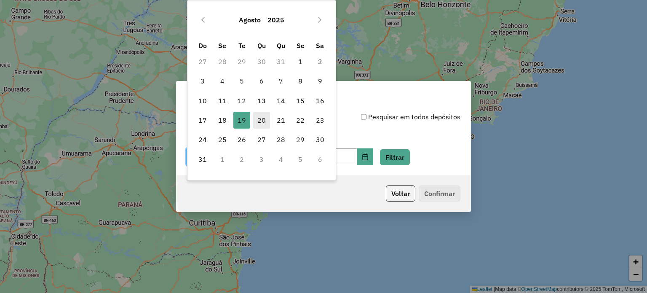
click at [263, 118] on span "20" at bounding box center [261, 120] width 17 height 17
type input "**********"
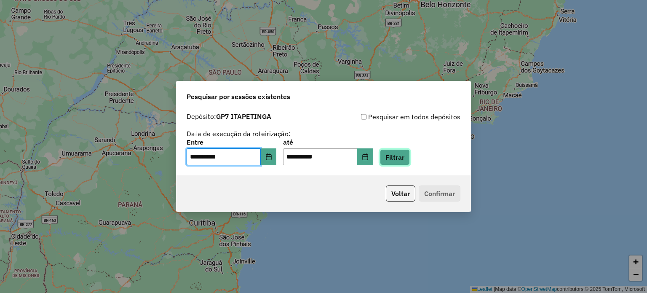
click at [410, 159] on button "Filtrar" at bounding box center [395, 157] width 30 height 16
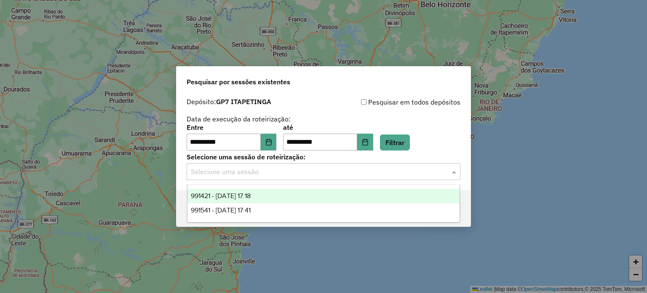
click at [278, 170] on input "text" at bounding box center [315, 172] width 249 height 10
click at [271, 197] on div "991421 - 20/08/2025 17:18" at bounding box center [323, 196] width 273 height 14
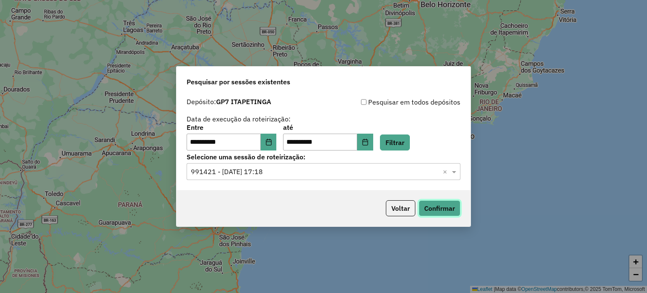
click at [453, 211] on button "Confirmar" at bounding box center [440, 208] width 42 height 16
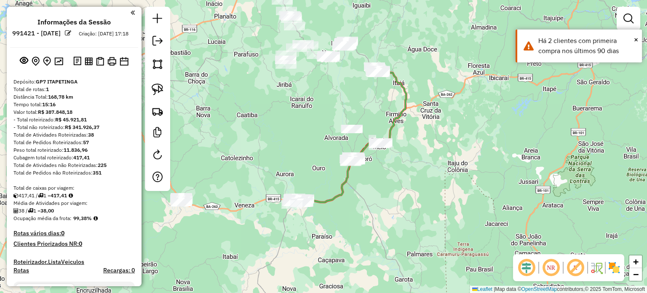
drag, startPoint x: 333, startPoint y: 111, endPoint x: 306, endPoint y: 166, distance: 61.6
click at [306, 166] on div "Janela de atendimento Grade de atendimento Capacidade Transportadoras Veículos …" at bounding box center [323, 146] width 647 height 293
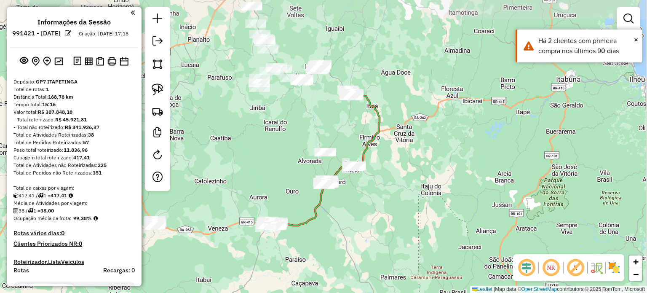
drag, startPoint x: 305, startPoint y: 108, endPoint x: 279, endPoint y: 129, distance: 33.8
click at [279, 129] on div "Janela de atendimento Grade de atendimento Capacidade Transportadoras Veículos …" at bounding box center [323, 146] width 647 height 293
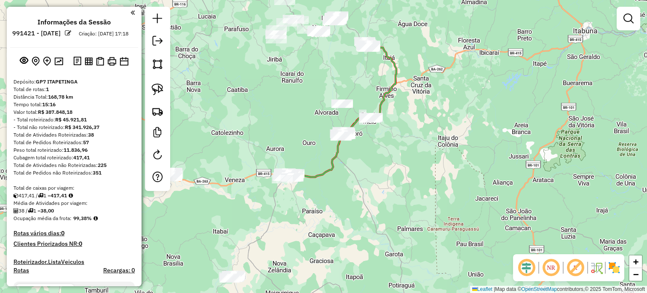
drag, startPoint x: 263, startPoint y: 202, endPoint x: 305, endPoint y: 122, distance: 90.6
click at [297, 131] on div "Janela de atendimento Grade de atendimento Capacidade Transportadoras Veículos …" at bounding box center [323, 146] width 647 height 293
click at [301, 125] on div "Janela de atendimento Grade de atendimento Capacidade Transportadoras Veículos …" at bounding box center [323, 146] width 647 height 293
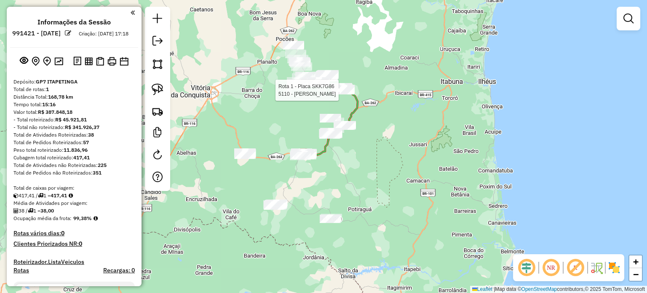
select select "**********"
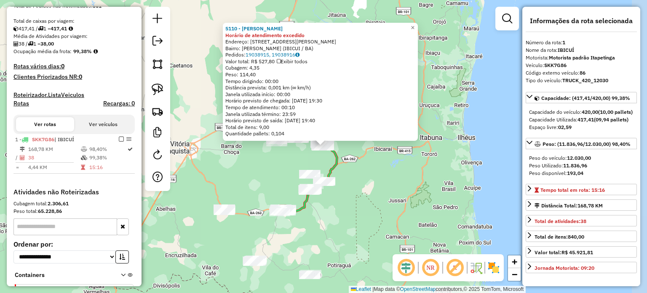
scroll to position [227, 0]
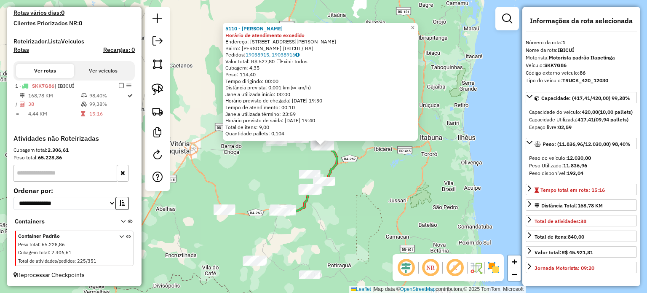
click at [404, 182] on div "5110 - [PERSON_NAME] de atendimento excedido Endereço: [STREET_ADDRESS][PERSON_…" at bounding box center [323, 146] width 647 height 293
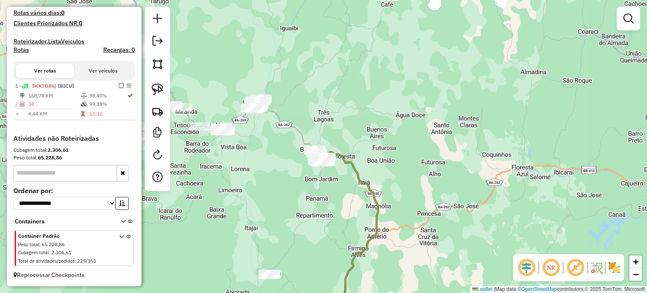
drag, startPoint x: 307, startPoint y: 203, endPoint x: 356, endPoint y: 99, distance: 115.3
click at [354, 117] on div "Janela de atendimento Grade de atendimento Capacidade Transportadoras Veículos …" at bounding box center [323, 146] width 647 height 293
click at [356, 105] on div "Janela de atendimento Grade de atendimento Capacidade Transportadoras Veículos …" at bounding box center [323, 146] width 647 height 293
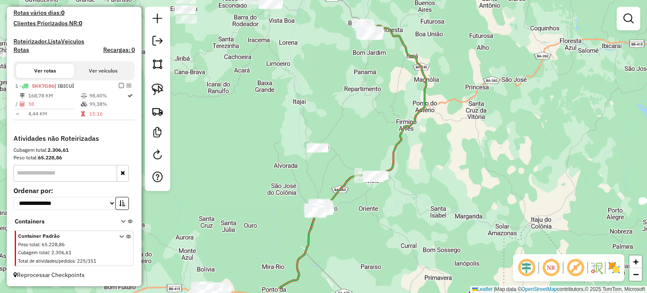
drag, startPoint x: 353, startPoint y: 133, endPoint x: 350, endPoint y: 94, distance: 38.9
click at [352, 96] on div "Janela de atendimento Grade de atendimento Capacidade Transportadoras Veículos …" at bounding box center [323, 146] width 647 height 293
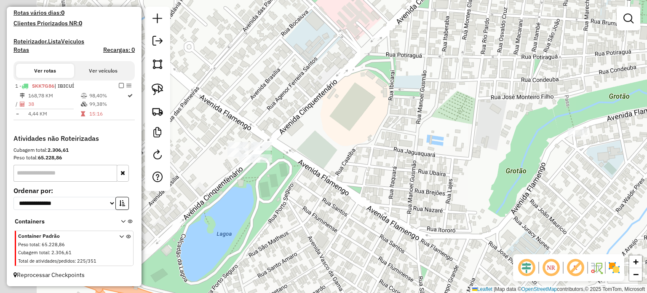
drag, startPoint x: 294, startPoint y: 152, endPoint x: 358, endPoint y: 133, distance: 66.9
click at [354, 134] on div "Janela de atendimento Grade de atendimento Capacidade Transportadoras Veículos …" at bounding box center [323, 146] width 647 height 293
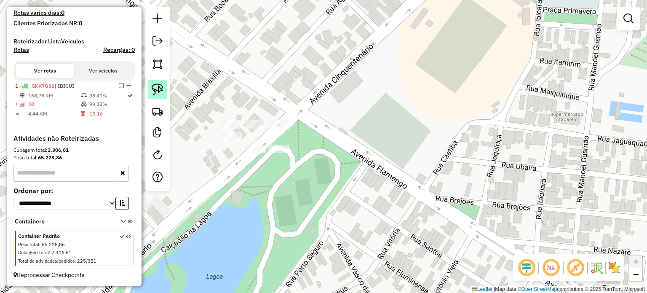
click at [160, 89] on img at bounding box center [158, 89] width 12 height 12
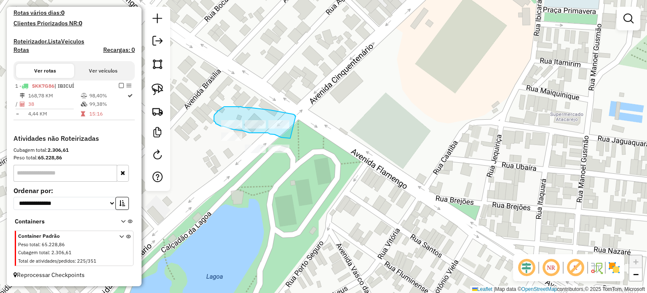
drag, startPoint x: 290, startPoint y: 114, endPoint x: 291, endPoint y: 138, distance: 24.4
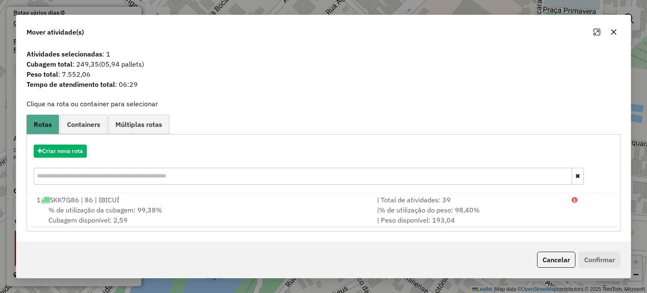
click at [617, 34] on button "button" at bounding box center [613, 31] width 13 height 13
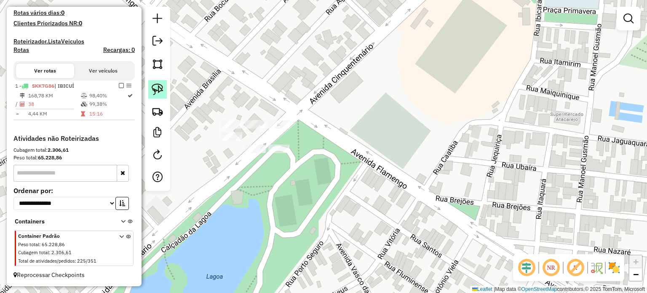
click at [158, 87] on img at bounding box center [158, 89] width 12 height 12
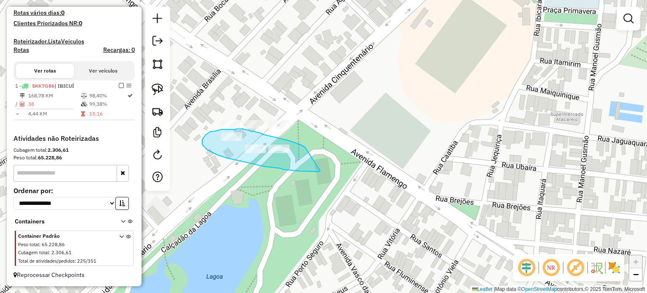
drag, startPoint x: 305, startPoint y: 147, endPoint x: 320, endPoint y: 171, distance: 28.0
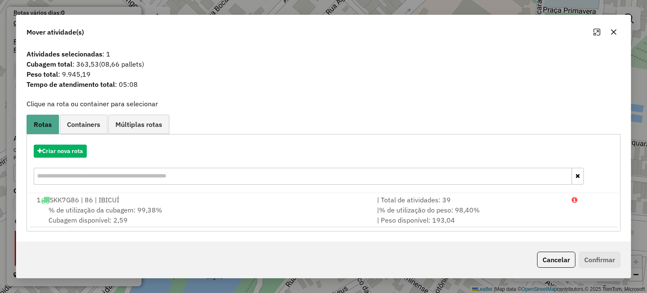
click at [615, 33] on icon "button" at bounding box center [613, 32] width 7 height 7
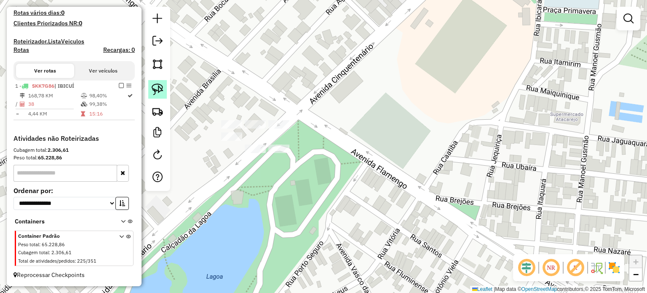
click at [159, 94] on img at bounding box center [158, 89] width 12 height 12
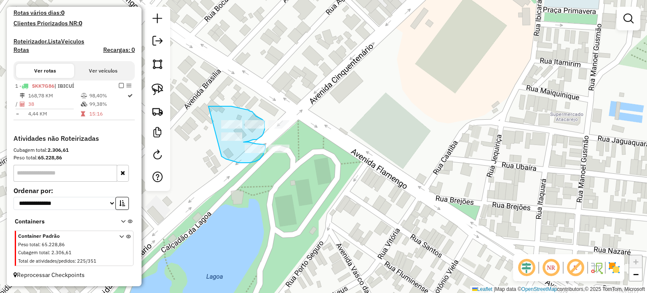
drag, startPoint x: 209, startPoint y: 106, endPoint x: 222, endPoint y: 156, distance: 52.1
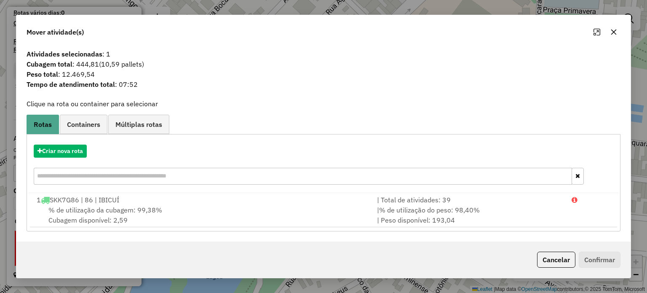
click at [613, 31] on icon "button" at bounding box center [613, 32] width 7 height 7
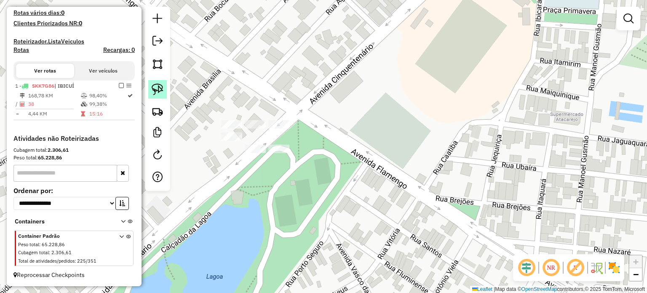
click at [159, 92] on img at bounding box center [158, 89] width 12 height 12
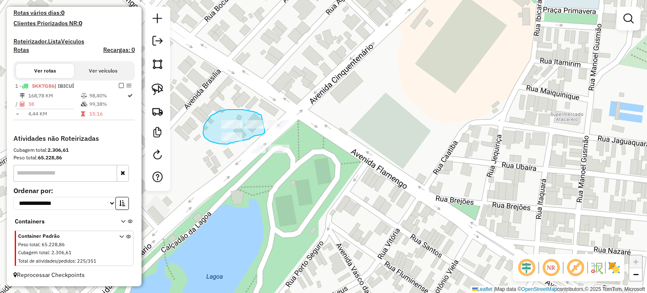
click at [264, 128] on div "Janela de atendimento Grade de atendimento Capacidade Transportadoras Veículos …" at bounding box center [323, 146] width 647 height 293
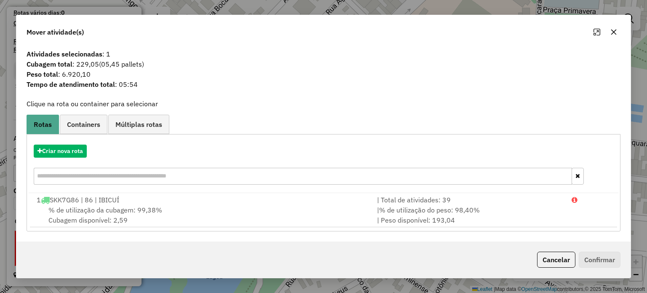
click at [613, 30] on icon "button" at bounding box center [613, 32] width 7 height 7
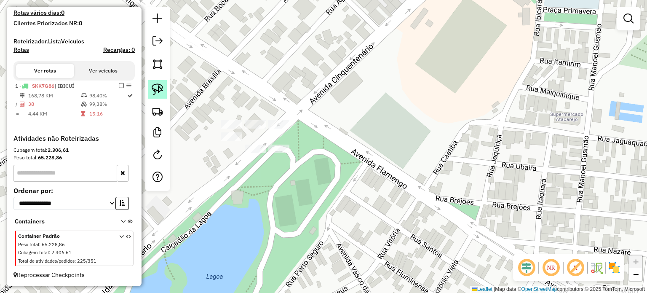
click at [154, 89] on img at bounding box center [158, 89] width 12 height 12
drag, startPoint x: 213, startPoint y: 113, endPoint x: 220, endPoint y: 143, distance: 31.3
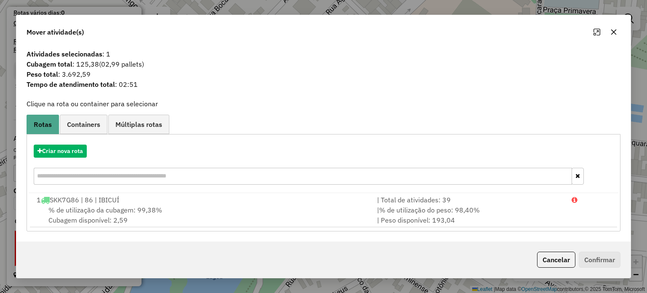
click at [614, 36] on button "button" at bounding box center [613, 31] width 13 height 13
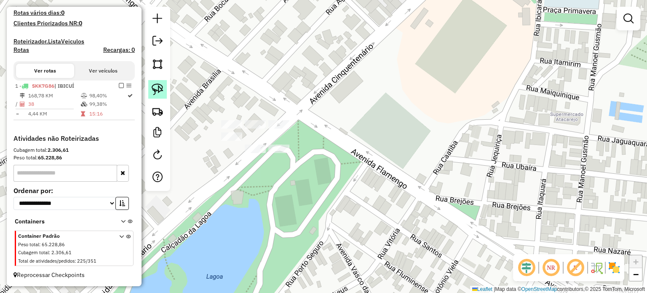
click at [151, 92] on link at bounding box center [157, 89] width 19 height 19
drag, startPoint x: 265, startPoint y: 115, endPoint x: 300, endPoint y: 112, distance: 36.0
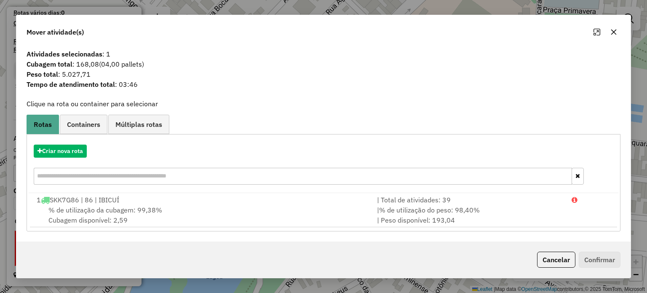
click at [613, 33] on icon "button" at bounding box center [613, 31] width 5 height 5
